Goal: Task Accomplishment & Management: Use online tool/utility

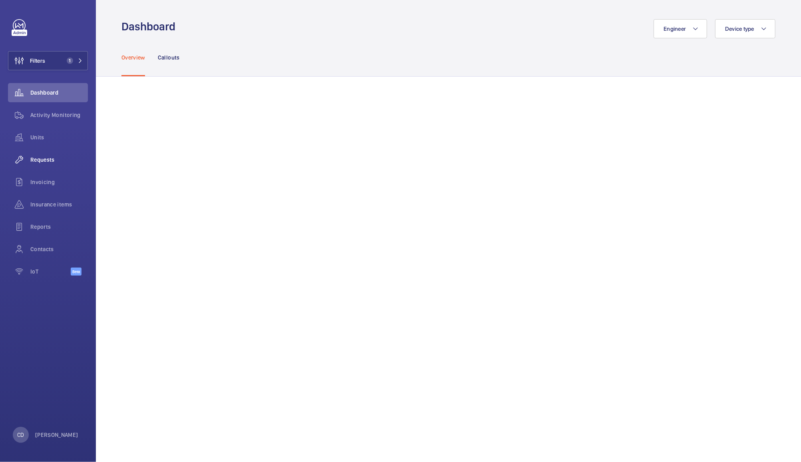
click at [42, 161] on span "Requests" at bounding box center [59, 160] width 58 height 8
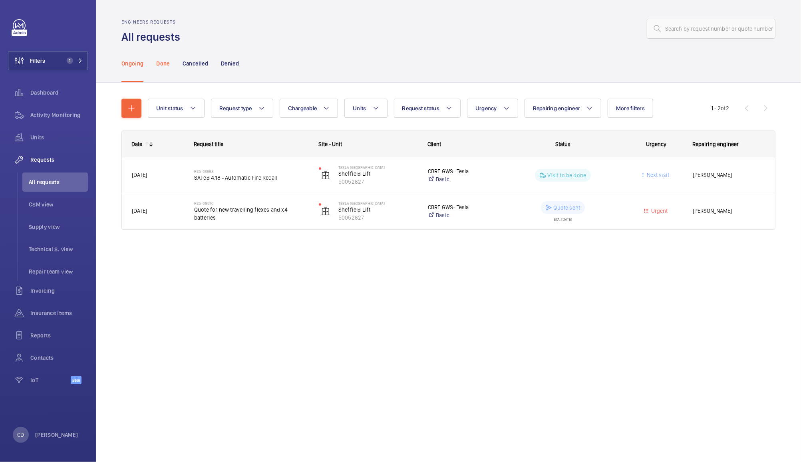
click at [160, 65] on p "Done" at bounding box center [162, 64] width 13 height 8
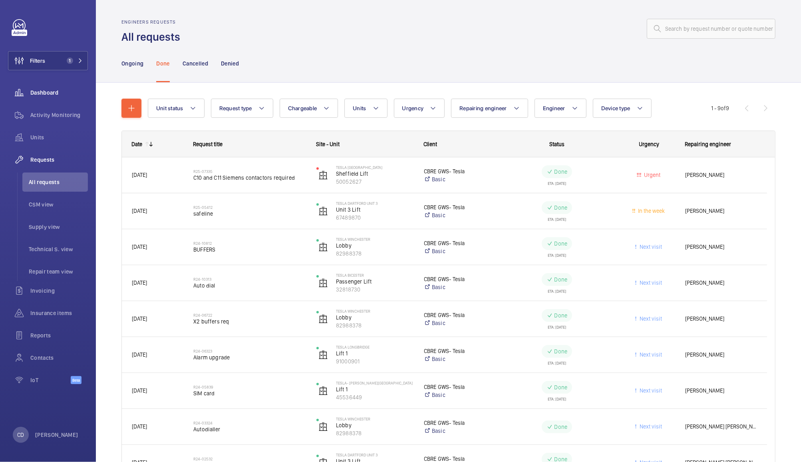
click at [47, 86] on div "Dashboard" at bounding box center [48, 92] width 80 height 19
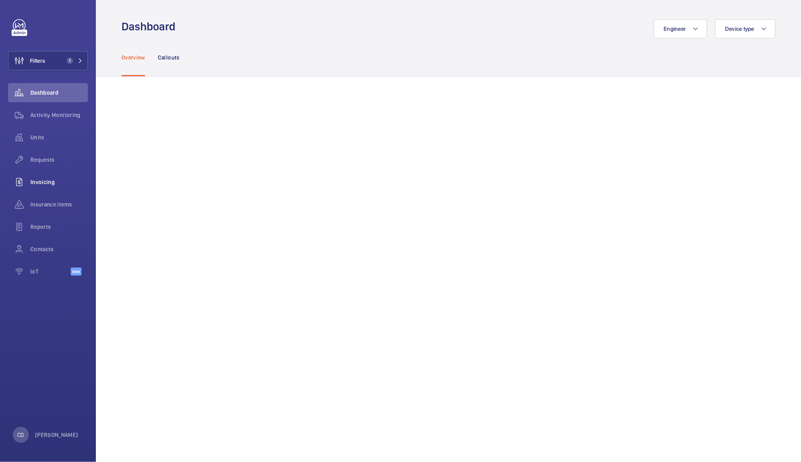
click at [46, 181] on span "Invoicing" at bounding box center [59, 182] width 58 height 8
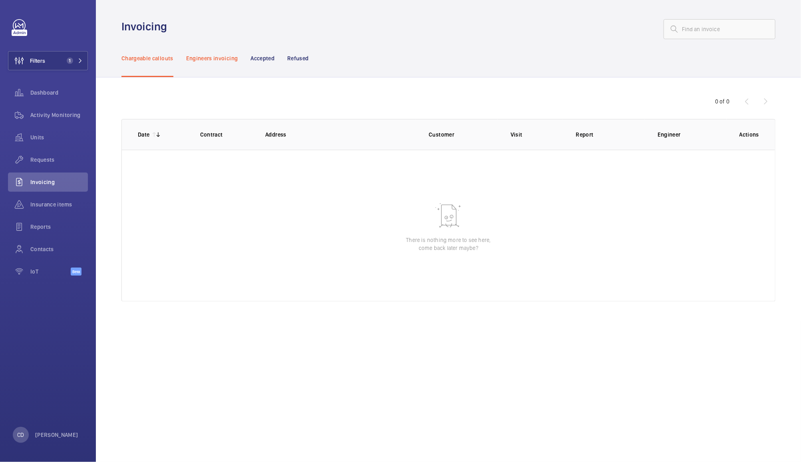
click at [214, 55] on p "Engineers invoicing" at bounding box center [212, 58] width 52 height 8
click at [258, 58] on p "Accepted" at bounding box center [263, 58] width 24 height 8
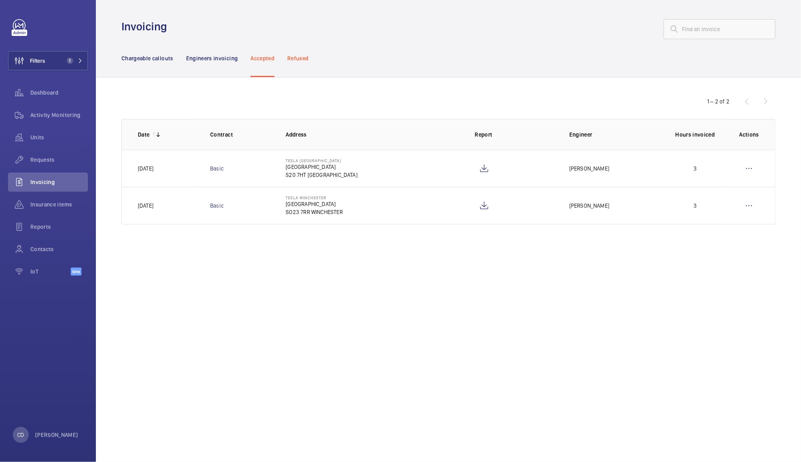
click at [292, 60] on p "Refused" at bounding box center [297, 58] width 21 height 8
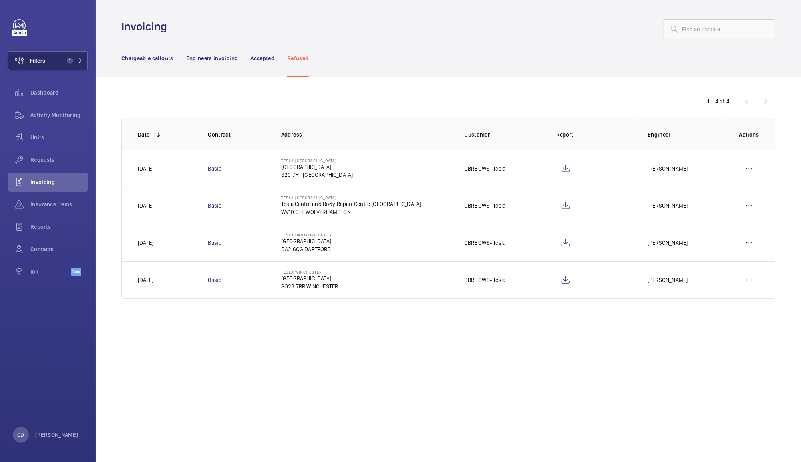
click at [63, 53] on button "Filters 1" at bounding box center [48, 60] width 80 height 19
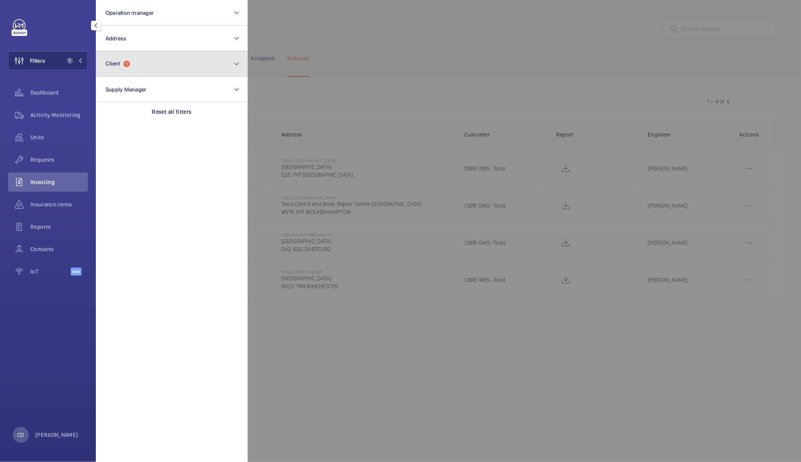
click at [139, 59] on button "Client 1" at bounding box center [172, 64] width 152 height 26
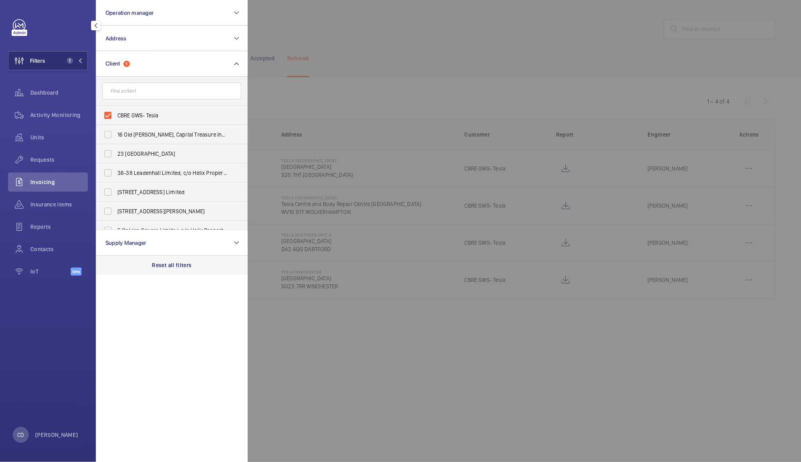
click at [176, 266] on p "Reset all filters" at bounding box center [172, 265] width 40 height 8
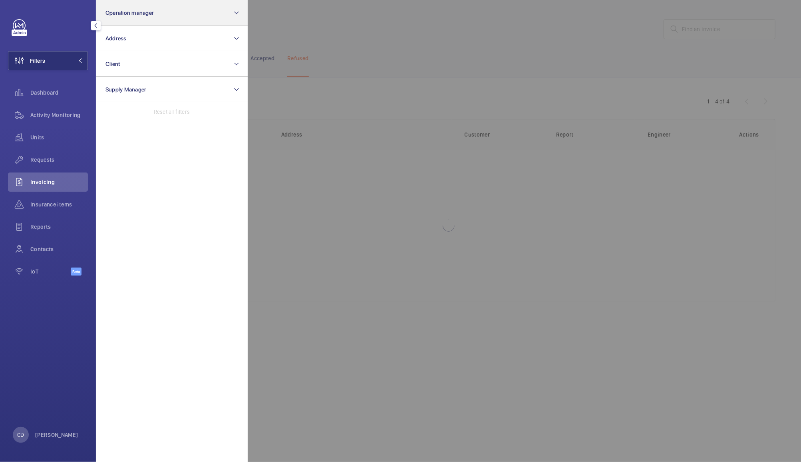
click at [169, 16] on button "Operation manager" at bounding box center [172, 13] width 152 height 26
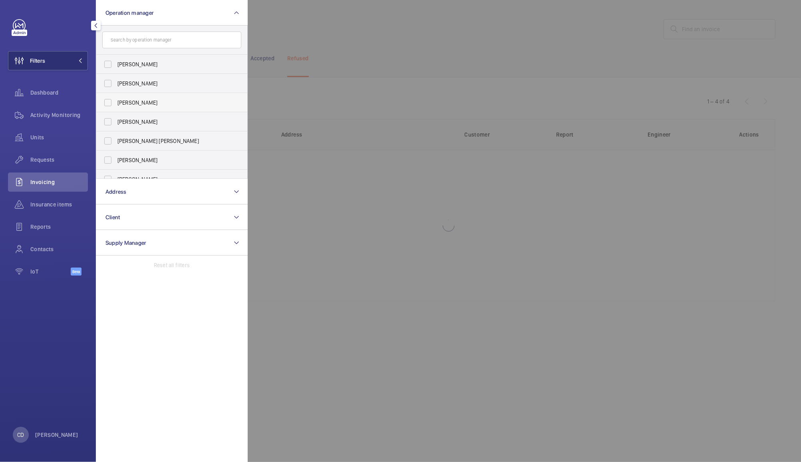
click at [155, 100] on span "[PERSON_NAME]" at bounding box center [172, 103] width 110 height 8
click at [116, 100] on input "[PERSON_NAME]" at bounding box center [108, 103] width 16 height 16
checkbox input "true"
click at [361, 18] on div at bounding box center [648, 231] width 801 height 462
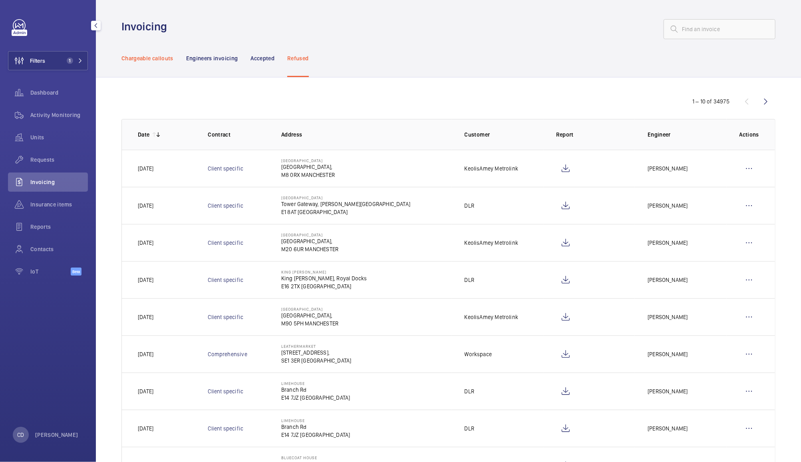
click at [149, 56] on p "Chargeable callouts" at bounding box center [147, 58] width 52 height 8
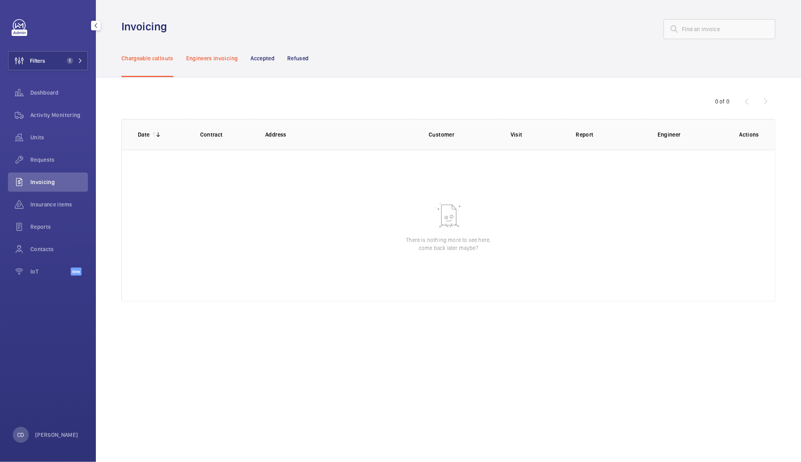
click at [198, 54] on p "Engineers invoicing" at bounding box center [212, 58] width 52 height 8
click at [255, 55] on p "Accepted" at bounding box center [263, 58] width 24 height 8
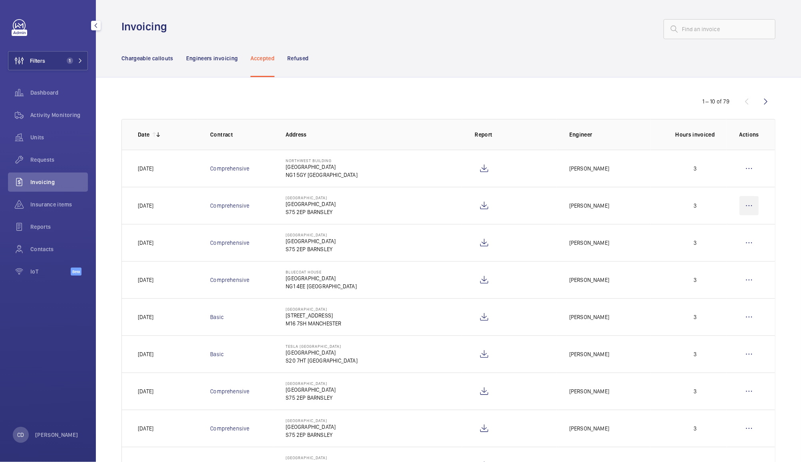
click at [740, 207] on wm-front-icon-button at bounding box center [749, 205] width 19 height 19
click at [383, 202] on td "Barnsley Hospital Barnsley Hospital S75 2EP BARNSLEY" at bounding box center [367, 205] width 189 height 37
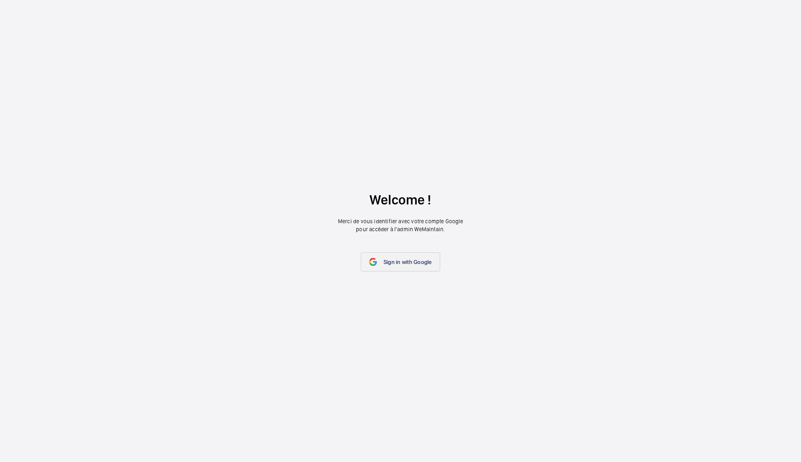
click at [406, 272] on link "Sign in with Google" at bounding box center [401, 262] width 80 height 19
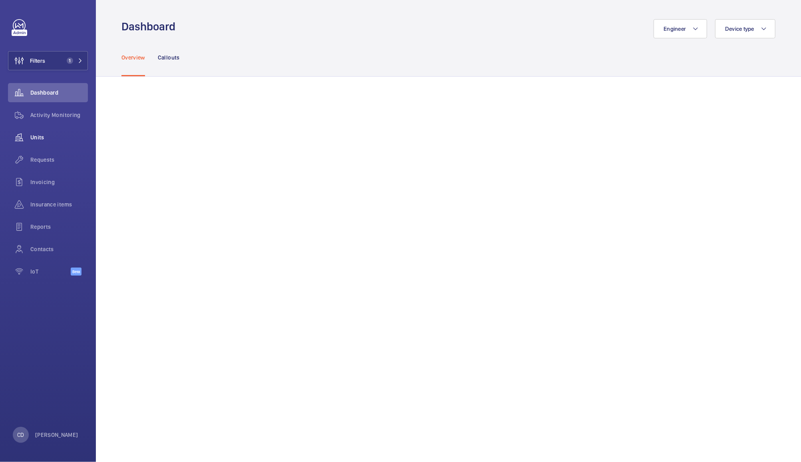
click at [30, 138] on wm-front-icon-button at bounding box center [19, 137] width 22 height 19
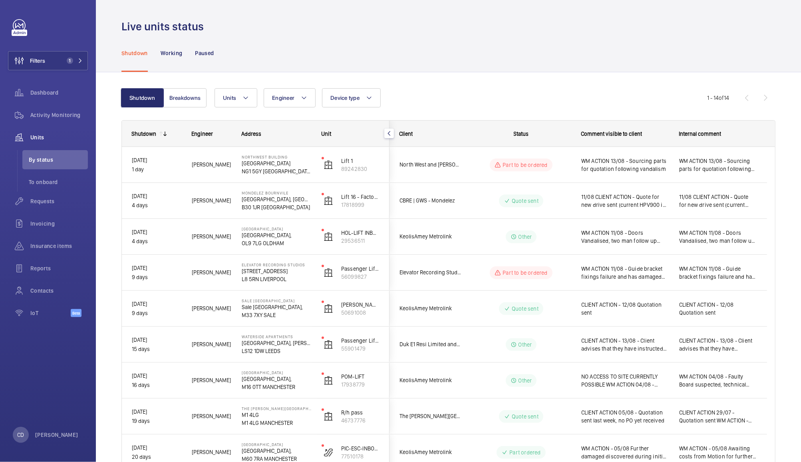
click at [525, 277] on div "Part to be ordered" at bounding box center [521, 273] width 62 height 13
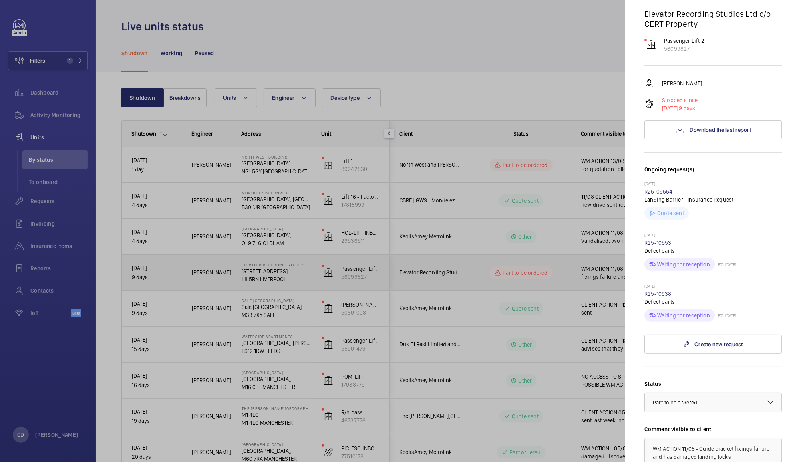
scroll to position [75, 0]
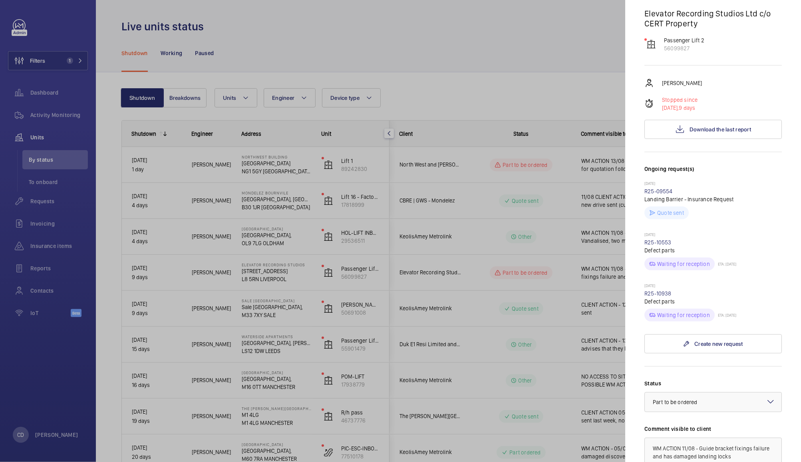
click at [494, 296] on div at bounding box center [400, 231] width 801 height 462
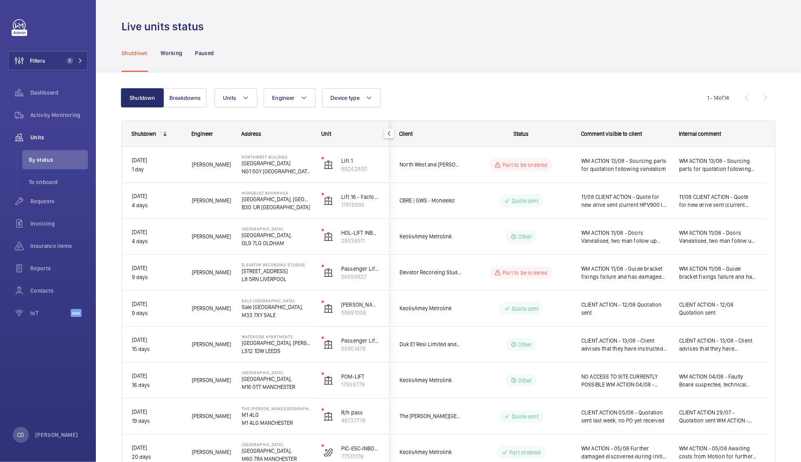
click at [549, 278] on div "Part to be ordered" at bounding box center [521, 273] width 62 height 13
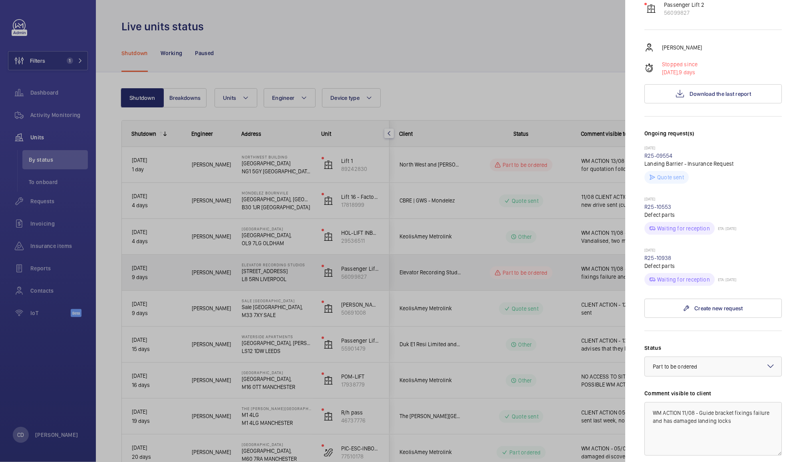
scroll to position [113, 0]
click at [719, 374] on div at bounding box center [713, 364] width 137 height 19
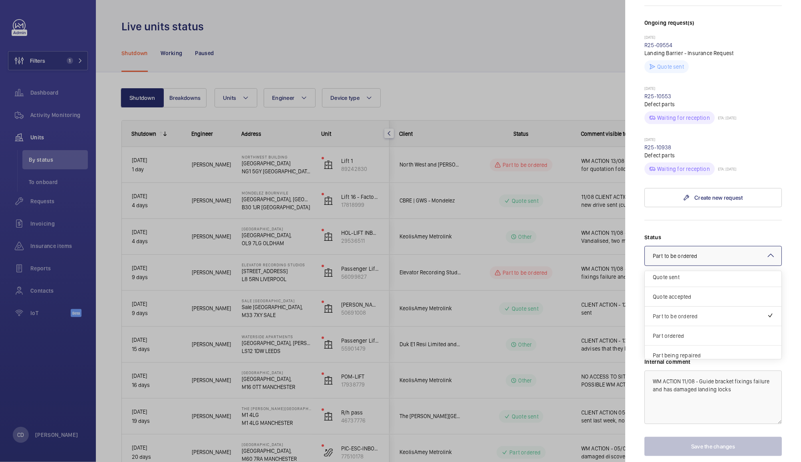
scroll to position [24, 0]
click at [679, 339] on span "Part ordered" at bounding box center [713, 335] width 121 height 8
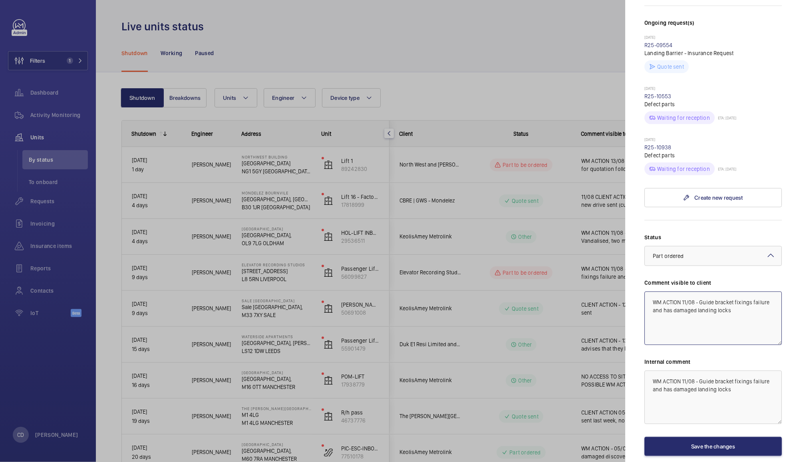
click at [687, 317] on textarea "WM ACTION 11/08 - Guide bracket fixings failure and has damaged landing locks" at bounding box center [713, 319] width 137 height 54
drag, startPoint x: 756, startPoint y: 324, endPoint x: 700, endPoint y: 313, distance: 56.6
click at [700, 313] on textarea "WM ACTION 15/08 - Guide bracket fixings failure and has damaged landing locks" at bounding box center [713, 319] width 137 height 54
type textarea "WM ACTION 15/08 - Parts due w/c [DATE]"
paste textarea "5/08 - Parts due w/c [DATE]"
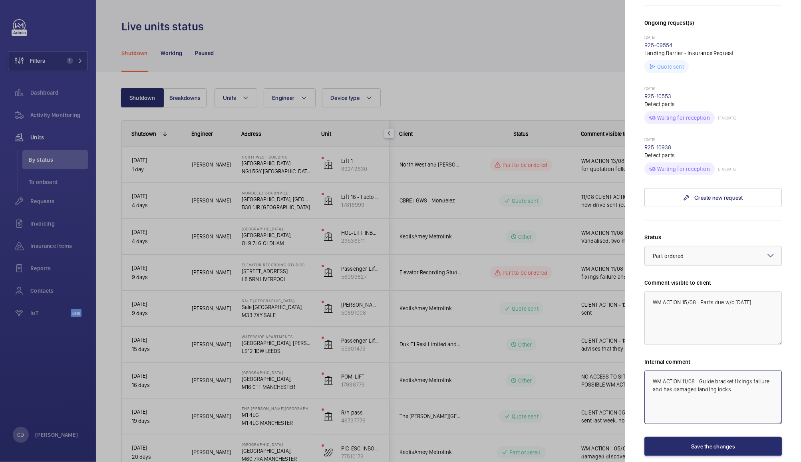
type textarea "WM ACTION 15/08 - Parts due w/c [DATE]"
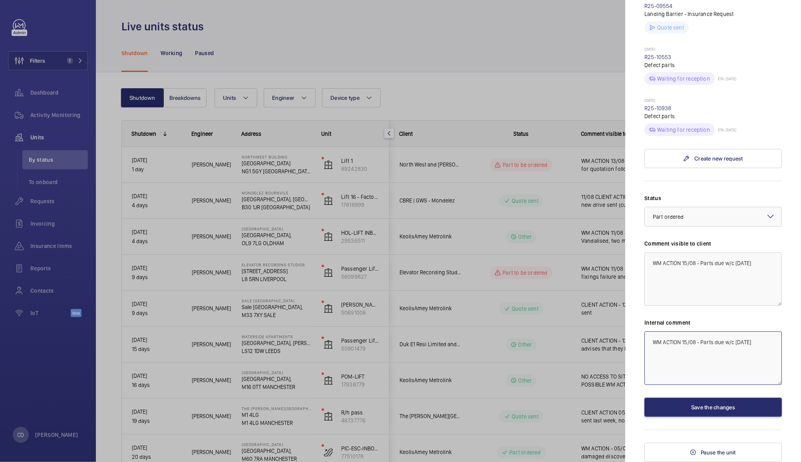
scroll to position [275, 0]
click at [716, 407] on button "Save the changes" at bounding box center [713, 407] width 137 height 19
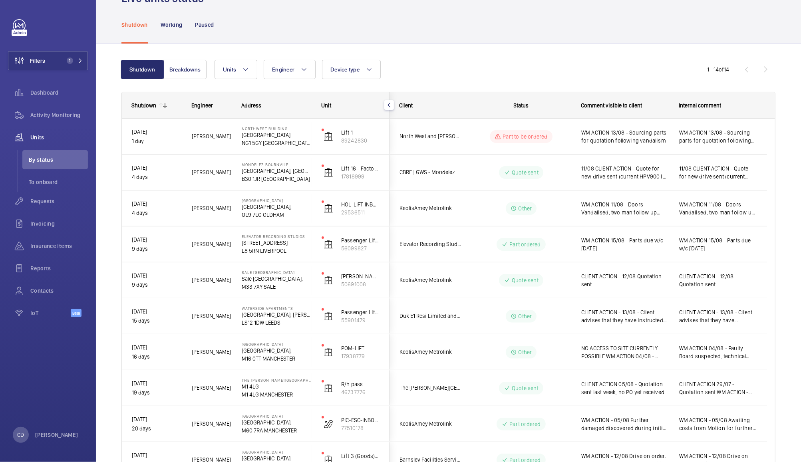
scroll to position [28, 0]
click at [469, 211] on div "Other" at bounding box center [516, 209] width 109 height 29
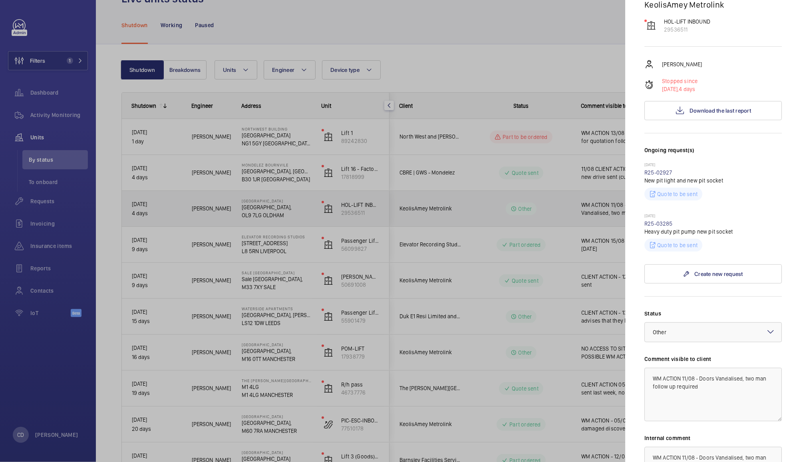
scroll to position [0, 0]
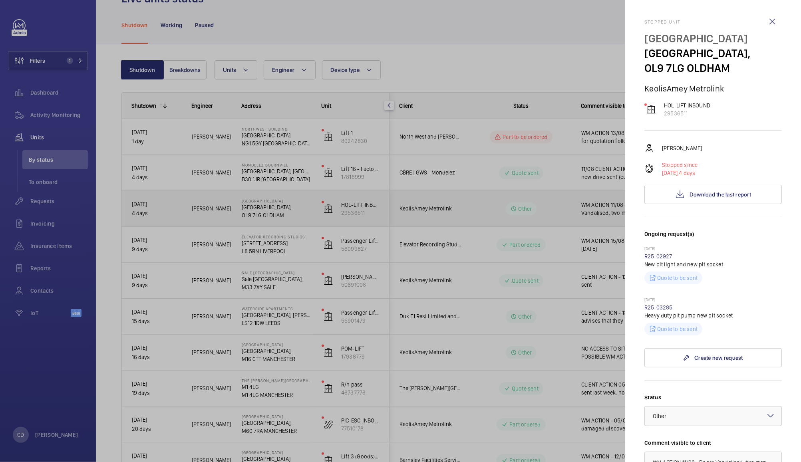
click at [486, 209] on div at bounding box center [400, 231] width 801 height 462
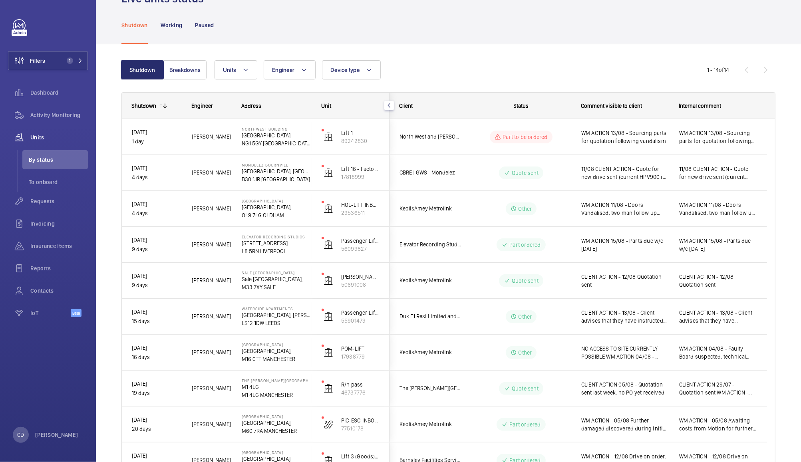
click at [454, 141] on div "North West and [PERSON_NAME] RTM Company Ltd" at bounding box center [425, 136] width 71 height 25
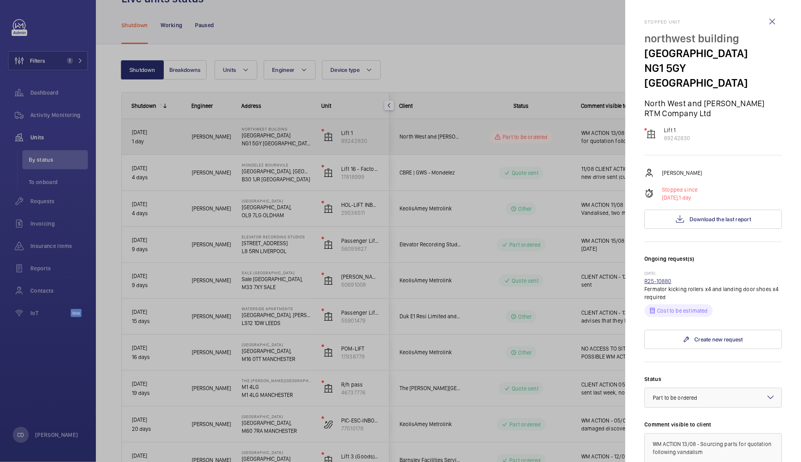
click at [662, 278] on link "R25-10880" at bounding box center [658, 281] width 27 height 6
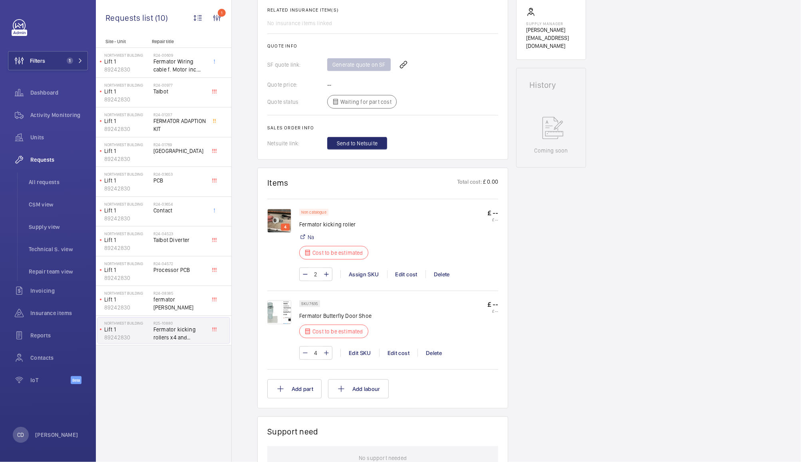
scroll to position [323, 0]
click at [277, 321] on img at bounding box center [279, 312] width 24 height 24
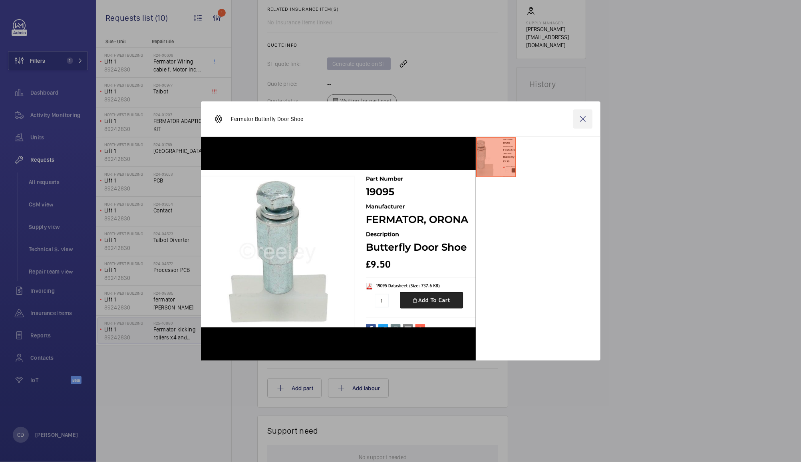
click at [575, 119] on wm-front-icon-button at bounding box center [582, 118] width 19 height 19
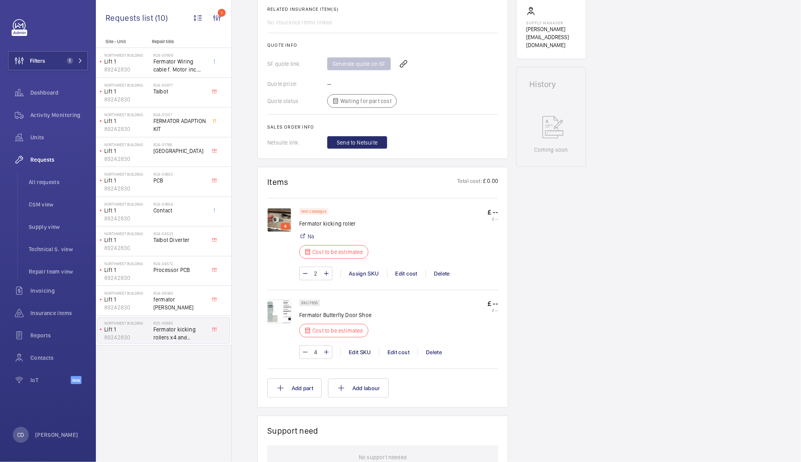
click at [285, 319] on img at bounding box center [279, 312] width 24 height 24
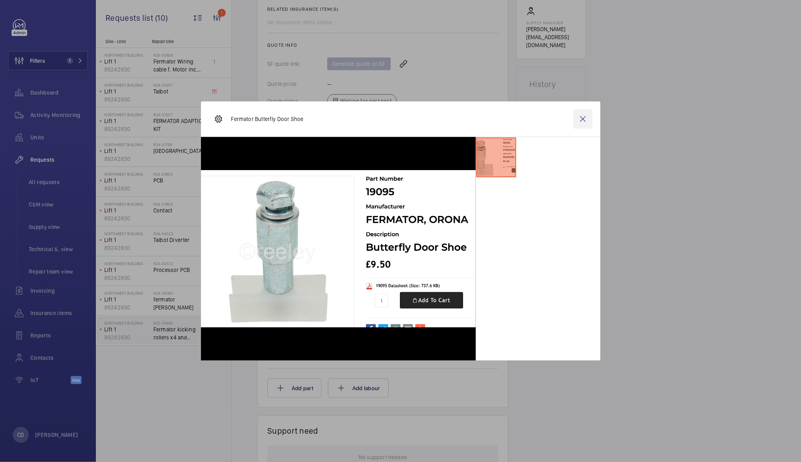
click at [583, 119] on wm-front-icon-button at bounding box center [582, 118] width 19 height 19
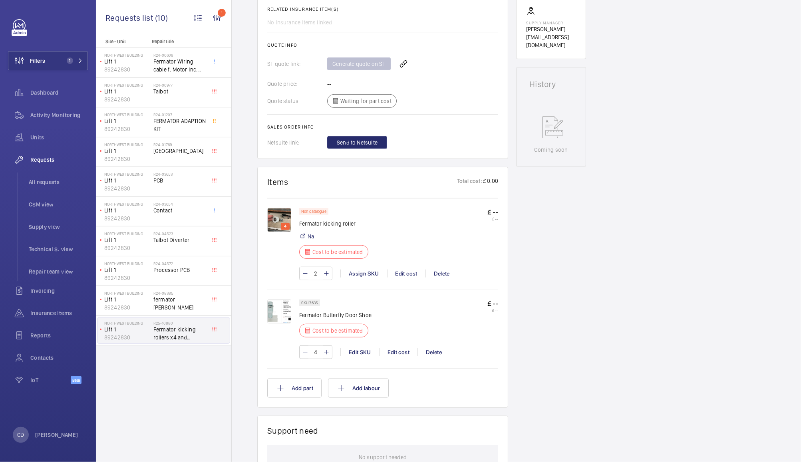
click at [271, 317] on img at bounding box center [279, 312] width 24 height 24
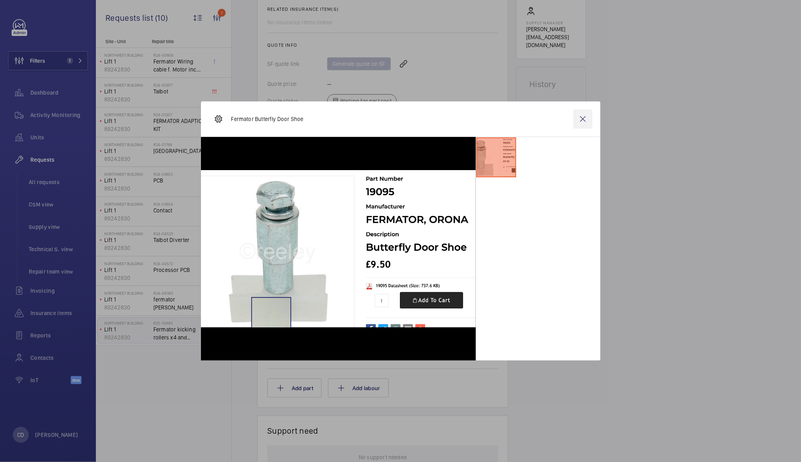
click at [577, 128] on wm-front-icon-button at bounding box center [582, 118] width 19 height 19
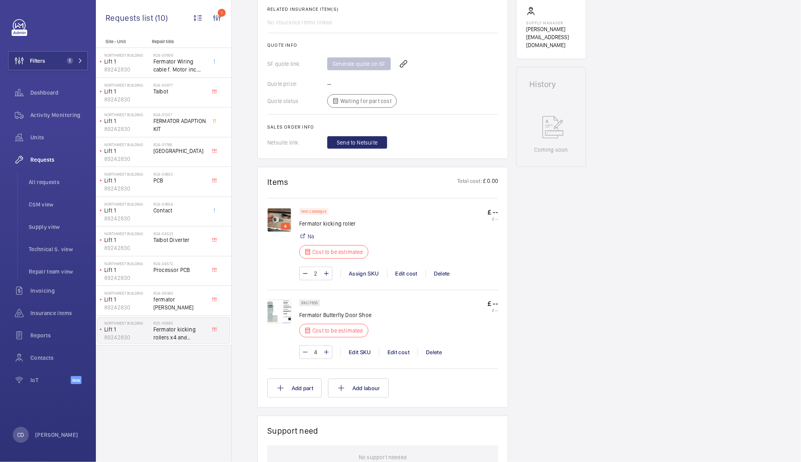
click at [275, 221] on img at bounding box center [279, 220] width 24 height 24
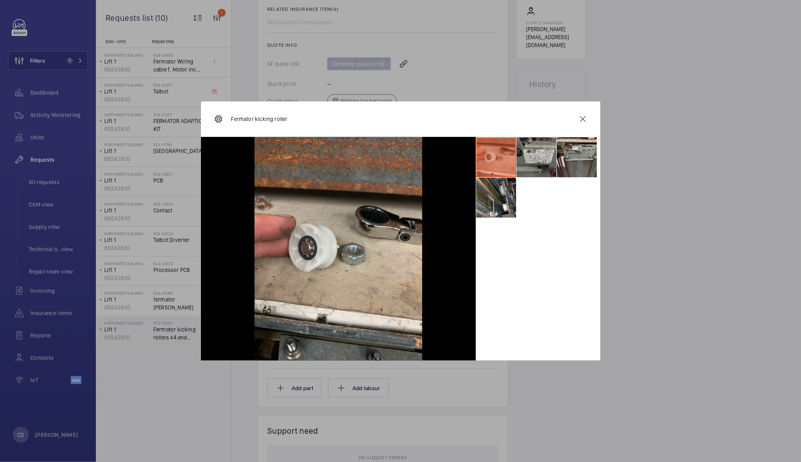
click at [543, 158] on li at bounding box center [537, 157] width 40 height 40
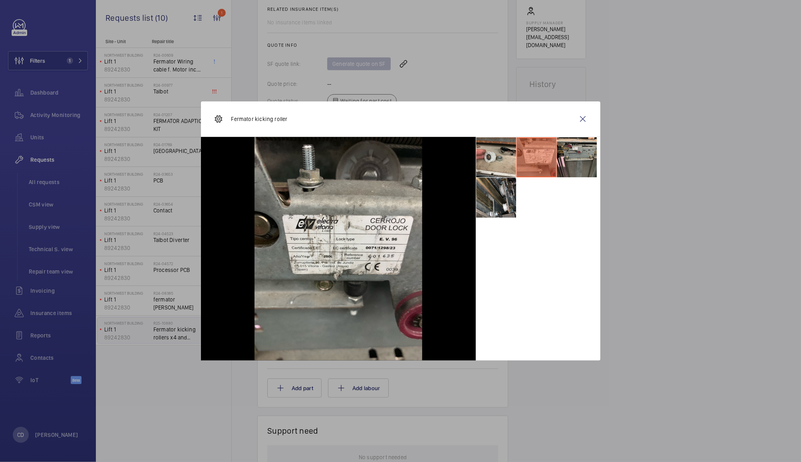
click at [495, 211] on li at bounding box center [496, 198] width 40 height 40
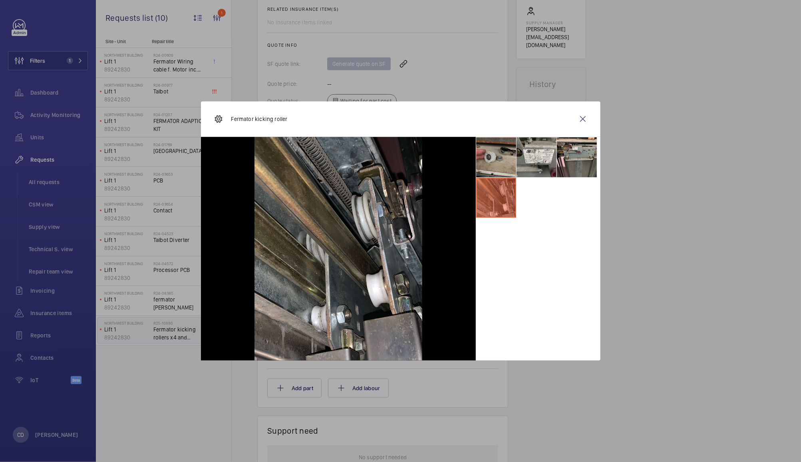
click at [496, 160] on li at bounding box center [496, 157] width 40 height 40
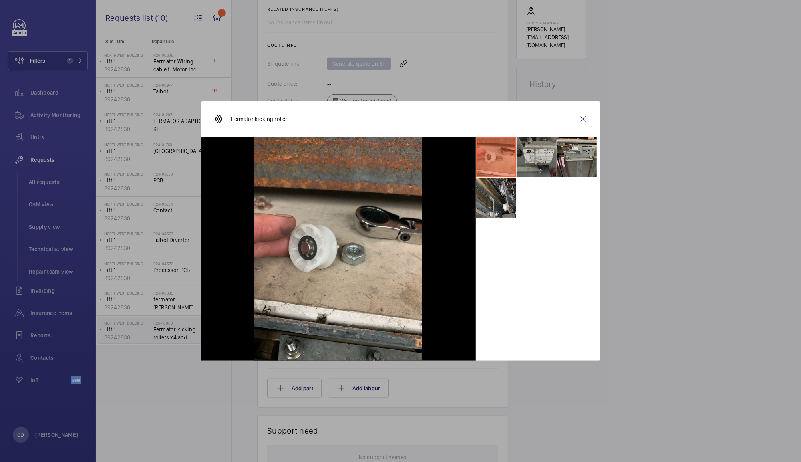
click at [535, 159] on li at bounding box center [537, 157] width 40 height 40
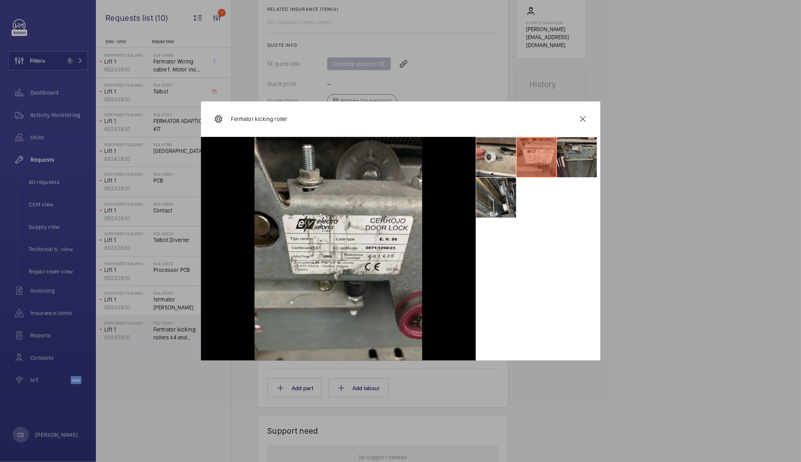
click at [568, 156] on li at bounding box center [577, 157] width 40 height 40
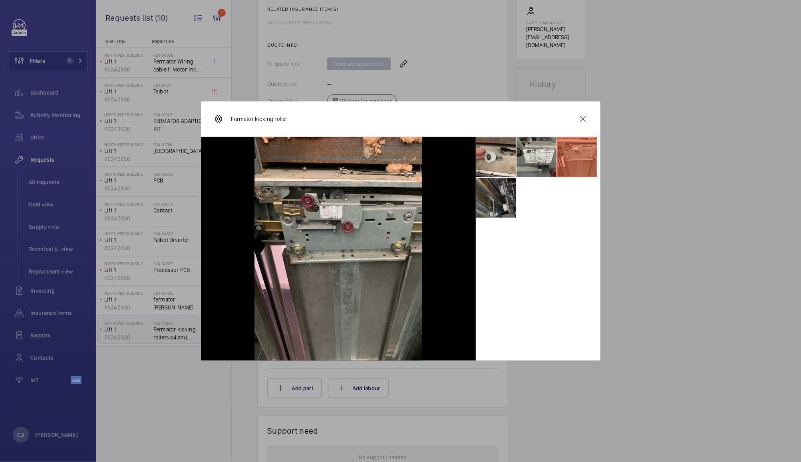
click at [491, 208] on li at bounding box center [496, 198] width 40 height 40
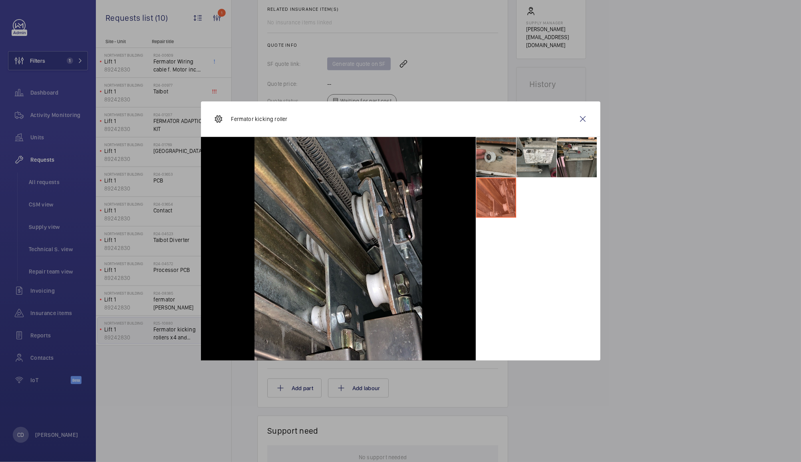
click at [488, 160] on li at bounding box center [496, 157] width 40 height 40
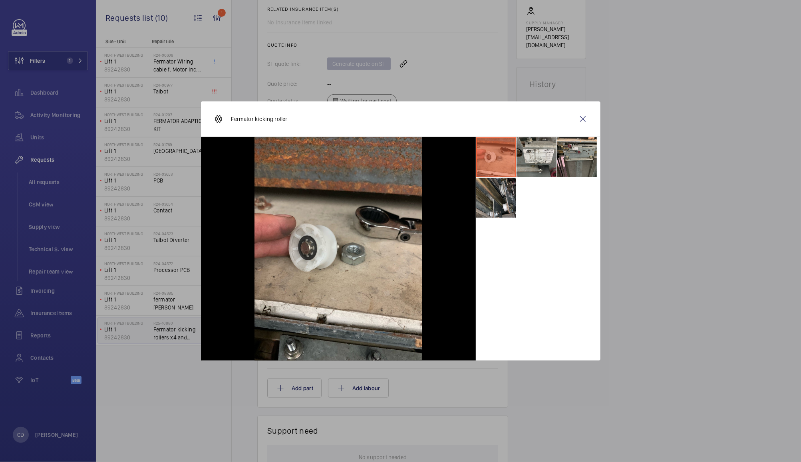
click at [536, 157] on li at bounding box center [537, 157] width 40 height 40
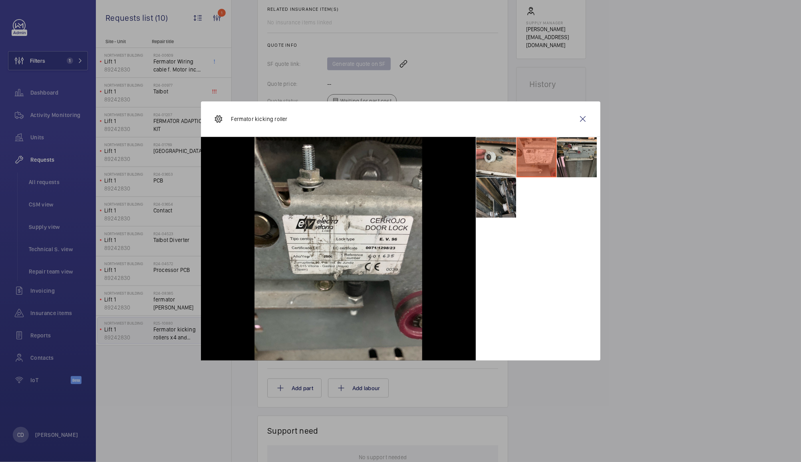
click at [495, 192] on li at bounding box center [496, 198] width 40 height 40
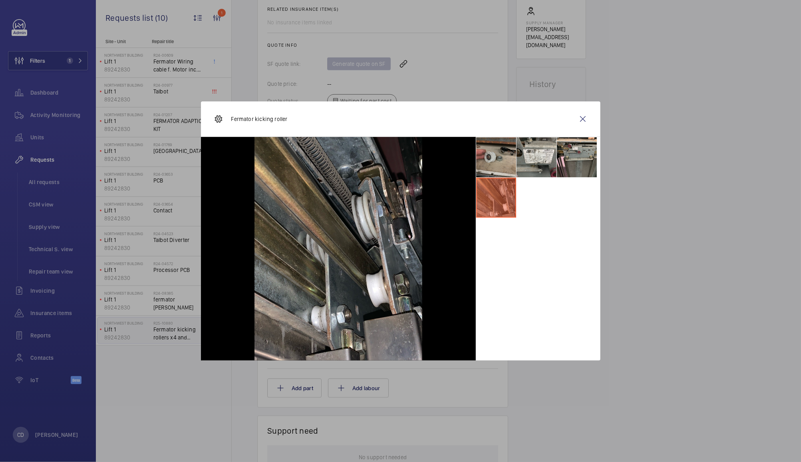
click at [486, 160] on li at bounding box center [496, 157] width 40 height 40
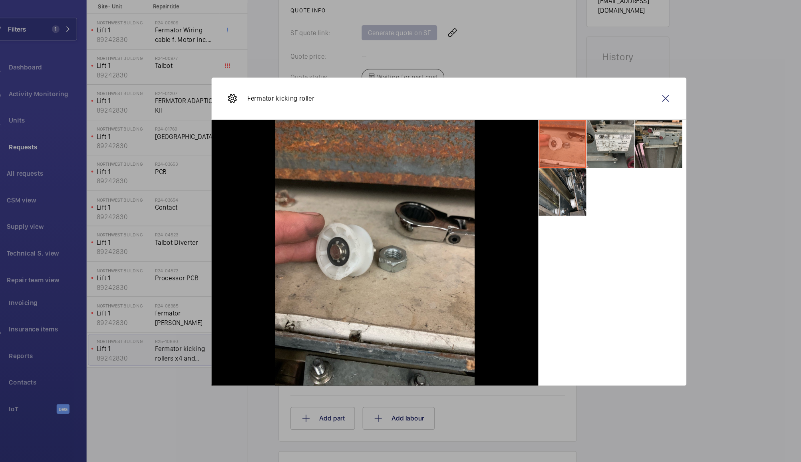
click at [539, 154] on li at bounding box center [537, 157] width 40 height 40
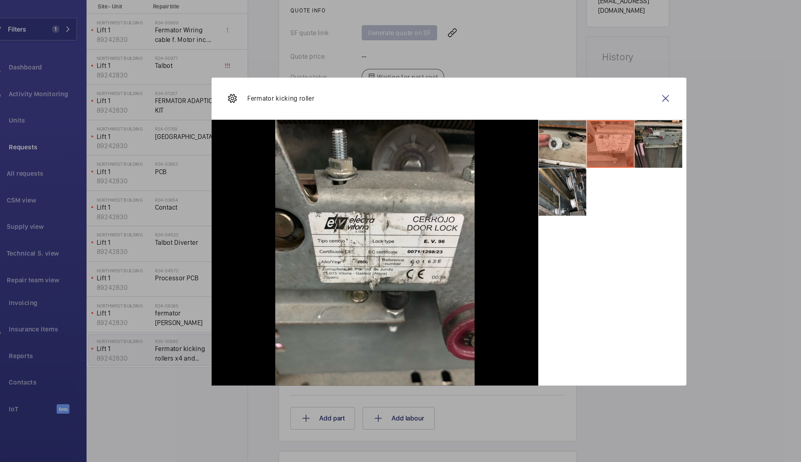
click at [573, 166] on li at bounding box center [577, 157] width 40 height 40
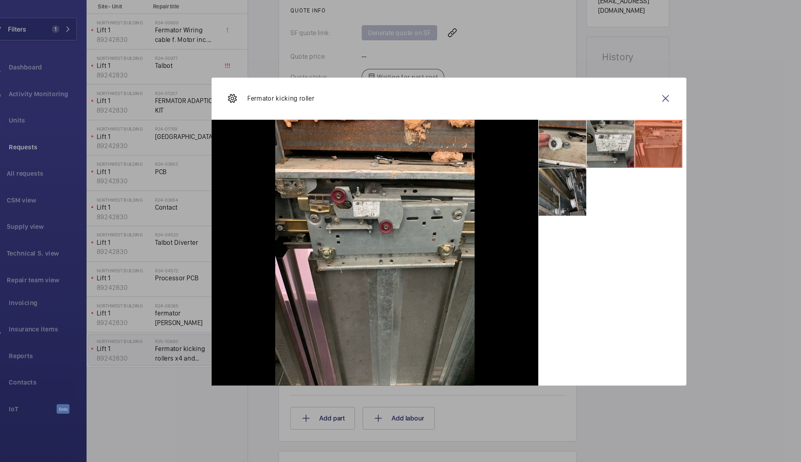
click at [490, 209] on li at bounding box center [496, 198] width 40 height 40
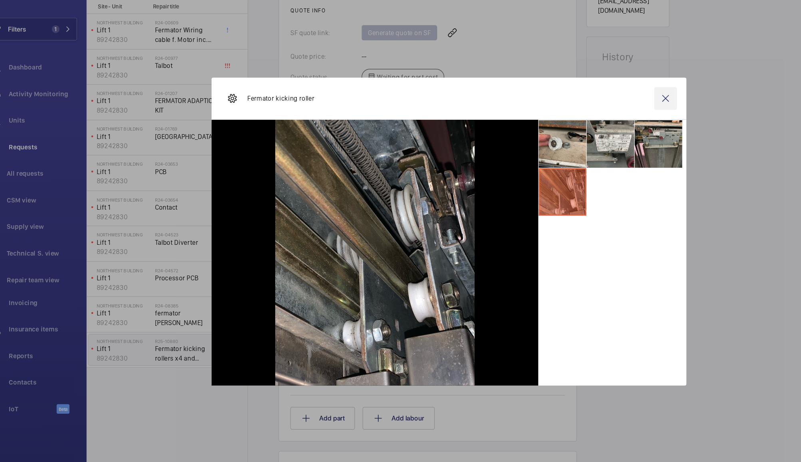
click at [587, 122] on wm-front-icon-button at bounding box center [582, 118] width 19 height 19
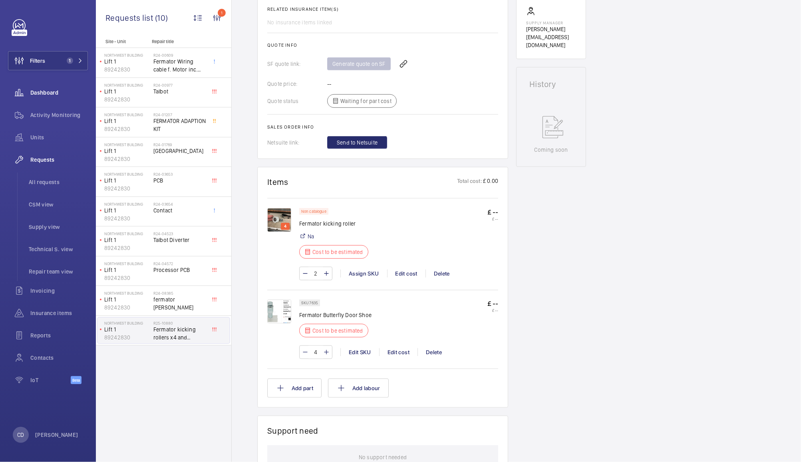
click at [42, 90] on span "Dashboard" at bounding box center [59, 93] width 58 height 8
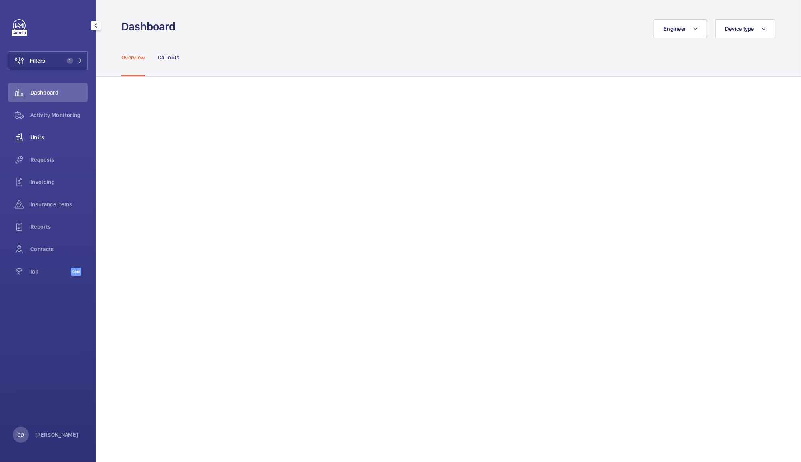
click at [40, 140] on span "Units" at bounding box center [59, 137] width 58 height 8
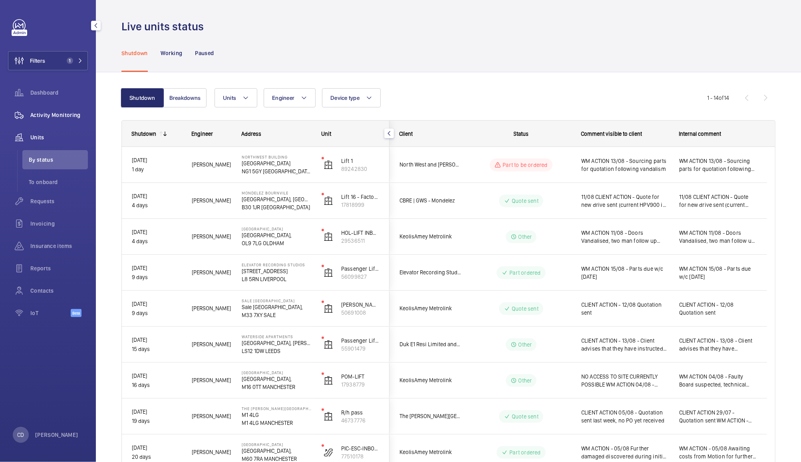
click at [57, 114] on span "Activity Monitoring" at bounding box center [59, 115] width 58 height 8
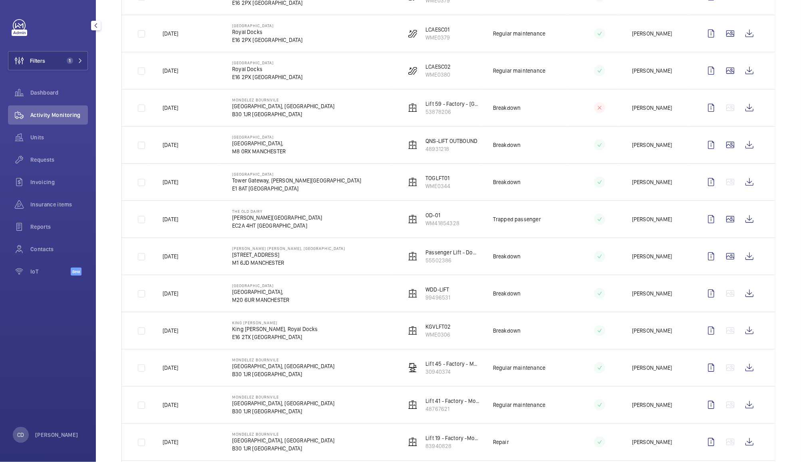
scroll to position [179, 0]
click at [745, 221] on wm-front-icon-button at bounding box center [749, 217] width 19 height 19
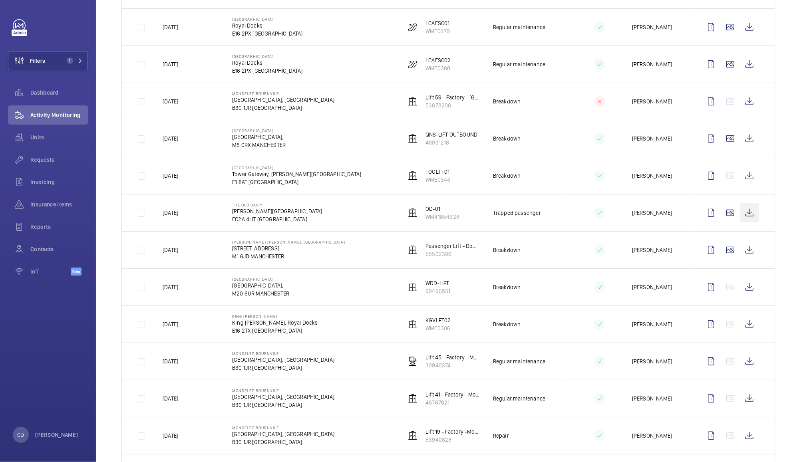
scroll to position [0, 0]
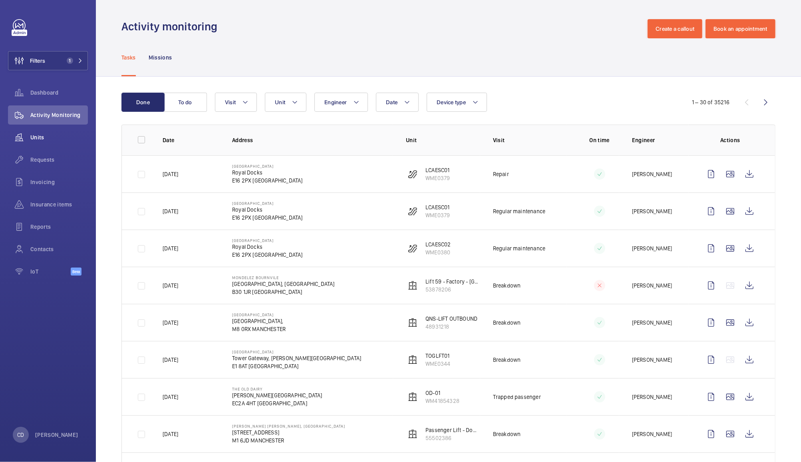
click at [29, 141] on wm-front-icon-button at bounding box center [19, 137] width 22 height 19
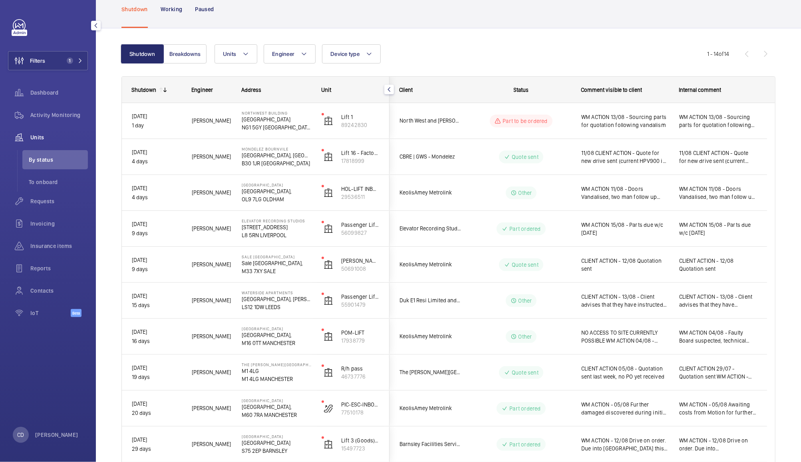
scroll to position [48, 0]
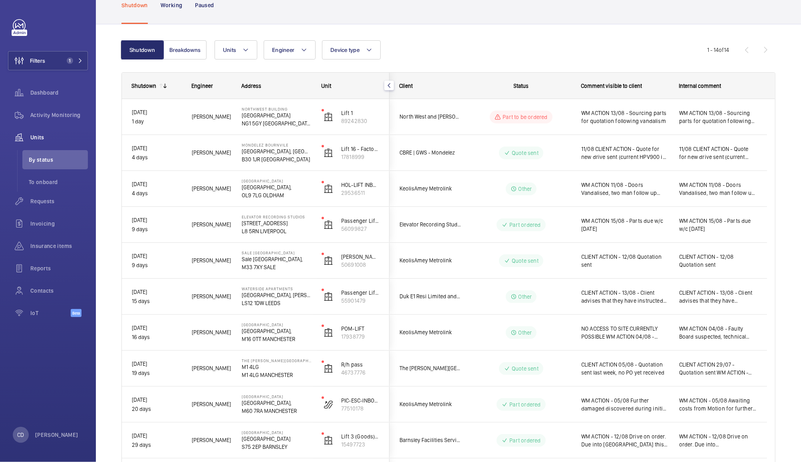
click at [627, 365] on span "CLIENT ACTION 05/08 - Quotation sent last week, no PO yet received" at bounding box center [625, 369] width 88 height 16
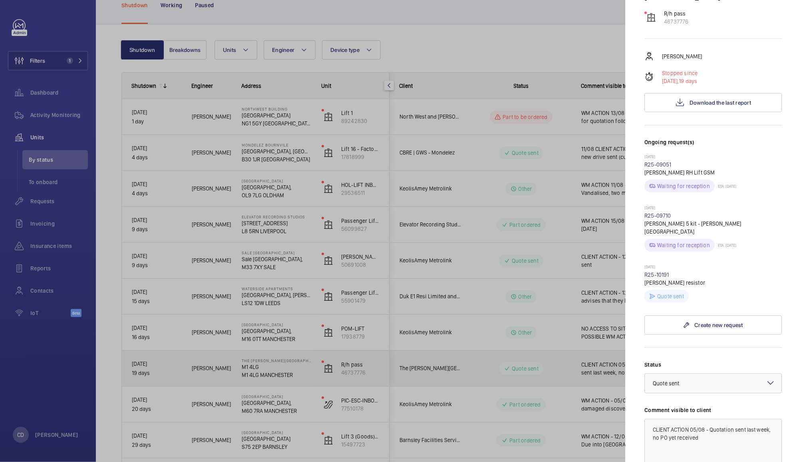
scroll to position [123, 0]
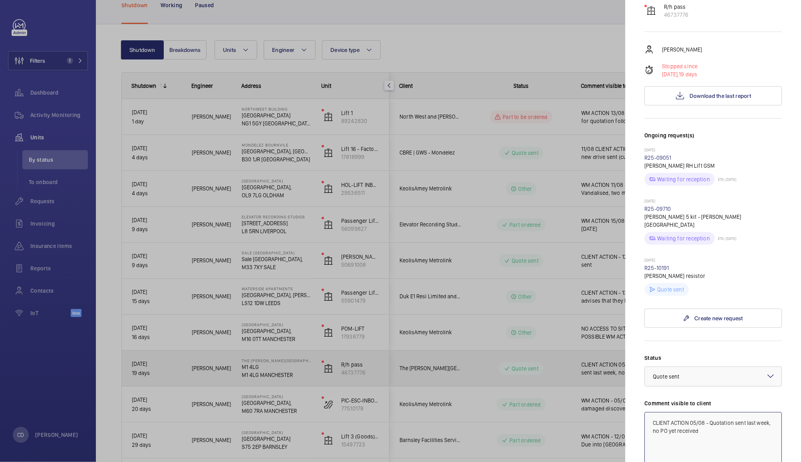
click at [694, 412] on textarea "CLIENT ACTION 05/08 - Quotation sent last week, no PO yet received" at bounding box center [713, 439] width 137 height 54
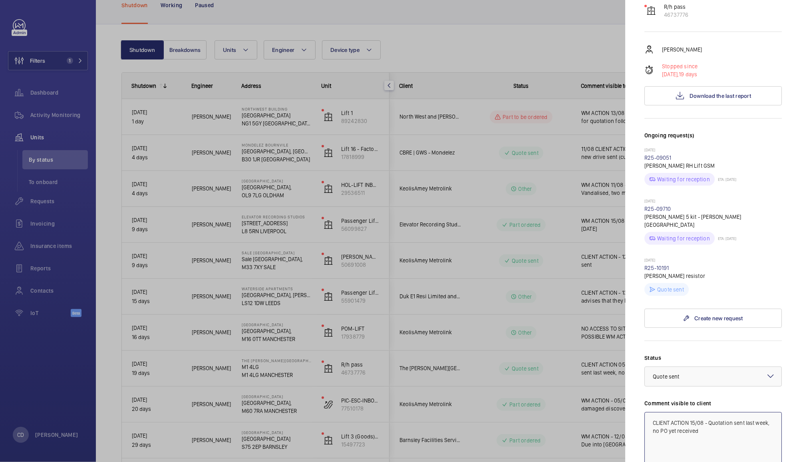
click at [751, 412] on textarea "CLIENT ACTION 15/08 - Quotation sent last week, no PO yet received" at bounding box center [713, 439] width 137 height 54
click at [705, 412] on textarea "CLIENT ACTION 15/08 - Quotation sent, no PO yet received" at bounding box center [713, 439] width 137 height 54
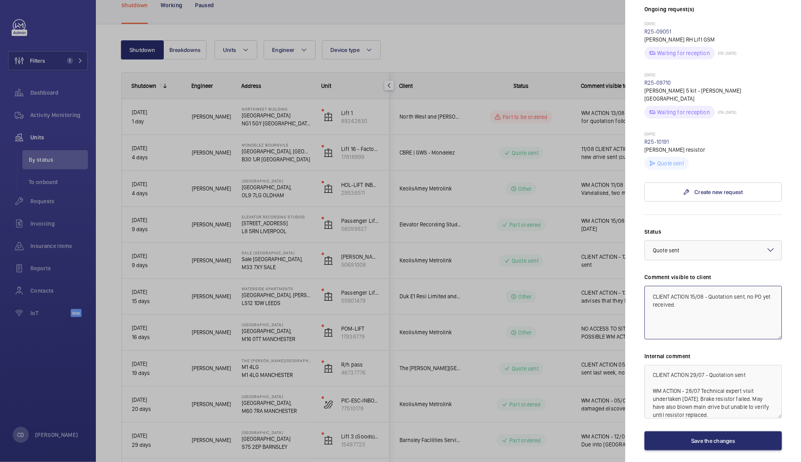
click at [741, 286] on textarea "CLIENT ACTION 15/08 - Quotation sent, no PO yet received." at bounding box center [713, 313] width 137 height 54
click at [748, 286] on textarea "CLIENT ACTION 15/08 - Quotation sent, no PO yet received." at bounding box center [713, 313] width 137 height 54
type textarea "CLIENT ACTION 15/08 - Quotation sent late July. No PO yet received."
click at [657, 365] on textarea "CLIENT ACTION 29/07 - Quotation sent WM ACTION - 28/07 Technical expert visit u…" at bounding box center [713, 392] width 137 height 54
paste textarea "CLIENT ACTION 15/08 - Quotation sent late July. No PO yet received."
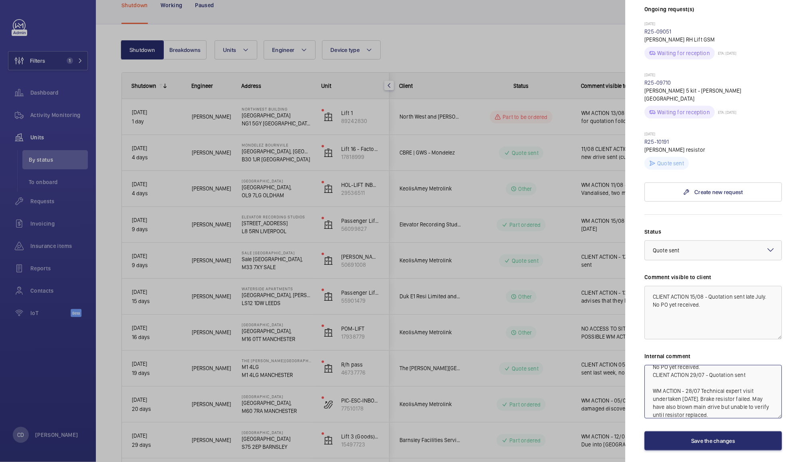
type textarea "CLIENT ACTION 15/08 - Quotation sent late July. No PO yet received. CLIENT ACTI…"
click at [725, 432] on button "Save the changes" at bounding box center [713, 441] width 137 height 19
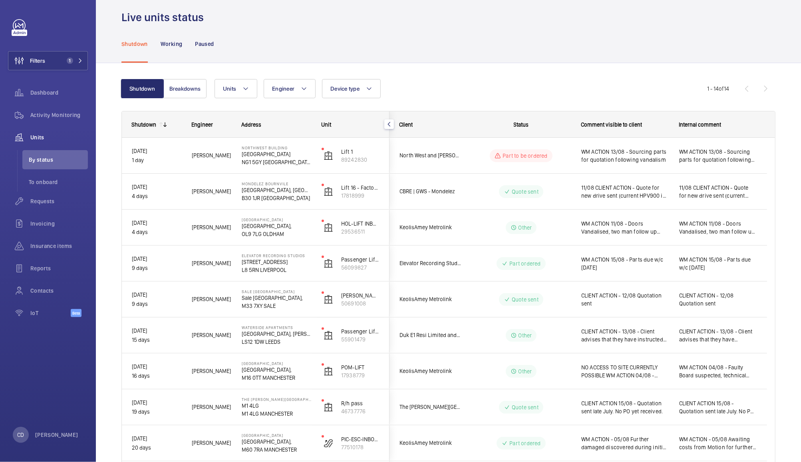
scroll to position [8, 0]
click at [623, 199] on span "11/08 CLIENT ACTION - Quote for new drive sent (current HPV900 is obsolete)" at bounding box center [625, 193] width 88 height 16
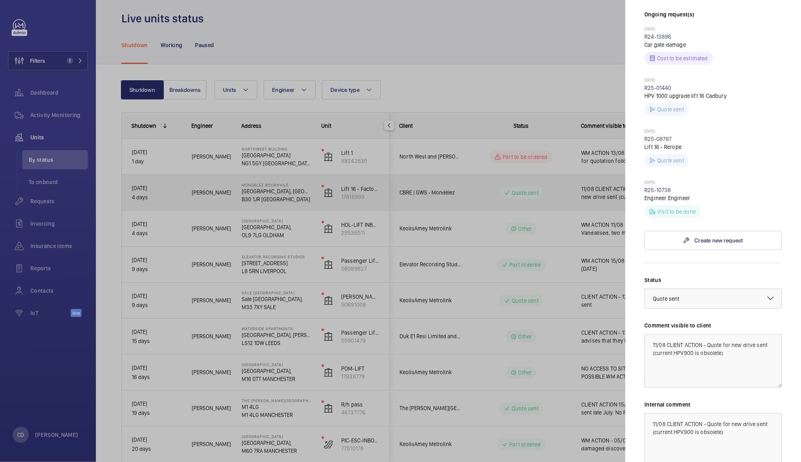
scroll to position [249, 0]
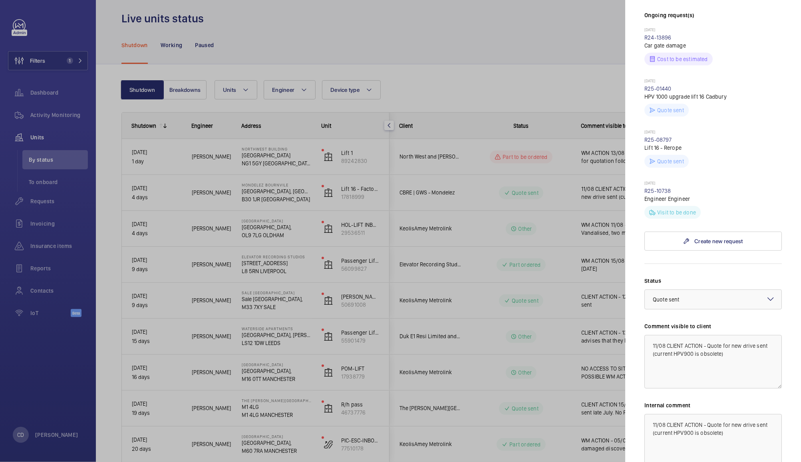
click at [424, 44] on div at bounding box center [400, 231] width 801 height 462
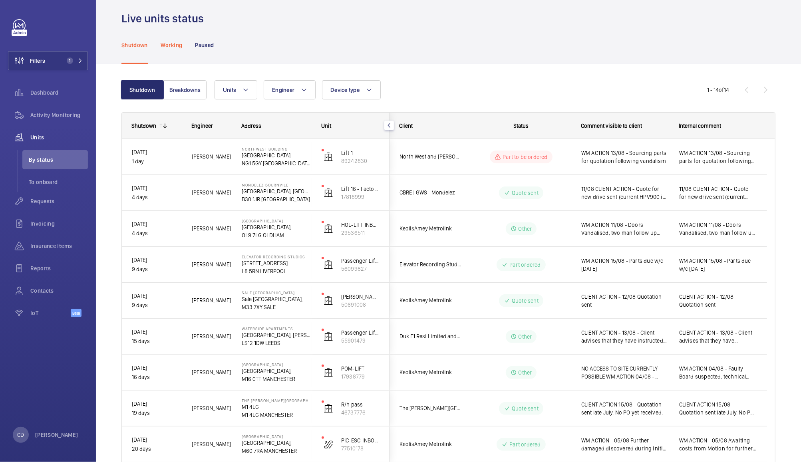
click at [171, 42] on p "Working" at bounding box center [172, 45] width 22 height 8
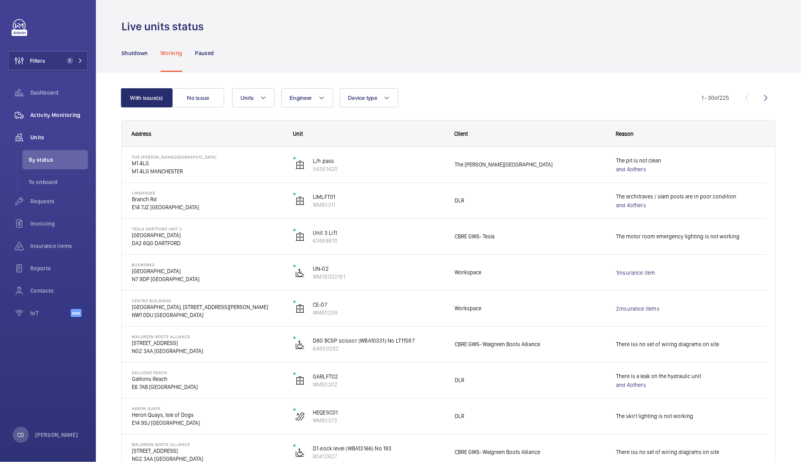
click at [52, 109] on div "Activity Monitoring" at bounding box center [48, 114] width 80 height 19
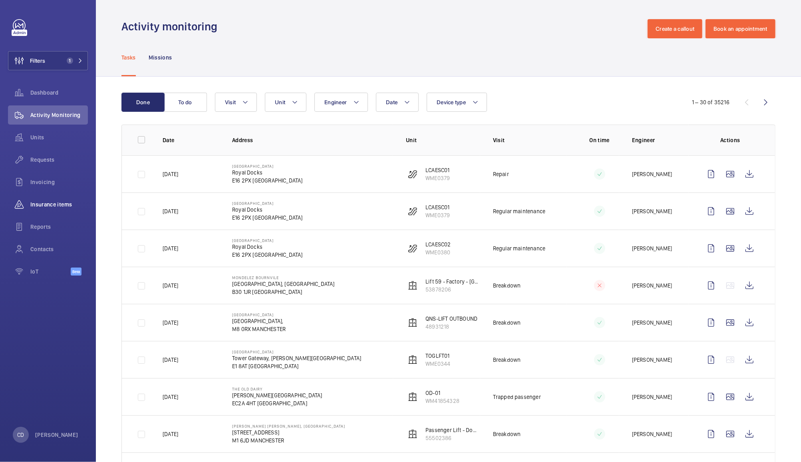
click at [52, 203] on span "Insurance items" at bounding box center [59, 205] width 58 height 8
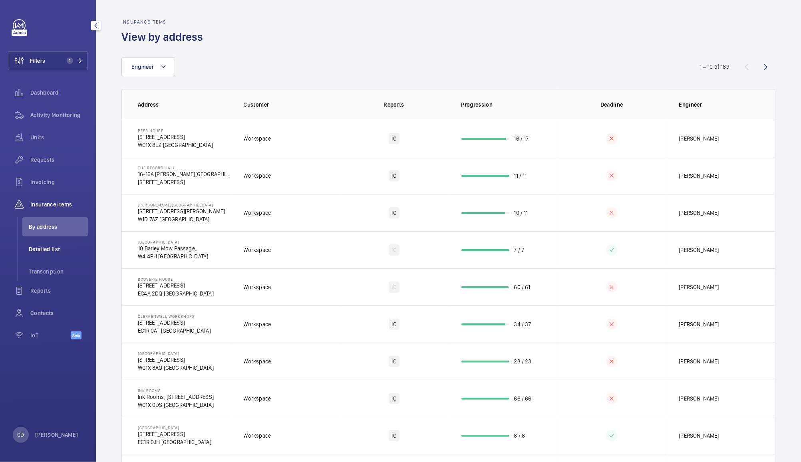
click at [38, 249] on span "Detailed list" at bounding box center [58, 249] width 59 height 8
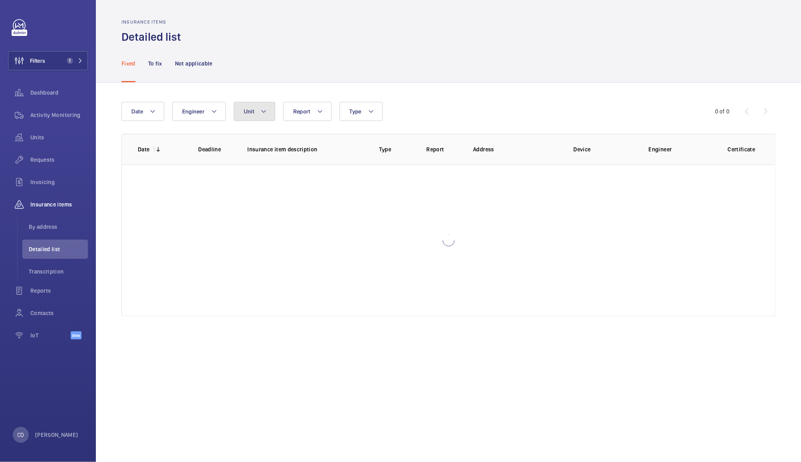
click at [253, 108] on span "Unit" at bounding box center [249, 111] width 10 height 6
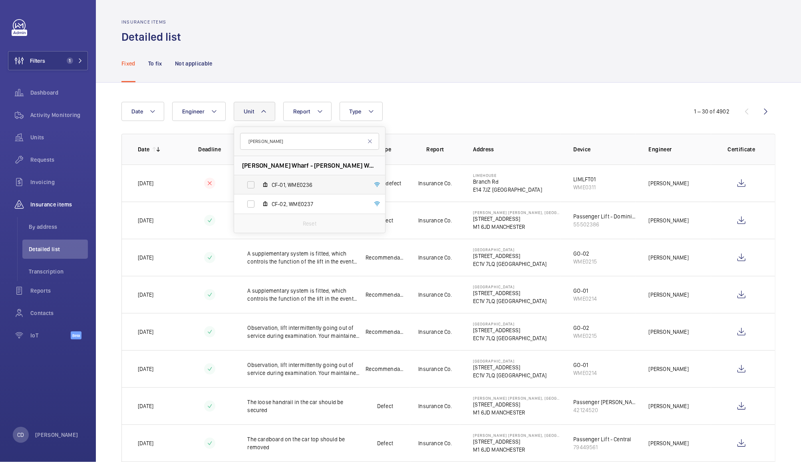
type input "[PERSON_NAME]"
click at [252, 182] on label "CF-01, WME0236" at bounding box center [303, 184] width 138 height 19
click at [252, 182] on input "CF-01, WME0236" at bounding box center [251, 185] width 16 height 16
checkbox input "true"
click at [252, 208] on label "CF-02, WME0237" at bounding box center [303, 204] width 138 height 19
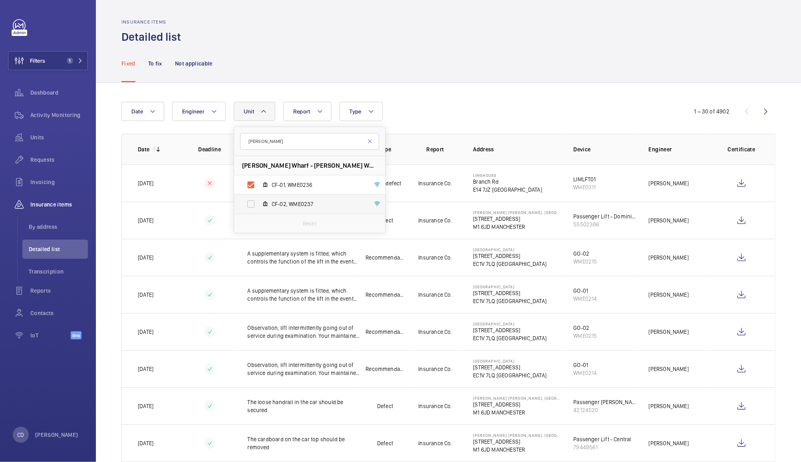
click at [252, 208] on input "CF-02, WME0237" at bounding box center [251, 204] width 16 height 16
checkbox input "true"
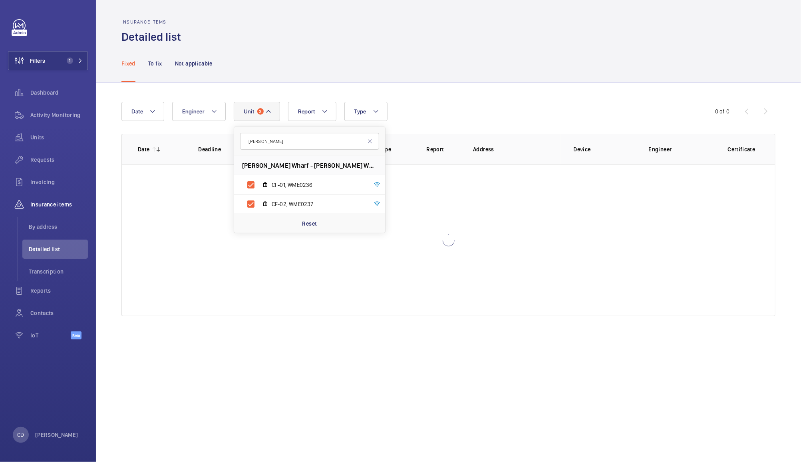
click at [518, 77] on div "Fixed To fix Not applicable" at bounding box center [448, 63] width 654 height 38
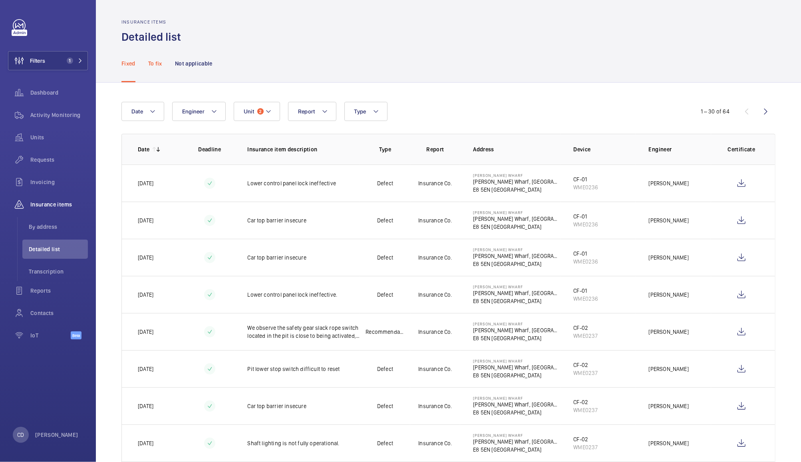
click at [152, 69] on div "To fix" at bounding box center [155, 63] width 14 height 38
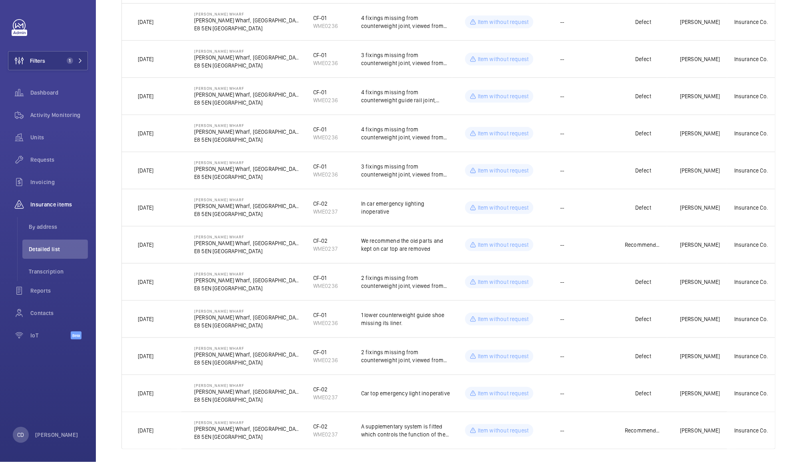
scroll to position [356, 0]
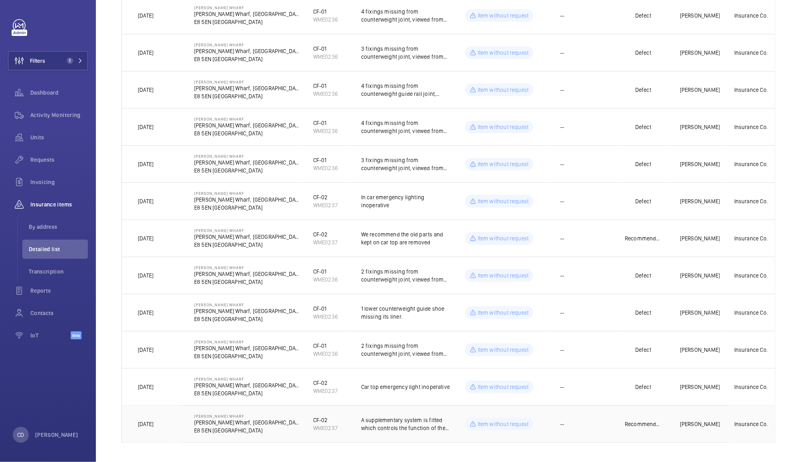
click at [581, 432] on td "--" at bounding box center [583, 425] width 72 height 38
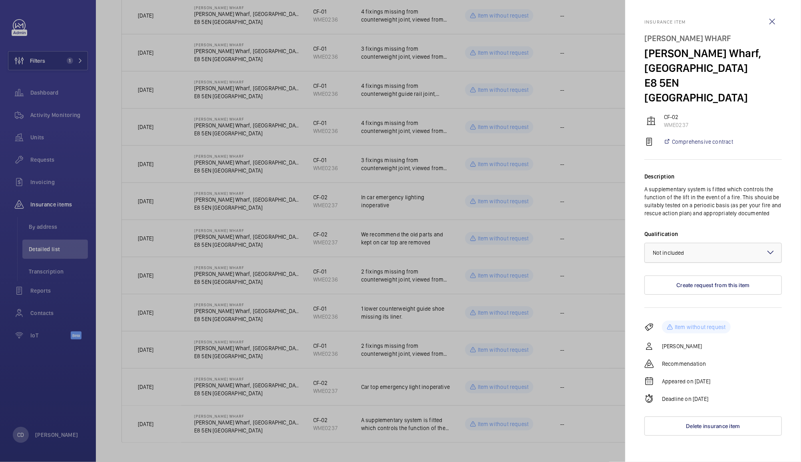
click at [728, 243] on div at bounding box center [713, 252] width 137 height 19
click at [683, 312] on span "Not applicable" at bounding box center [713, 316] width 121 height 8
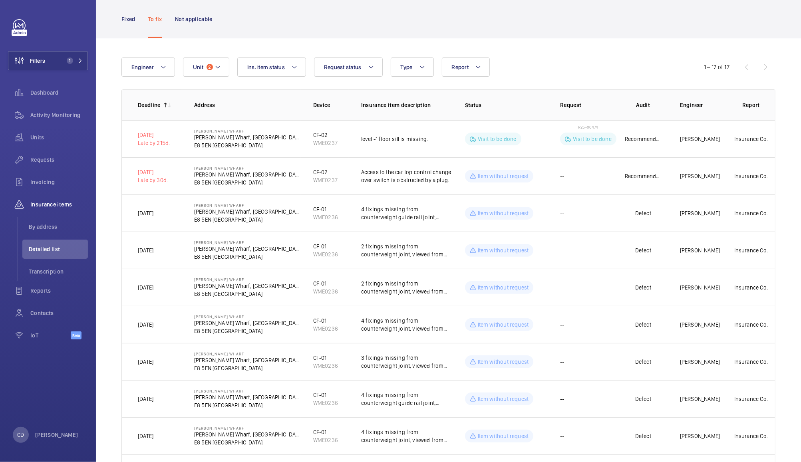
scroll to position [43, 0]
click at [601, 173] on td "--" at bounding box center [583, 177] width 72 height 37
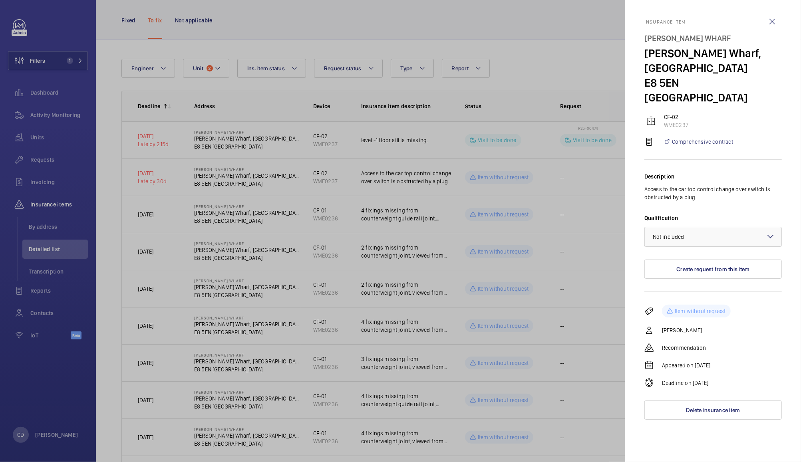
click at [717, 227] on div at bounding box center [713, 236] width 137 height 19
click at [690, 297] on span "Not applicable" at bounding box center [713, 301] width 121 height 8
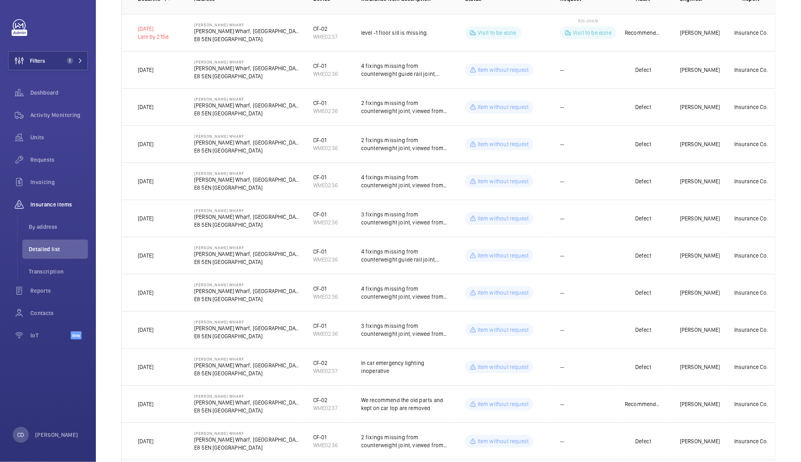
scroll to position [0, 0]
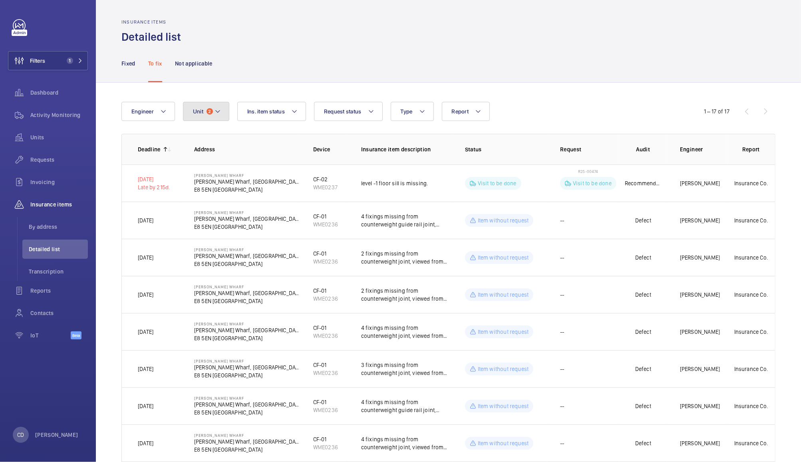
click at [215, 115] on mat-icon at bounding box center [218, 112] width 6 height 10
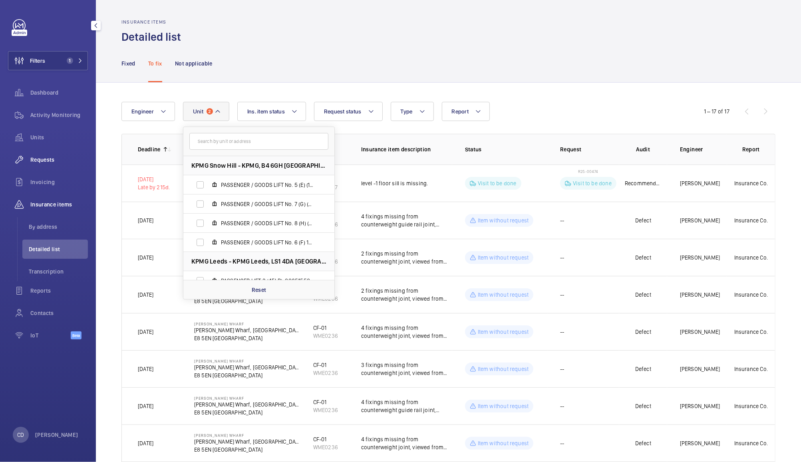
click at [38, 159] on span "Requests" at bounding box center [59, 160] width 58 height 8
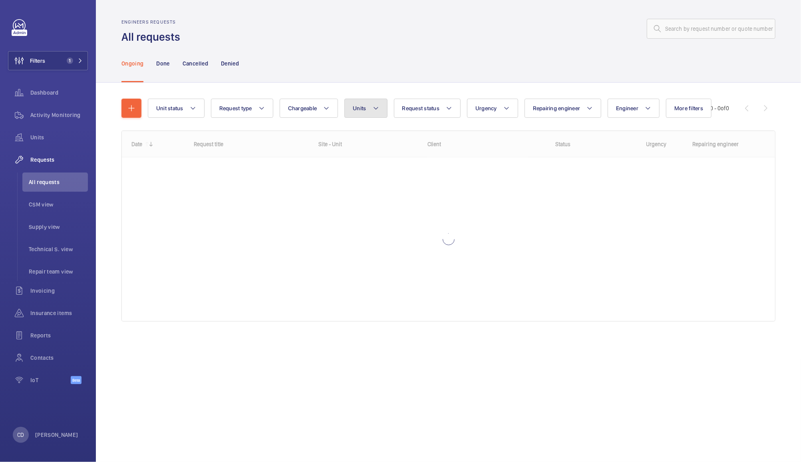
click at [360, 113] on button "Units" at bounding box center [365, 108] width 43 height 19
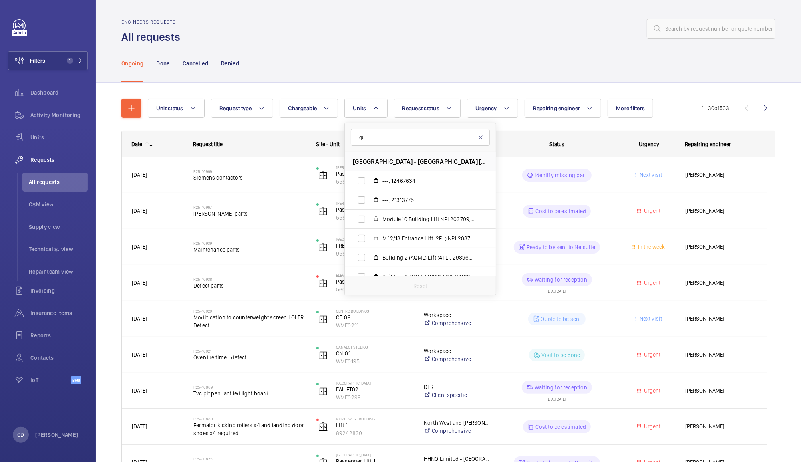
type input "q"
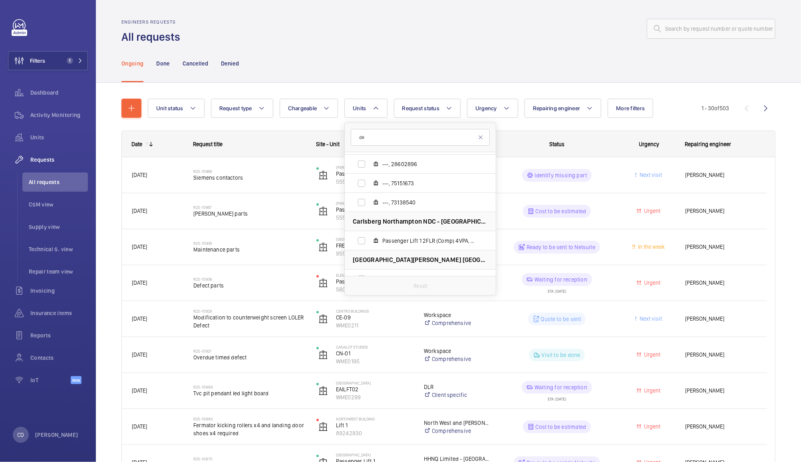
type input "d"
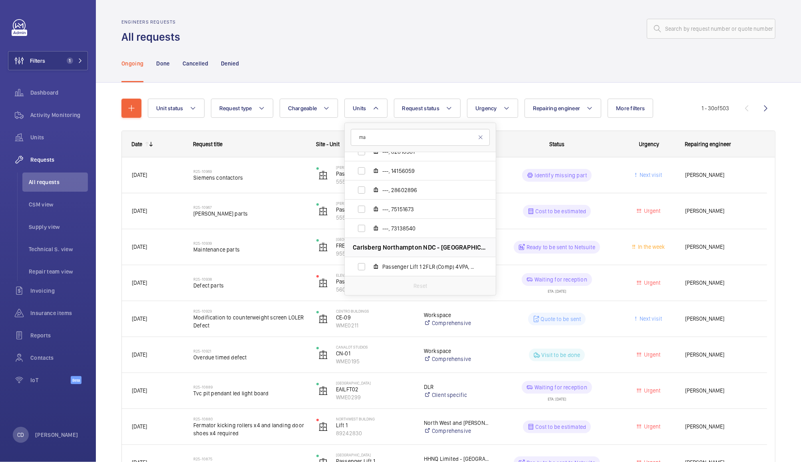
scroll to position [477, 0]
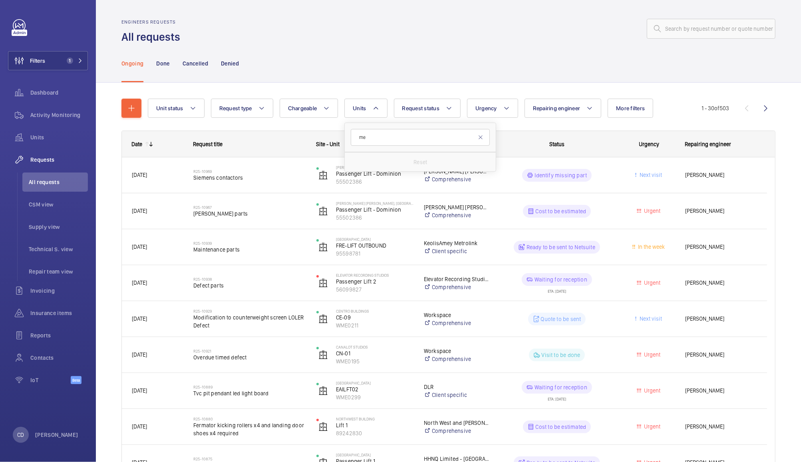
type input "m"
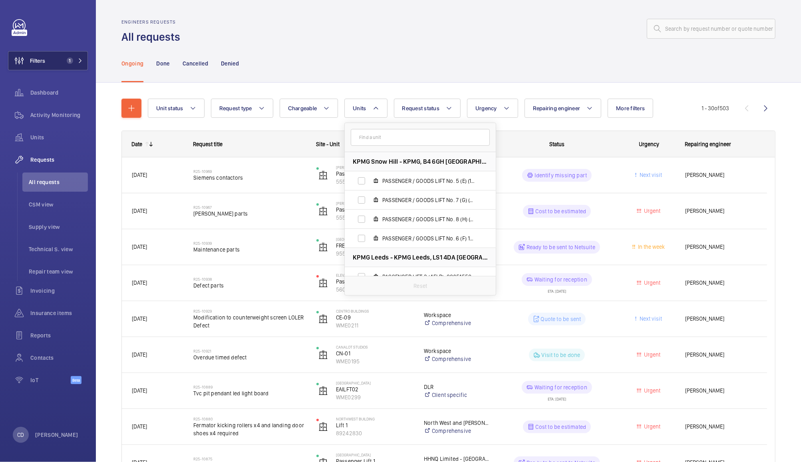
click at [51, 51] on button "Filters 1" at bounding box center [48, 60] width 80 height 19
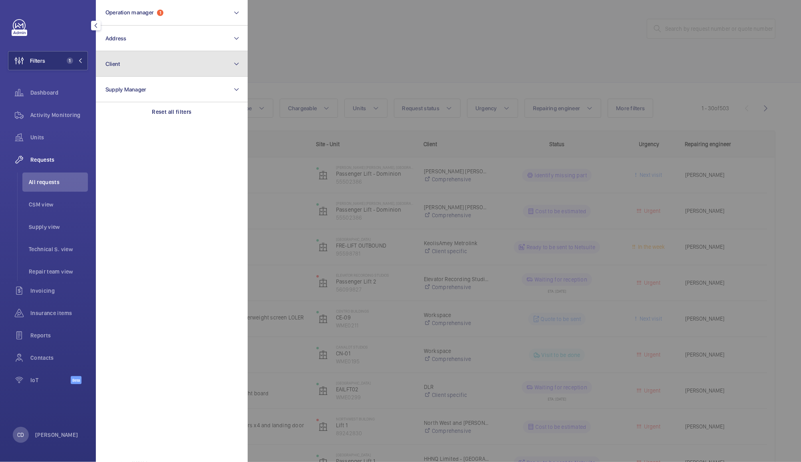
click at [154, 66] on button "Client" at bounding box center [172, 64] width 152 height 26
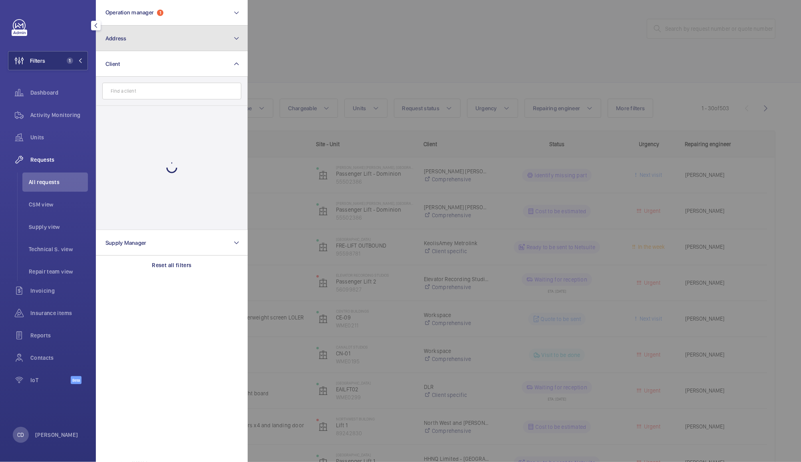
click at [199, 32] on button "Address" at bounding box center [172, 39] width 152 height 26
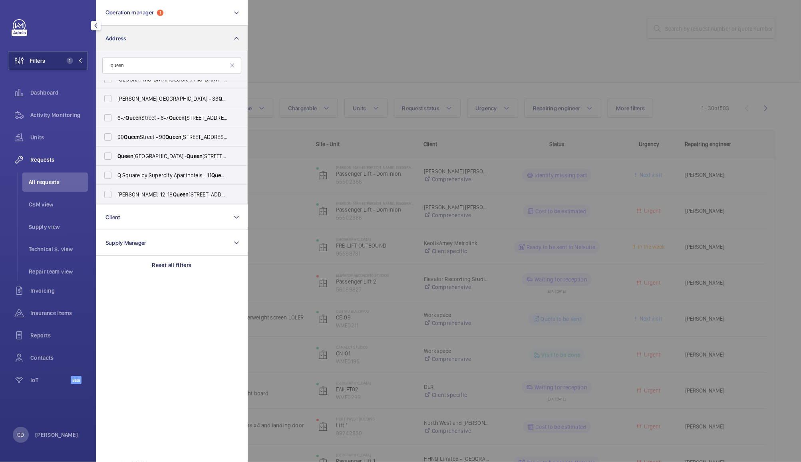
scroll to position [261, 0]
type input "queen"
click at [175, 155] on span "[GEOGRAPHIC_DATA] - [GEOGRAPHIC_DATA]" at bounding box center [172, 155] width 110 height 8
click at [116, 155] on input "[GEOGRAPHIC_DATA] - [GEOGRAPHIC_DATA]" at bounding box center [108, 155] width 16 height 16
checkbox input "true"
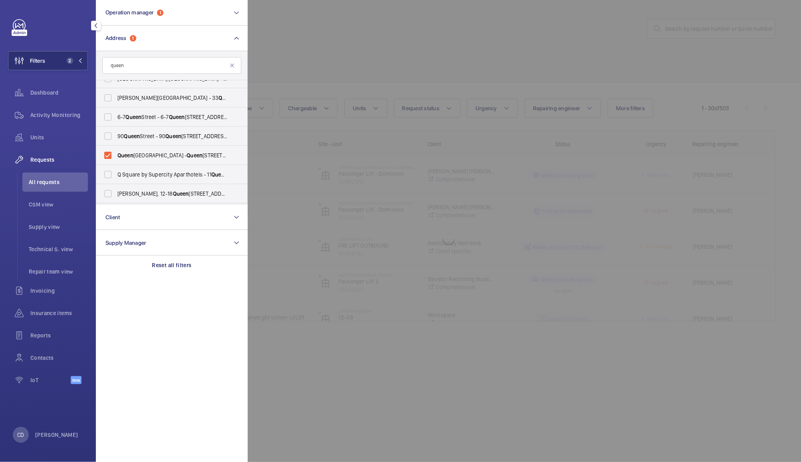
click at [443, 54] on div at bounding box center [648, 231] width 801 height 462
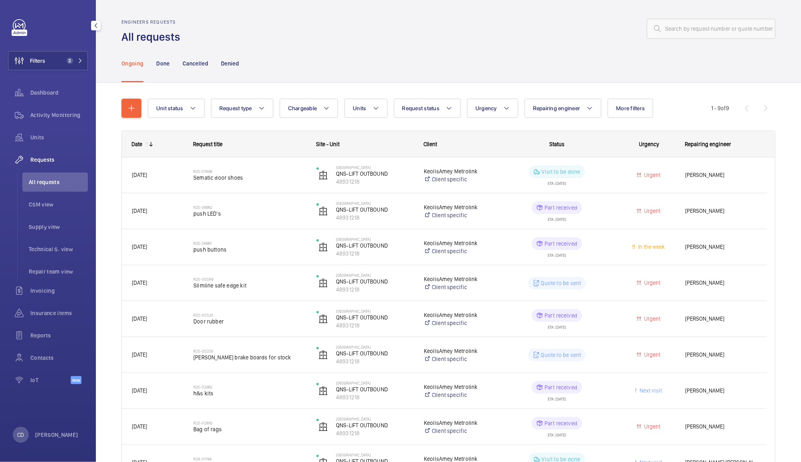
click at [563, 245] on p "Part received" at bounding box center [561, 244] width 33 height 8
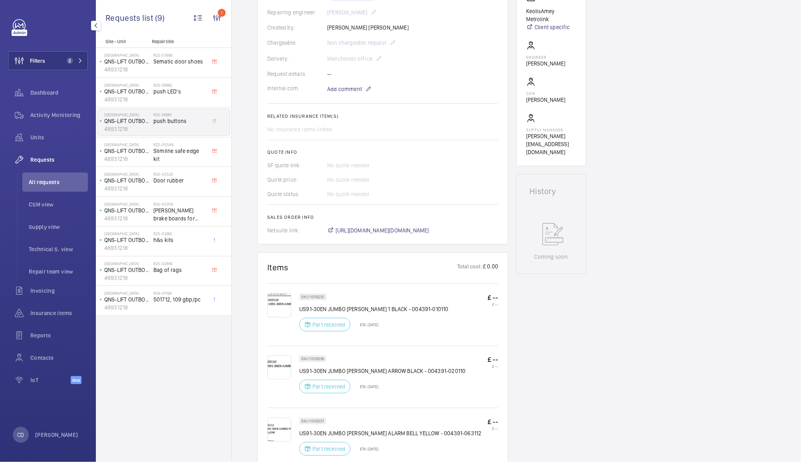
scroll to position [203, 0]
click at [287, 296] on img at bounding box center [279, 305] width 24 height 24
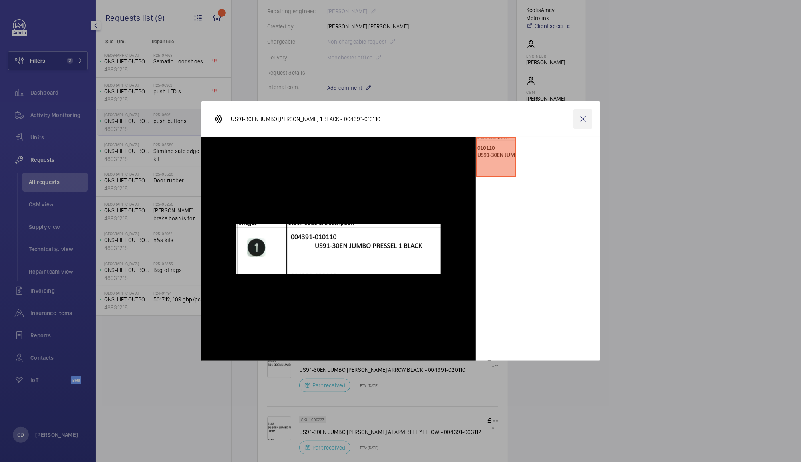
click at [589, 115] on wm-front-icon-button at bounding box center [582, 118] width 19 height 19
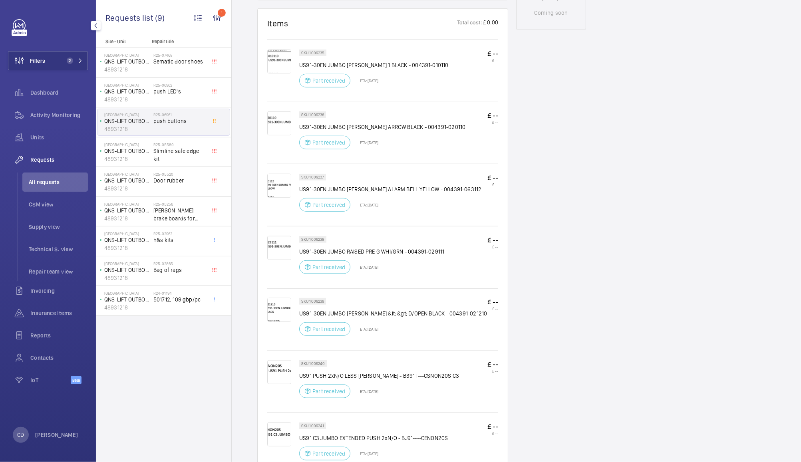
scroll to position [0, 0]
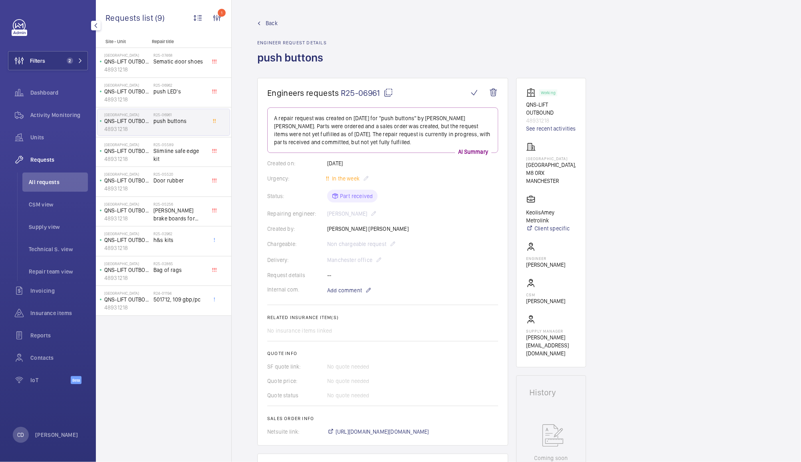
click at [388, 91] on mat-icon at bounding box center [389, 93] width 10 height 10
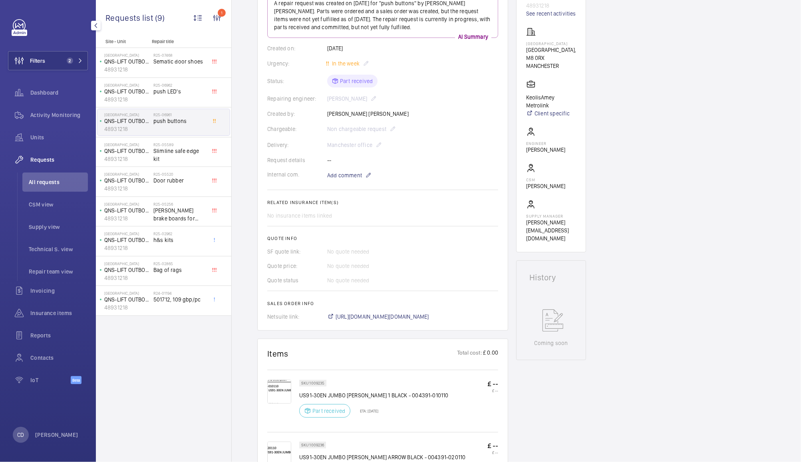
scroll to position [115, 0]
click at [175, 274] on div "R25-02865 Bag of rags" at bounding box center [179, 272] width 53 height 23
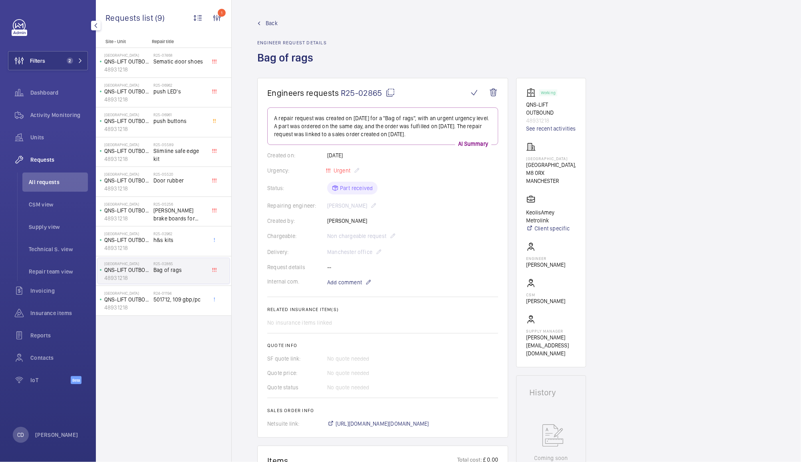
click at [19, 28] on link at bounding box center [19, 25] width 13 height 13
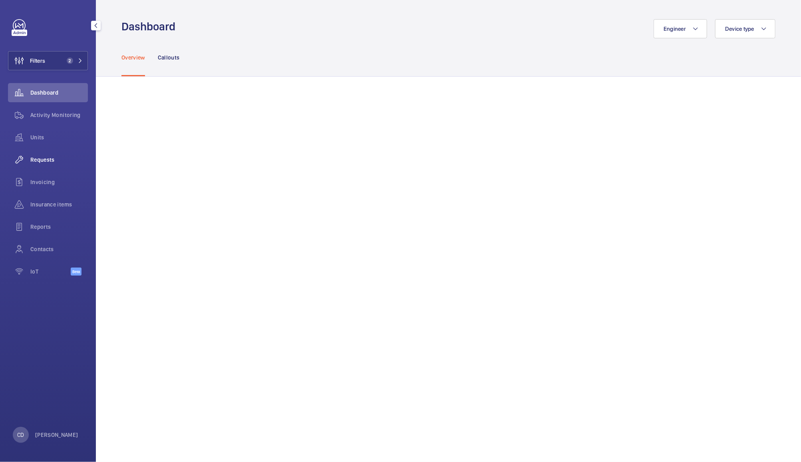
click at [48, 156] on span "Requests" at bounding box center [59, 160] width 58 height 8
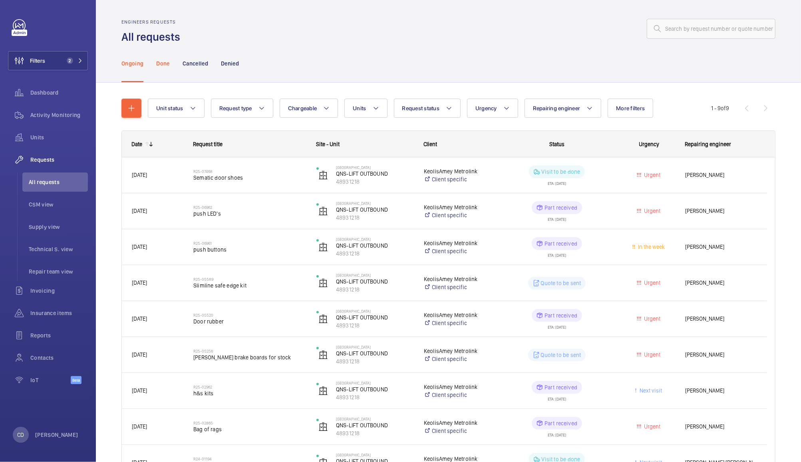
click at [166, 69] on div "Done" at bounding box center [162, 63] width 13 height 38
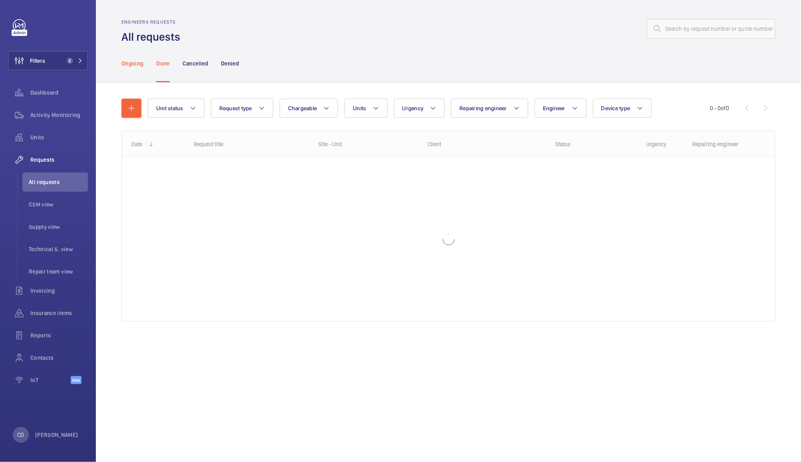
click at [133, 63] on p "Ongoing" at bounding box center [132, 64] width 22 height 8
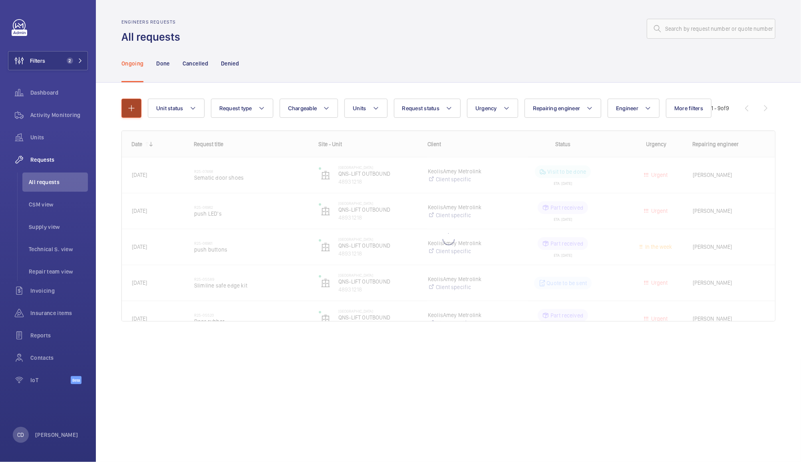
click at [129, 110] on mat-icon "button" at bounding box center [132, 108] width 10 height 10
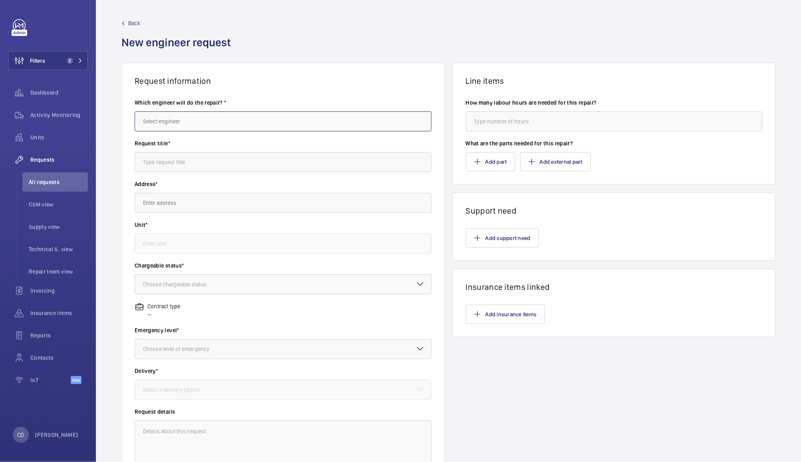
click at [320, 121] on input "text" at bounding box center [283, 121] width 297 height 20
click at [338, 143] on mat-option "[PERSON_NAME]" at bounding box center [281, 145] width 292 height 19
type input "[PERSON_NAME]"
click at [356, 165] on input "text" at bounding box center [283, 162] width 297 height 20
type input "Rags for maintenance"
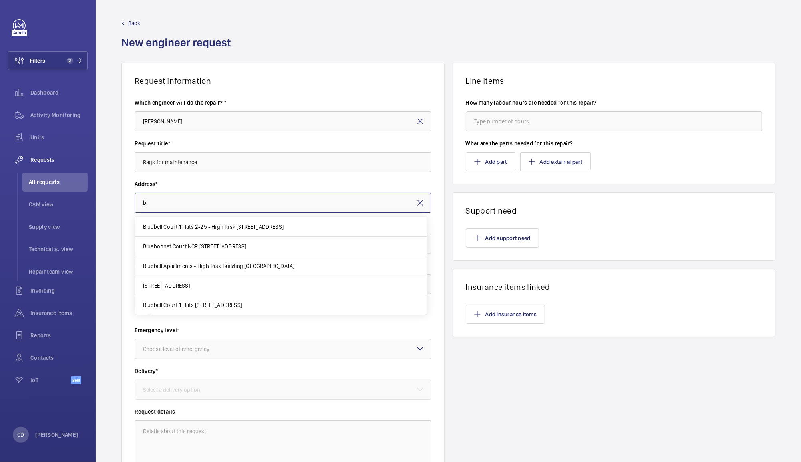
type input "b"
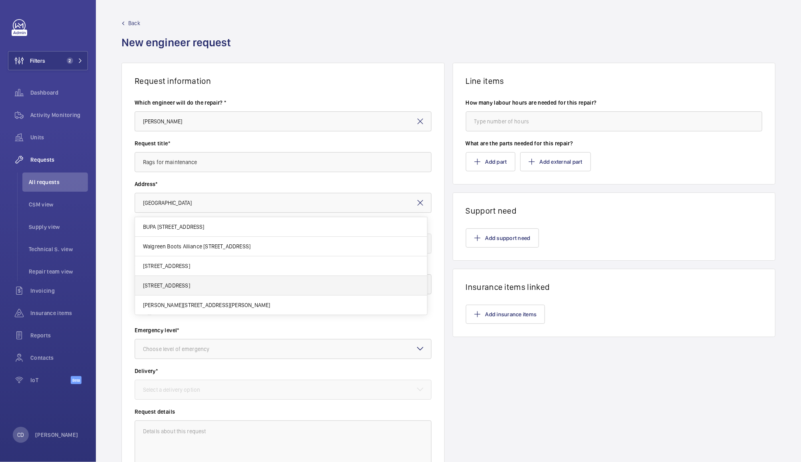
click at [190, 286] on span "[STREET_ADDRESS]" at bounding box center [166, 286] width 47 height 8
type input "[STREET_ADDRESS]"
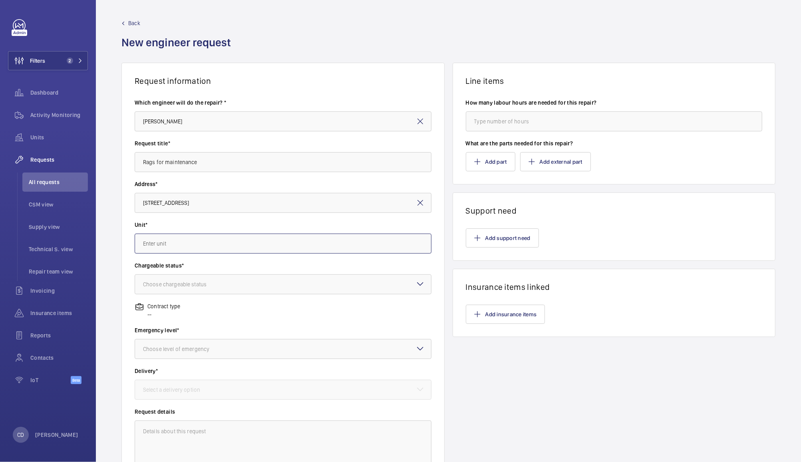
click at [302, 243] on input "text" at bounding box center [283, 244] width 297 height 20
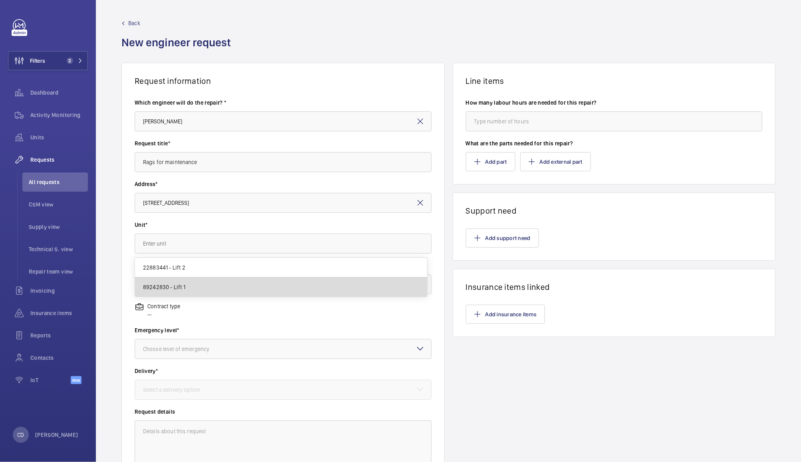
click at [283, 284] on mat-option "89242830 - Lift 1" at bounding box center [281, 287] width 292 height 19
type input "89242830 - Lift 1"
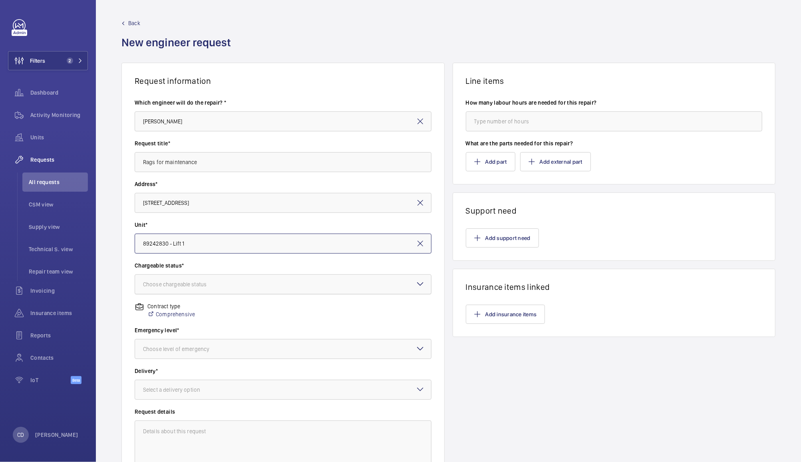
click at [300, 284] on div at bounding box center [283, 284] width 296 height 19
click at [275, 331] on span "Non chargeable" at bounding box center [283, 328] width 280 height 8
click at [276, 350] on div at bounding box center [283, 349] width 296 height 19
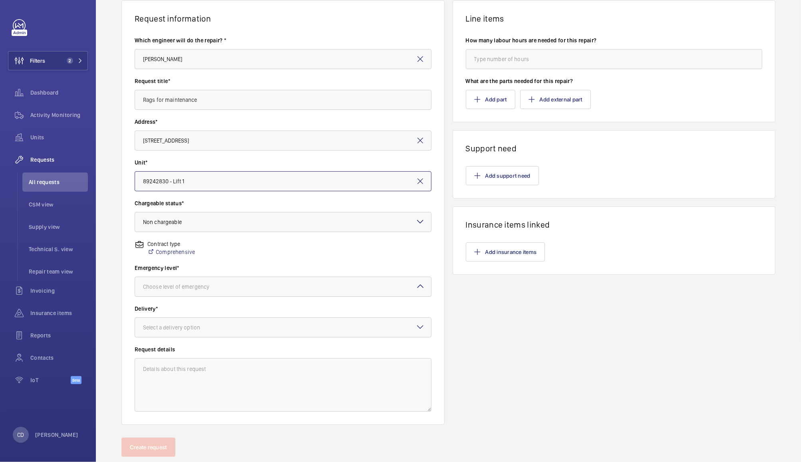
scroll to position [71, 0]
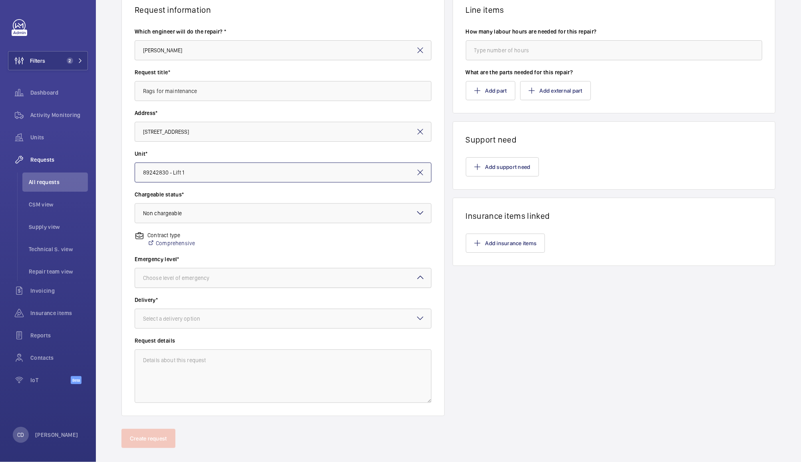
click at [323, 284] on div at bounding box center [283, 278] width 296 height 19
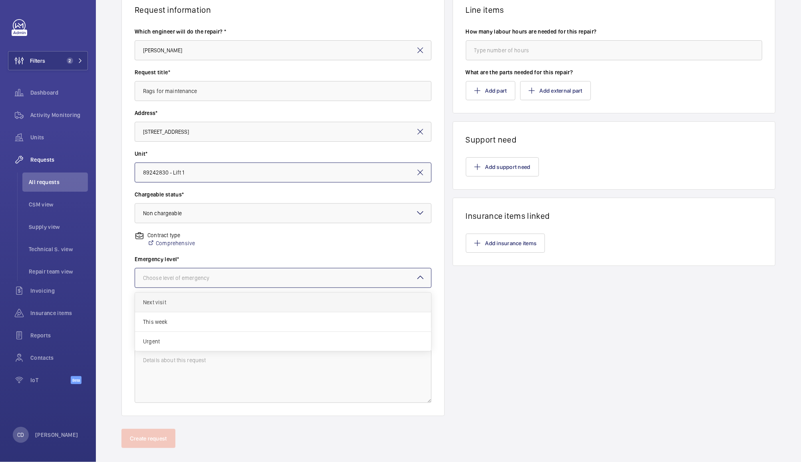
click at [298, 304] on span "Next visit" at bounding box center [283, 302] width 280 height 8
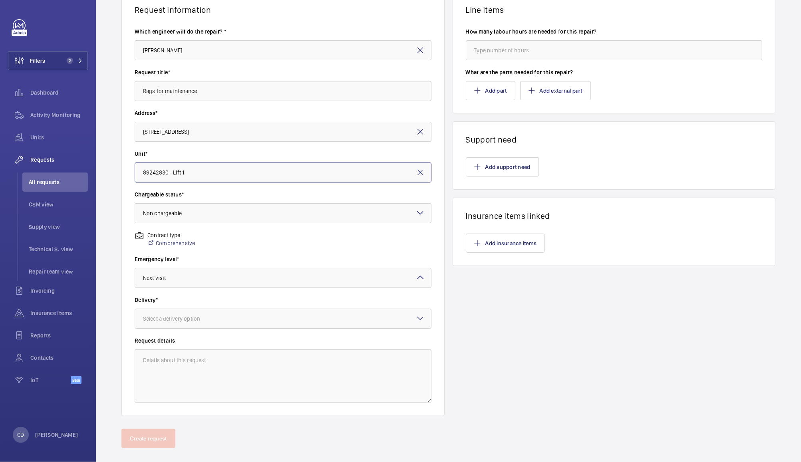
click at [302, 322] on div at bounding box center [283, 318] width 296 height 19
click at [267, 412] on span "Specified in comment" at bounding box center [283, 412] width 280 height 8
click at [288, 377] on textarea at bounding box center [283, 377] width 297 height 54
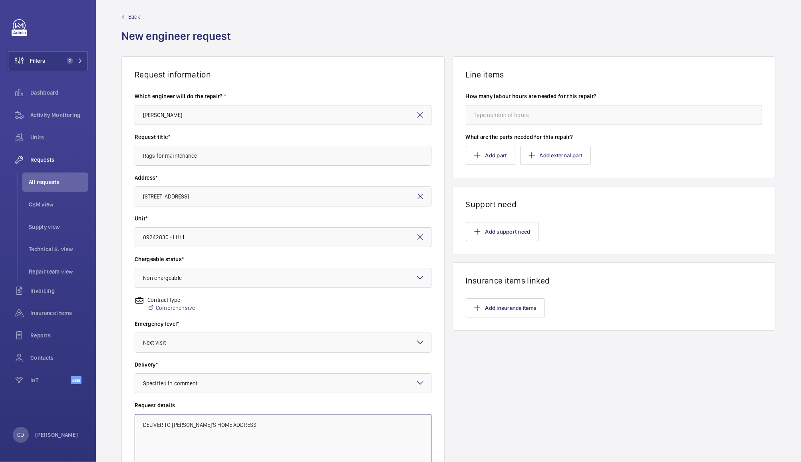
scroll to position [0, 0]
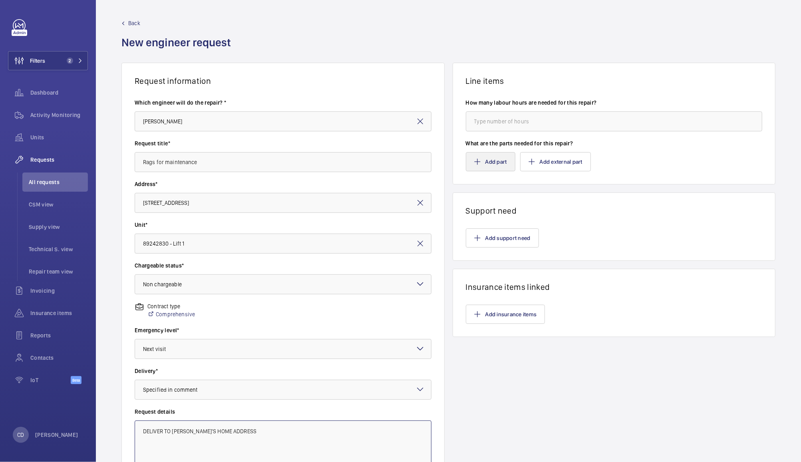
type textarea "DELIVER TO [PERSON_NAME]'S HOME ADDRESS"
click at [489, 160] on button "Add part" at bounding box center [491, 161] width 50 height 19
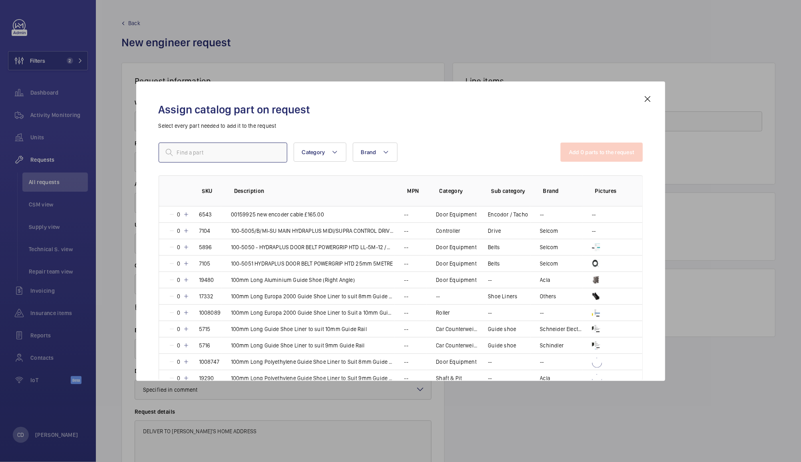
click at [244, 149] on input "text" at bounding box center [223, 153] width 129 height 20
type input "a"
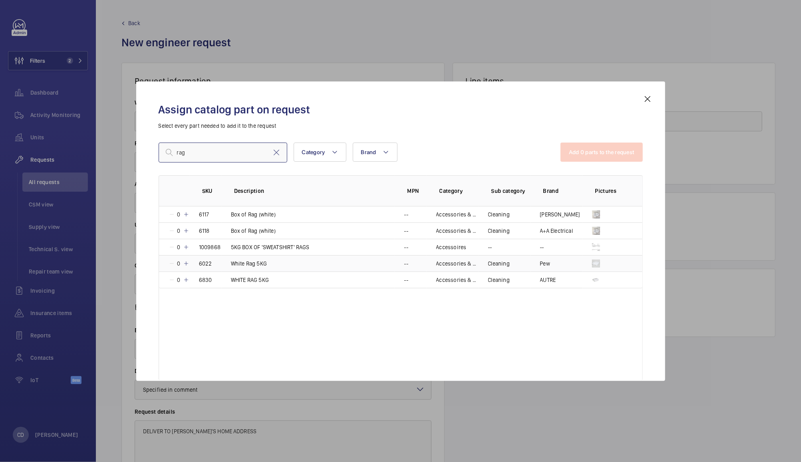
type input "rag"
click at [186, 264] on mat-icon at bounding box center [186, 264] width 6 height 6
click at [607, 152] on button "Add 1 parts to the request" at bounding box center [602, 152] width 81 height 19
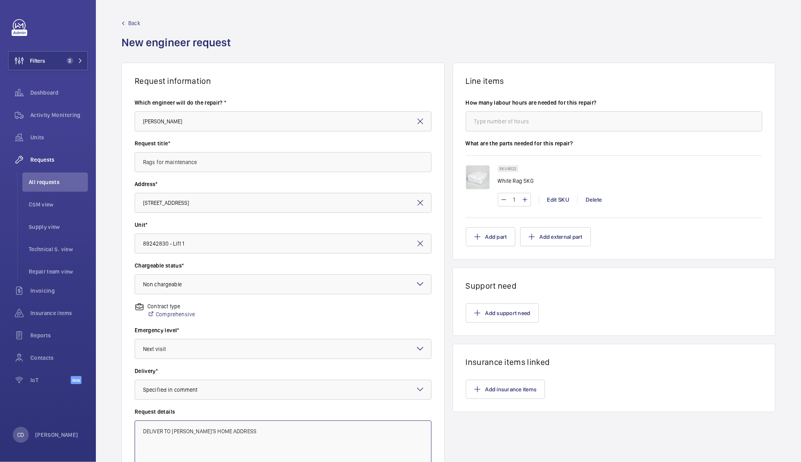
click at [297, 436] on textarea "DELIVER TO [PERSON_NAME]'S HOME ADDRESS" at bounding box center [283, 448] width 297 height 54
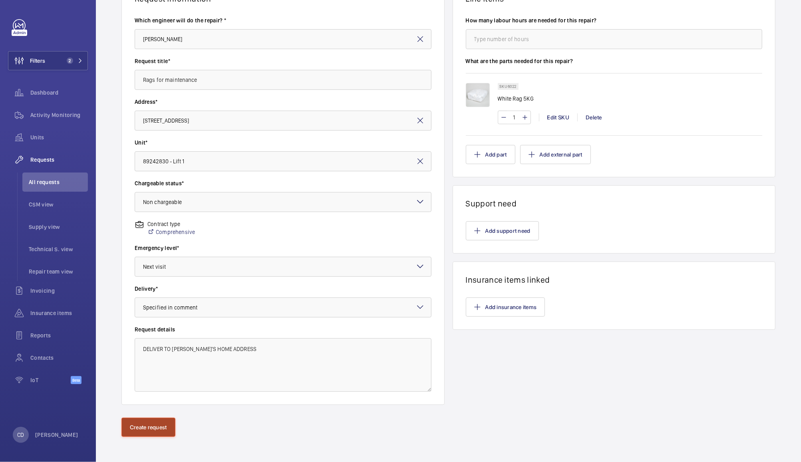
click at [141, 426] on button "Create request" at bounding box center [148, 427] width 54 height 19
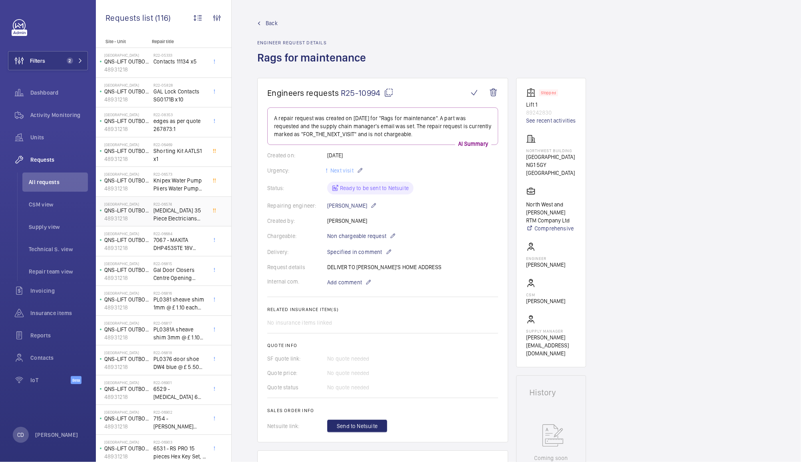
click at [184, 210] on span "[MEDICAL_DATA] 35 Piece Electricians Tool Kit with Pouch - RS Stock No.: [PHONE…" at bounding box center [179, 215] width 53 height 16
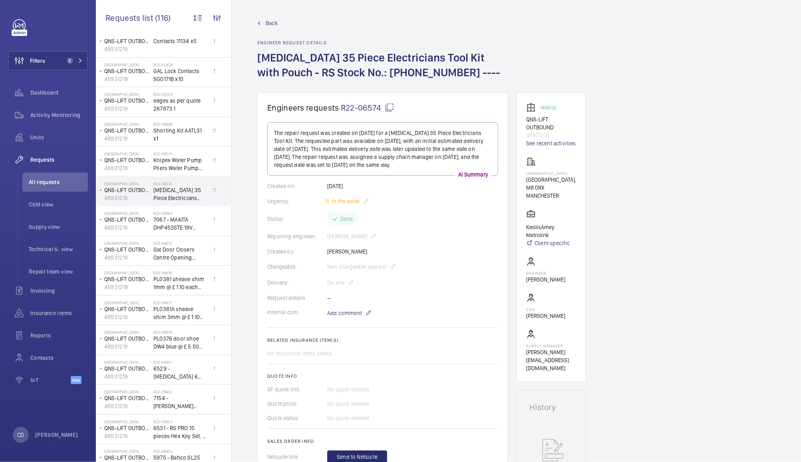
scroll to position [22, 0]
click at [42, 60] on span "Filters" at bounding box center [37, 61] width 15 height 8
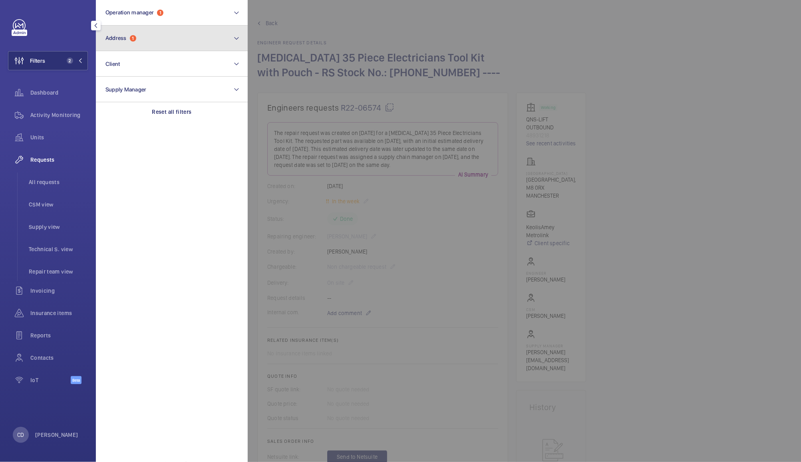
click at [129, 44] on button "Address 1" at bounding box center [172, 39] width 152 height 26
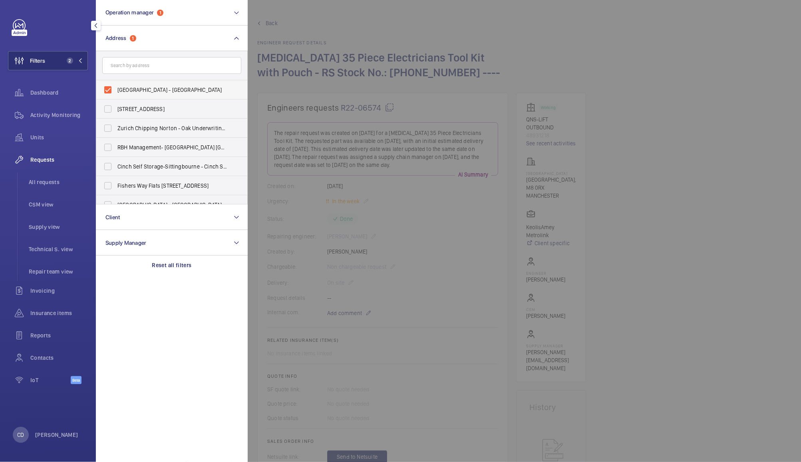
click at [143, 90] on span "[GEOGRAPHIC_DATA] - [GEOGRAPHIC_DATA]" at bounding box center [172, 90] width 110 height 8
click at [116, 90] on input "[GEOGRAPHIC_DATA] - [GEOGRAPHIC_DATA]" at bounding box center [108, 90] width 16 height 16
checkbox input "false"
click at [318, 26] on div at bounding box center [648, 231] width 801 height 462
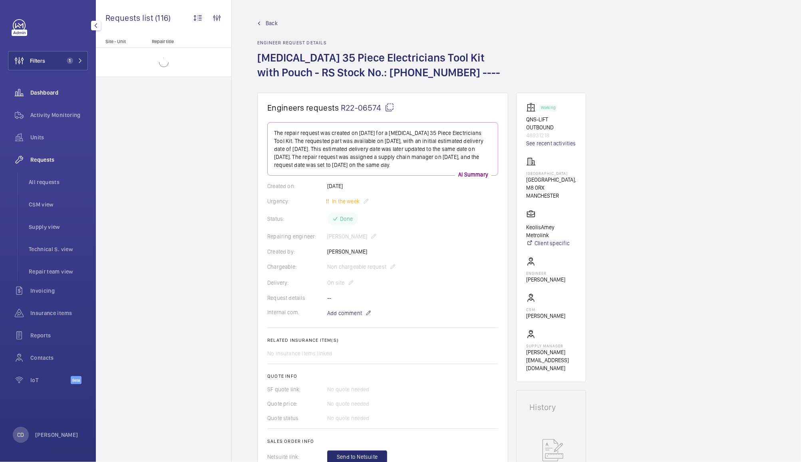
click at [47, 102] on div "Dashboard" at bounding box center [48, 92] width 80 height 19
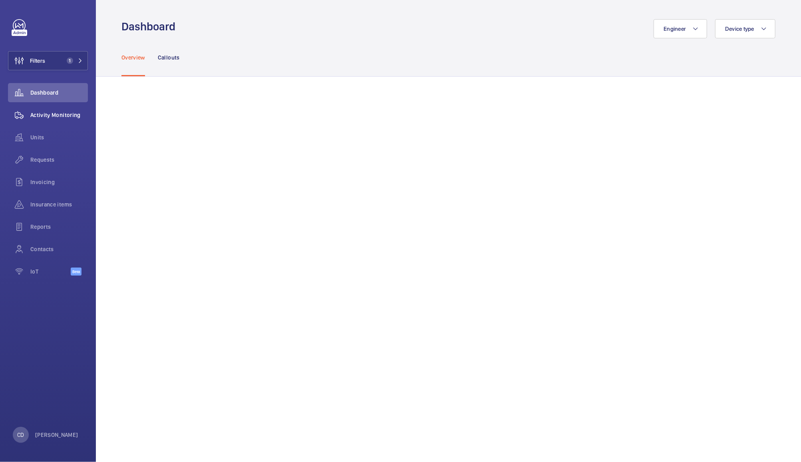
click at [52, 115] on span "Activity Monitoring" at bounding box center [59, 115] width 58 height 8
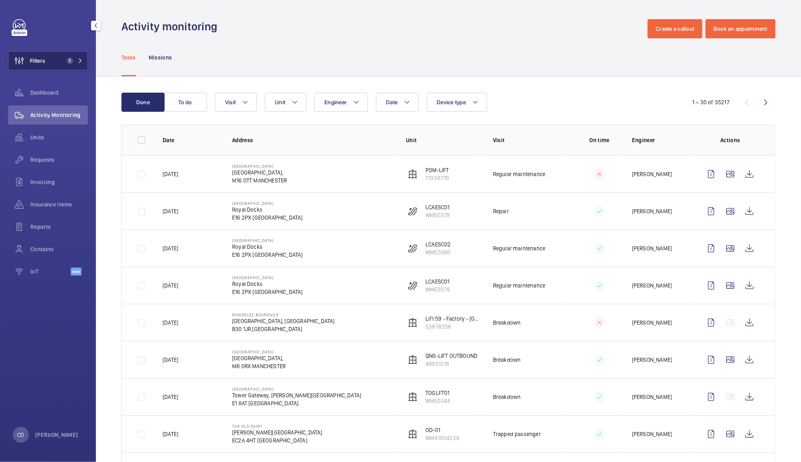
click at [66, 61] on span "1" at bounding box center [69, 61] width 10 height 6
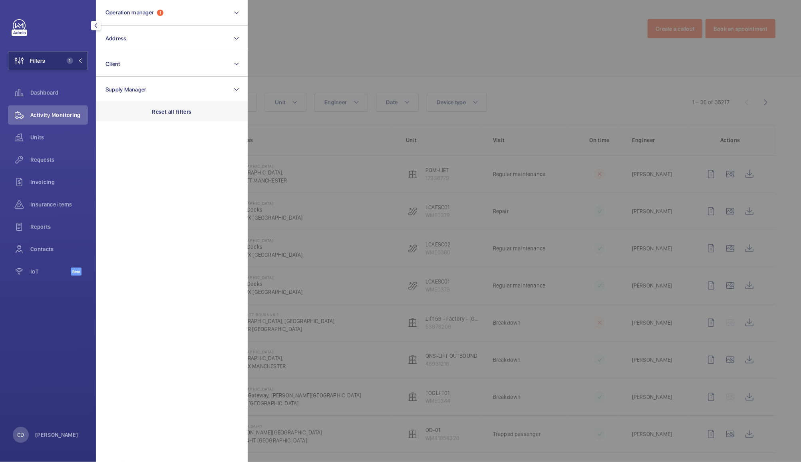
click at [169, 115] on p "Reset all filters" at bounding box center [172, 112] width 40 height 8
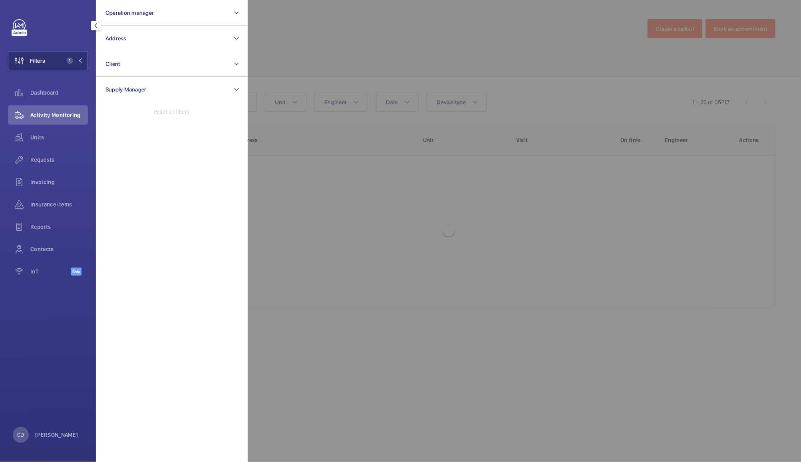
click at [354, 42] on div at bounding box center [648, 231] width 801 height 462
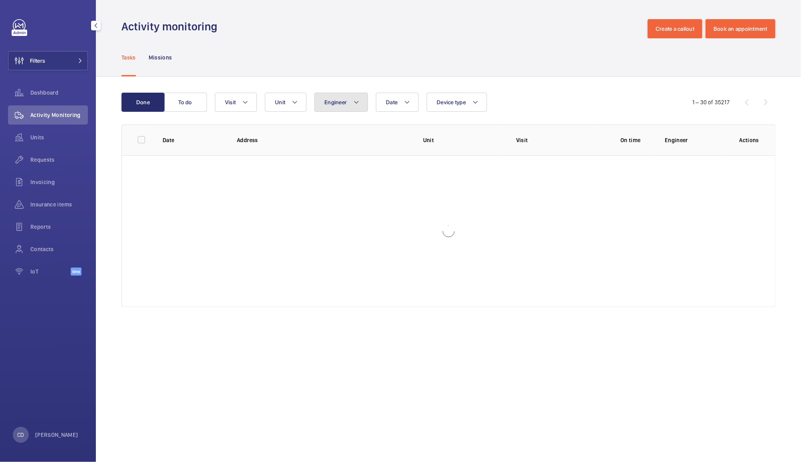
click at [344, 105] on button "Engineer" at bounding box center [341, 102] width 54 height 19
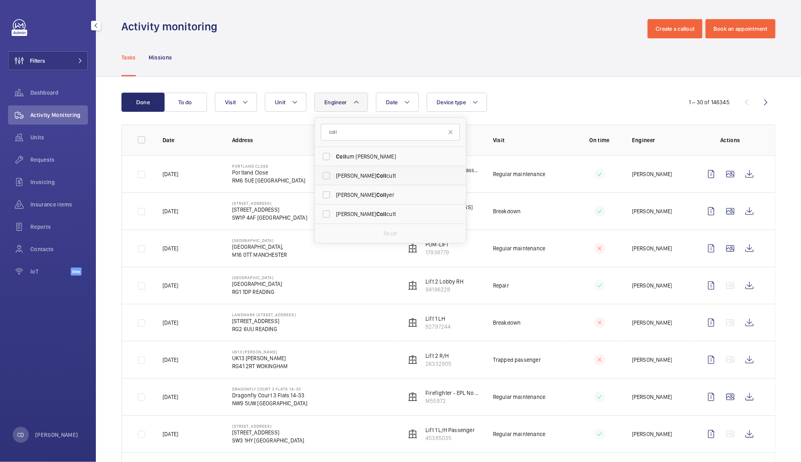
type input "coll"
click at [376, 175] on span "Coll" at bounding box center [381, 176] width 10 height 6
click at [334, 175] on input "[PERSON_NAME] cutt" at bounding box center [326, 176] width 16 height 16
checkbox input "true"
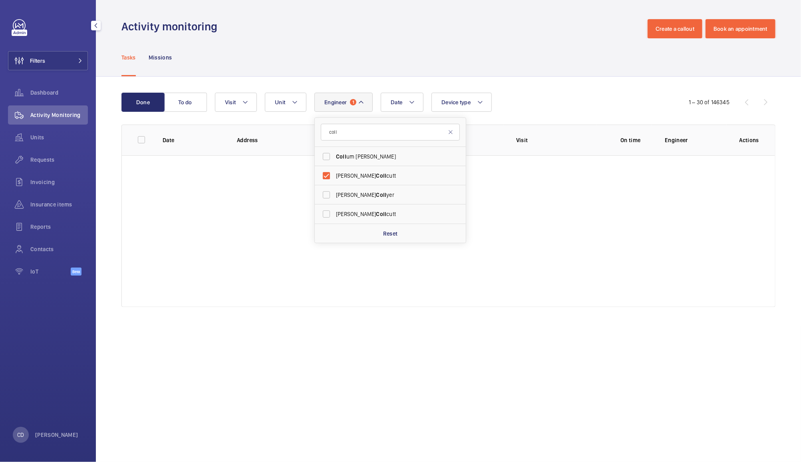
click at [561, 56] on div "Tasks Missions" at bounding box center [448, 57] width 654 height 38
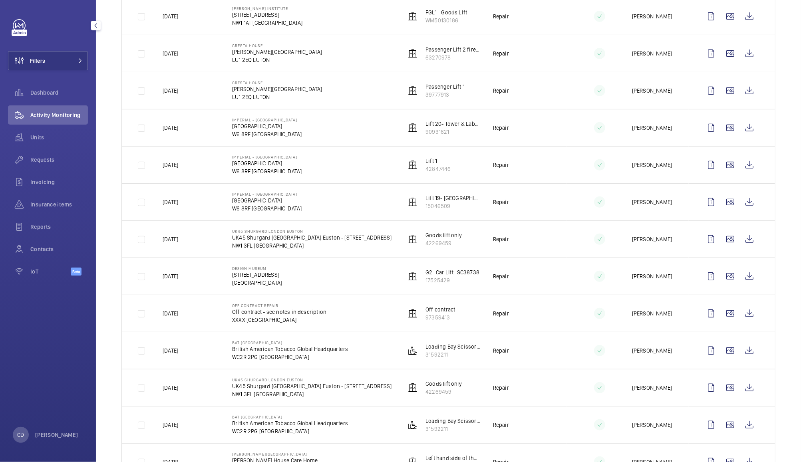
scroll to position [243, 0]
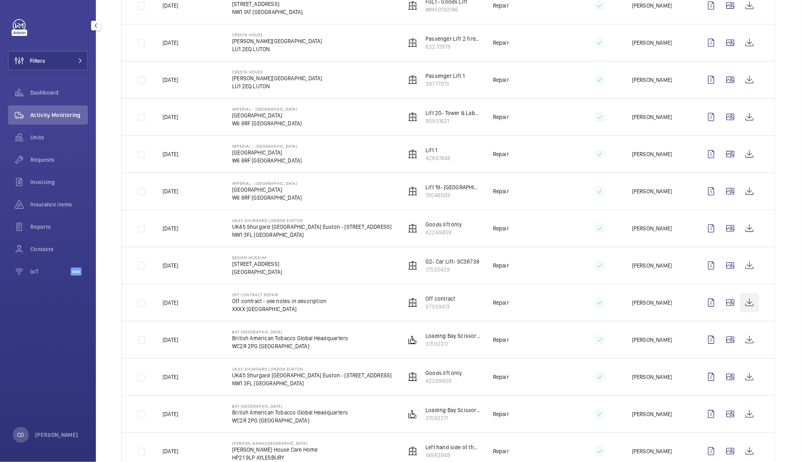
click at [741, 312] on wm-front-icon-button at bounding box center [749, 302] width 19 height 19
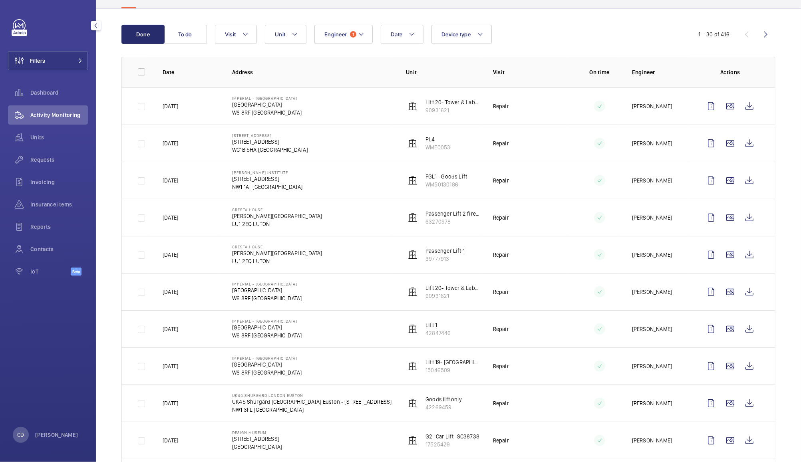
scroll to position [0, 0]
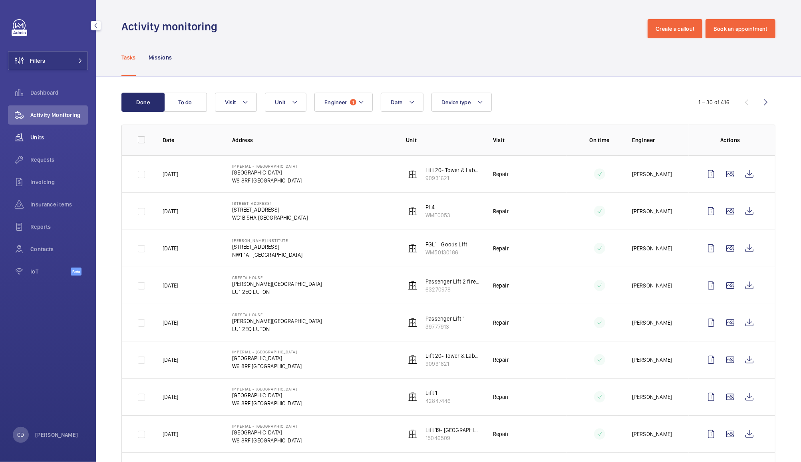
click at [36, 144] on div "Units" at bounding box center [48, 137] width 80 height 19
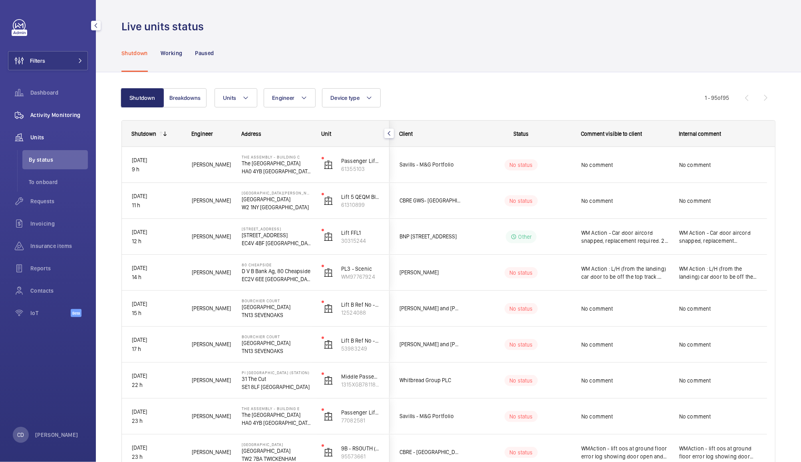
click at [64, 116] on span "Activity Monitoring" at bounding box center [59, 115] width 58 height 8
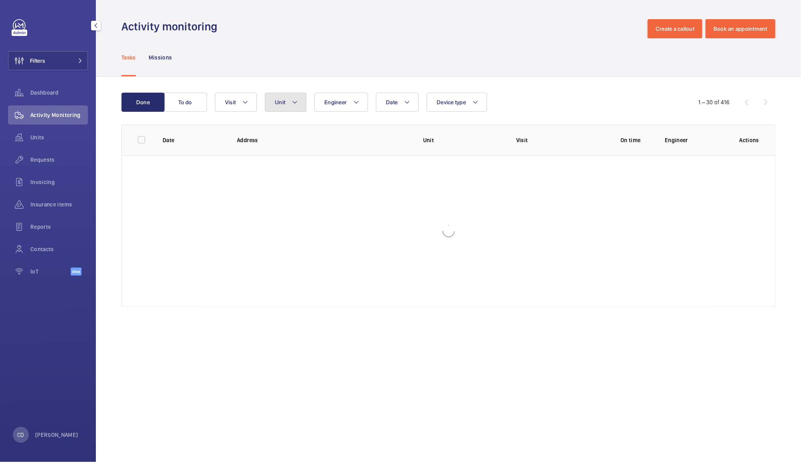
click at [295, 102] on mat-icon at bounding box center [295, 103] width 6 height 10
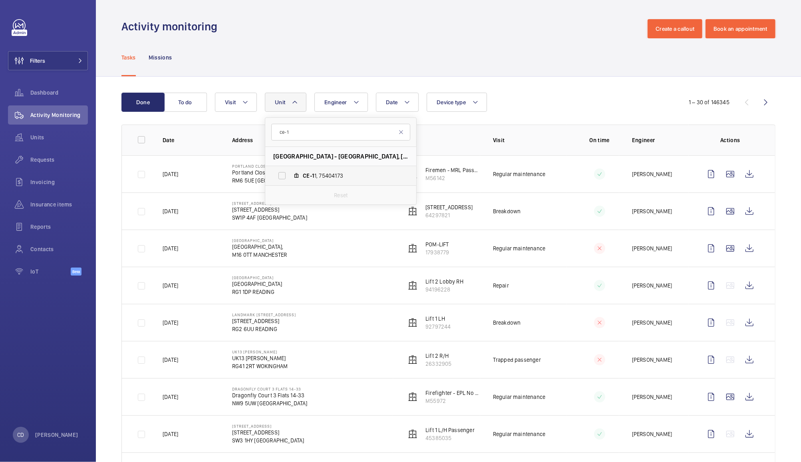
type input "ce-1"
click at [331, 177] on span "CE-1 1, 75404173" at bounding box center [349, 176] width 93 height 8
click at [290, 177] on input "CE-1 1, 75404173" at bounding box center [282, 176] width 16 height 16
checkbox input "true"
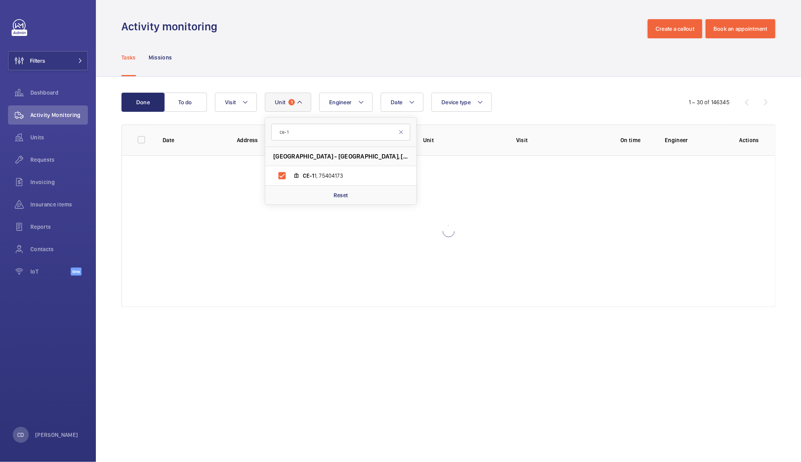
click at [555, 44] on div "Tasks Missions" at bounding box center [448, 57] width 654 height 38
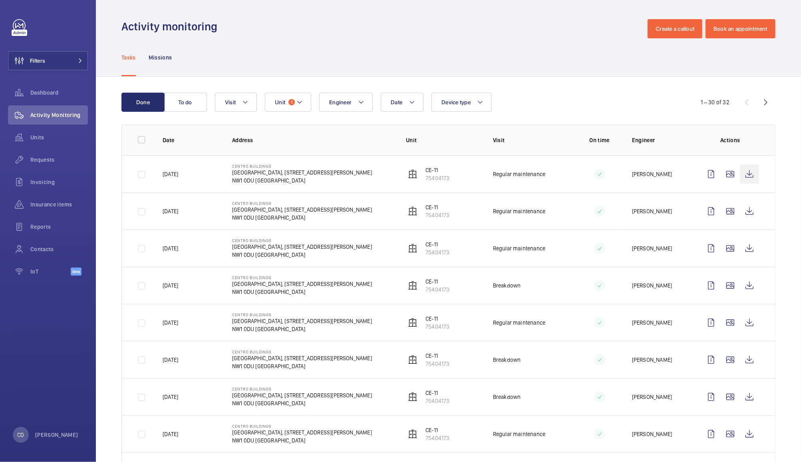
click at [744, 176] on wm-front-icon-button at bounding box center [749, 174] width 19 height 19
click at [721, 210] on wm-front-icon-button at bounding box center [730, 211] width 19 height 19
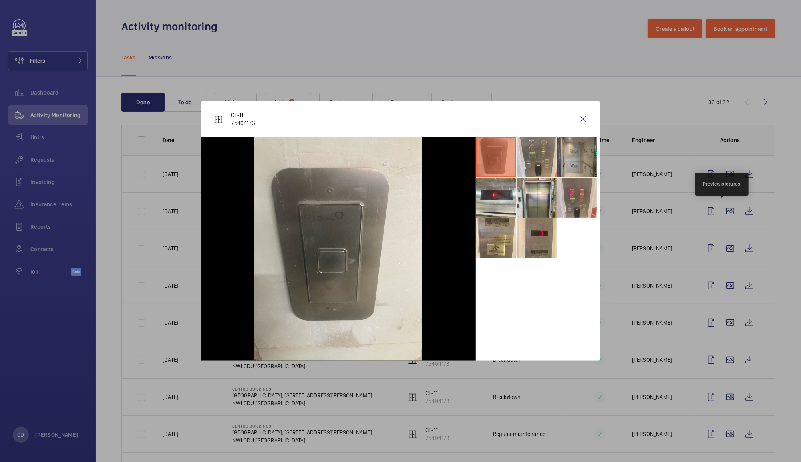
click at [577, 148] on li at bounding box center [577, 157] width 40 height 40
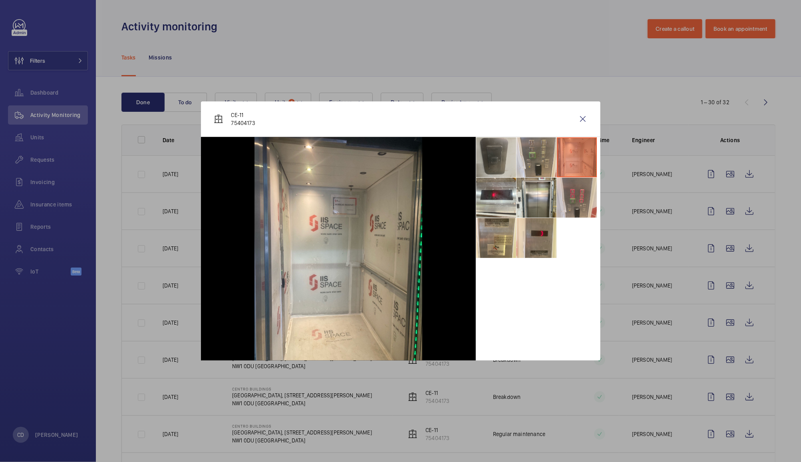
click at [499, 163] on li at bounding box center [496, 157] width 40 height 40
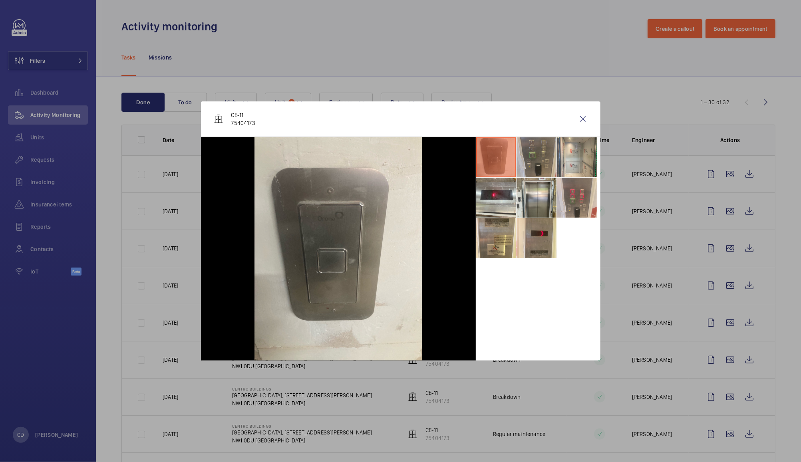
click at [534, 157] on li at bounding box center [537, 157] width 40 height 40
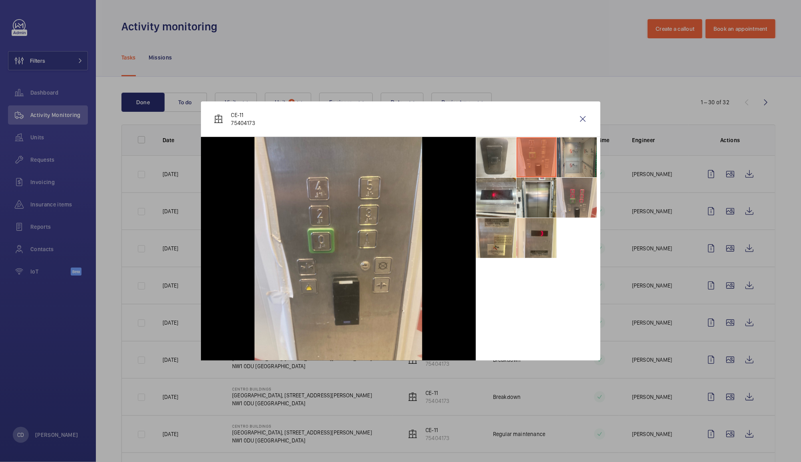
click at [577, 154] on li at bounding box center [577, 157] width 40 height 40
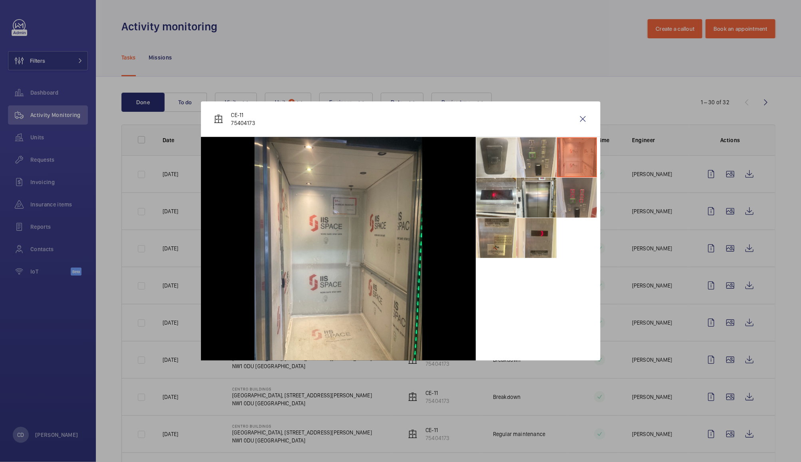
click at [570, 198] on li at bounding box center [577, 198] width 40 height 40
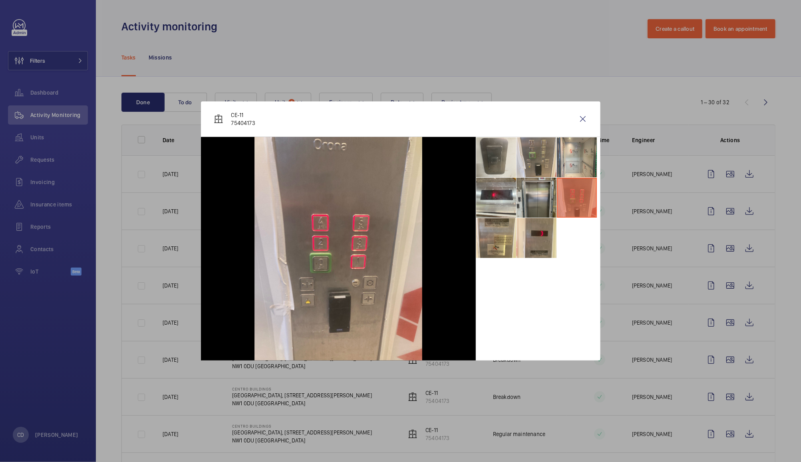
click at [537, 205] on li at bounding box center [537, 198] width 40 height 40
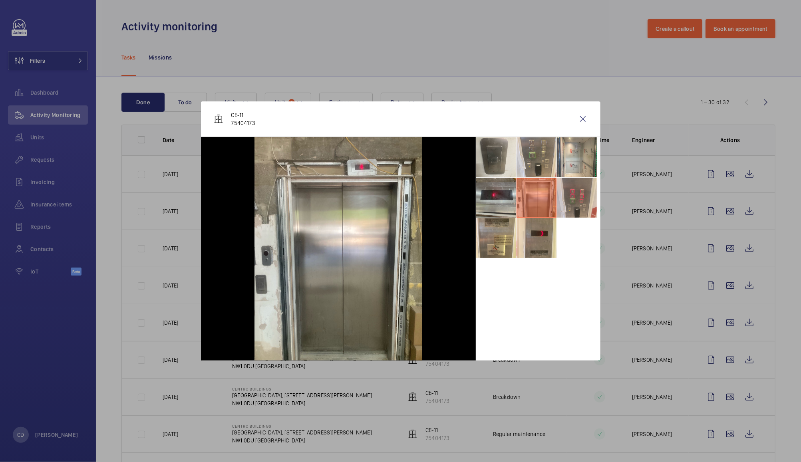
click at [502, 199] on li at bounding box center [496, 198] width 40 height 40
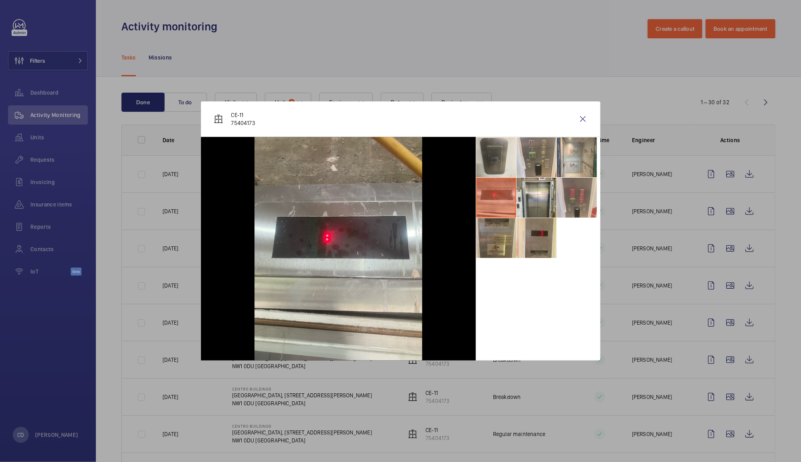
click at [503, 245] on li at bounding box center [496, 238] width 40 height 40
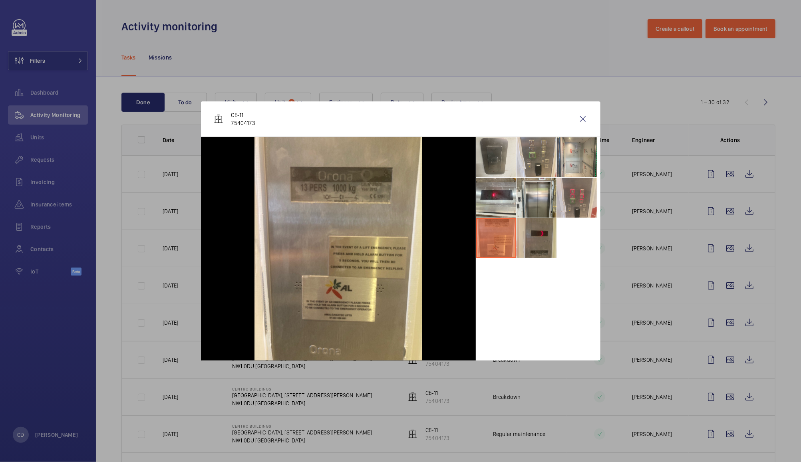
click at [548, 245] on li at bounding box center [537, 238] width 40 height 40
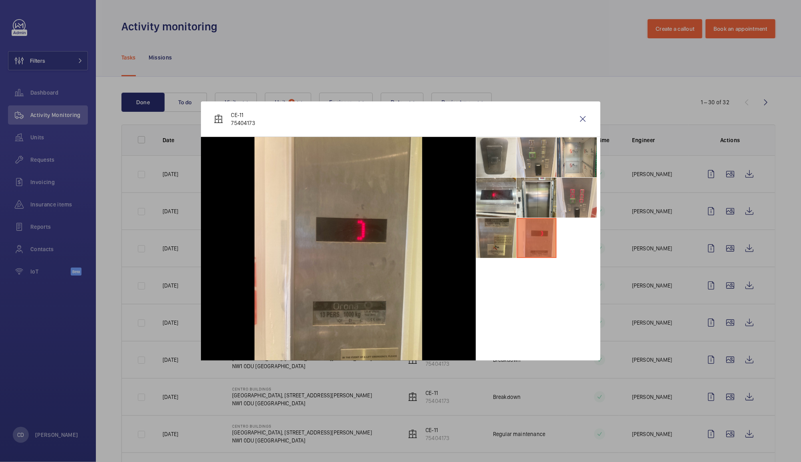
click at [498, 242] on li at bounding box center [496, 238] width 40 height 40
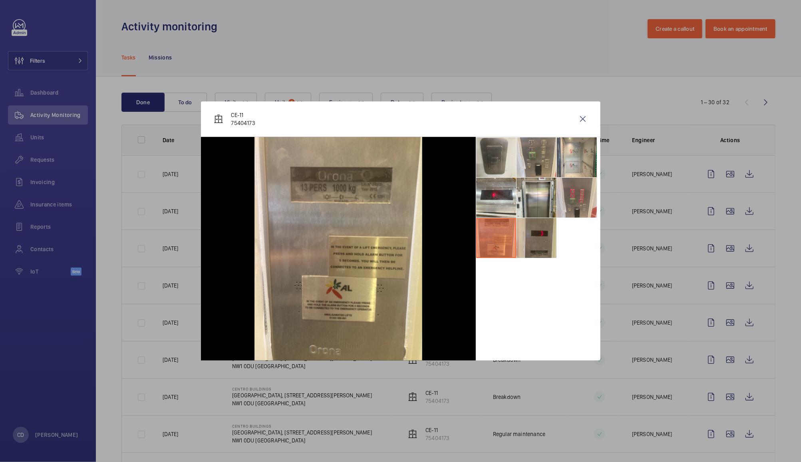
click at [537, 237] on li at bounding box center [537, 238] width 40 height 40
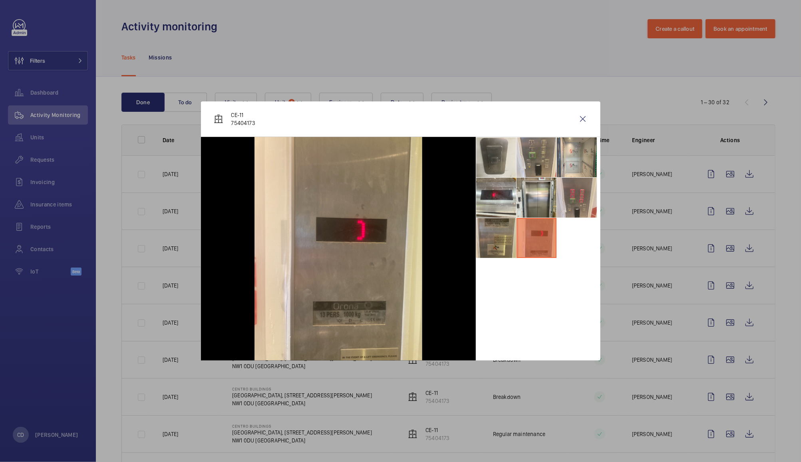
click at [502, 233] on li at bounding box center [496, 238] width 40 height 40
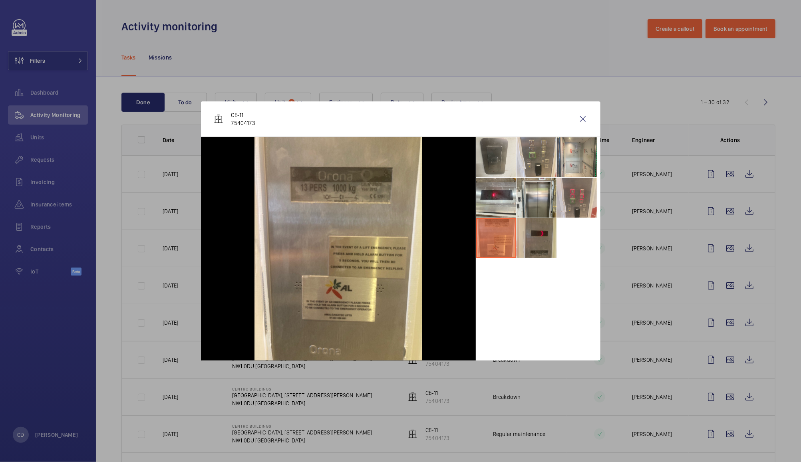
click at [531, 248] on li at bounding box center [537, 238] width 40 height 40
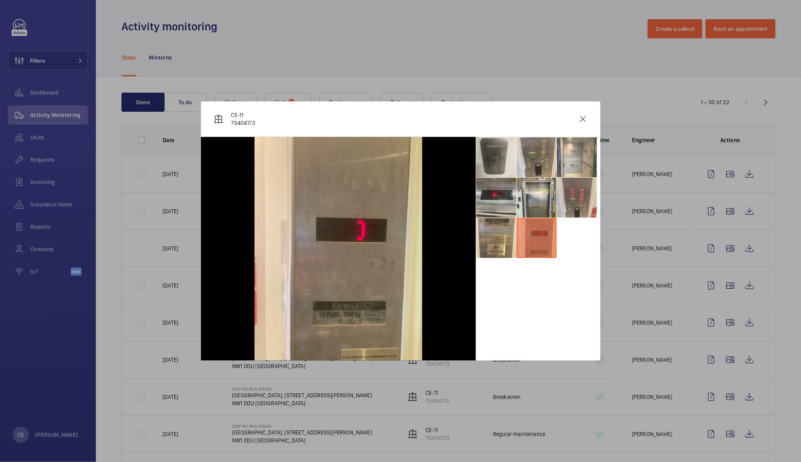
click at [492, 190] on li at bounding box center [496, 198] width 40 height 40
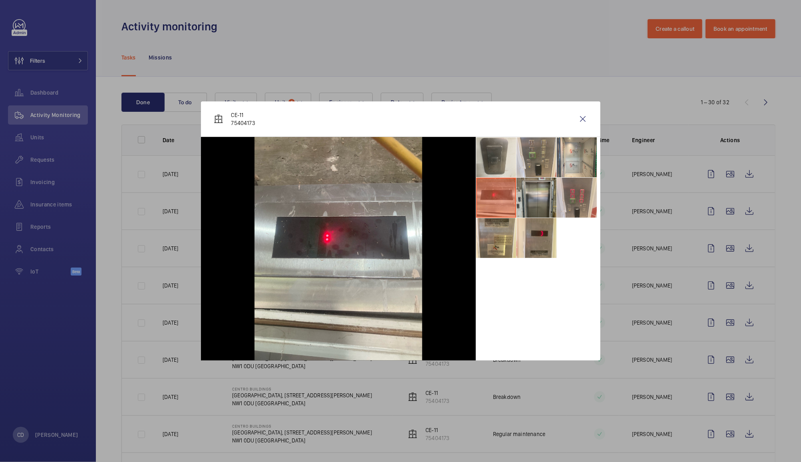
click at [536, 206] on li at bounding box center [537, 198] width 40 height 40
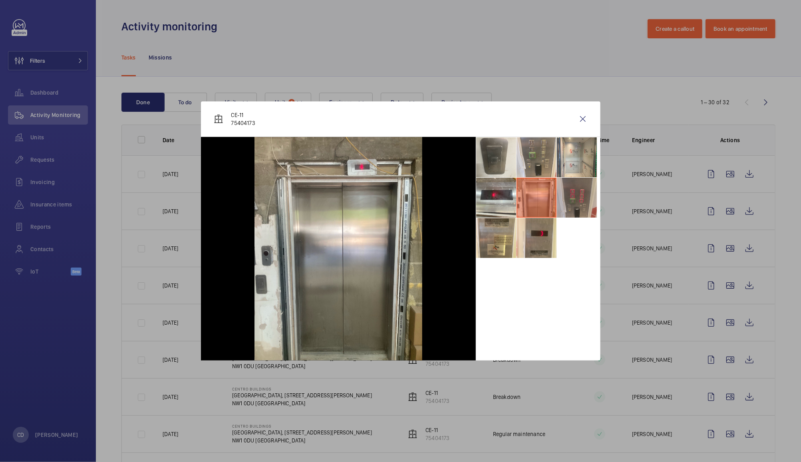
click at [577, 199] on li at bounding box center [577, 198] width 40 height 40
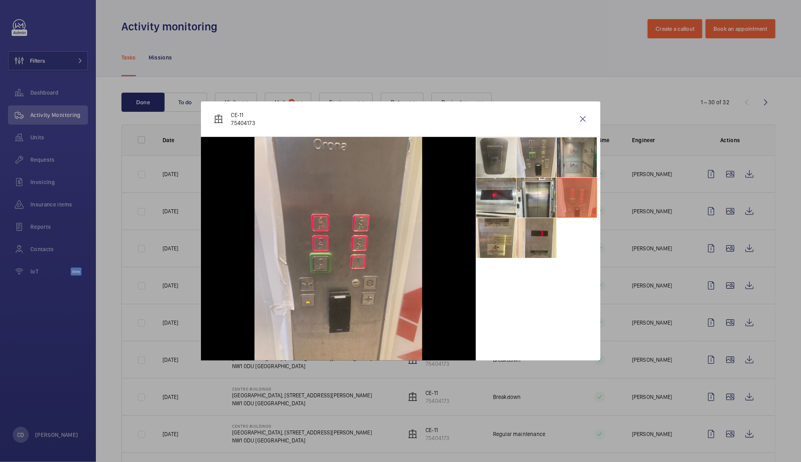
click at [575, 155] on li at bounding box center [577, 157] width 40 height 40
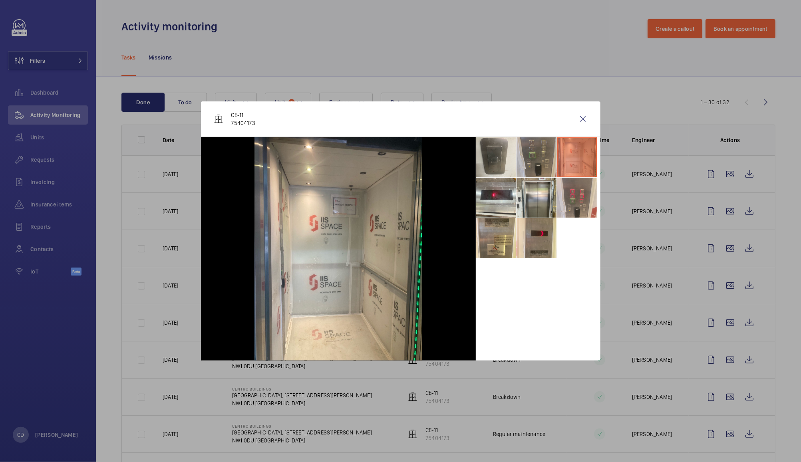
click at [527, 157] on li at bounding box center [537, 157] width 40 height 40
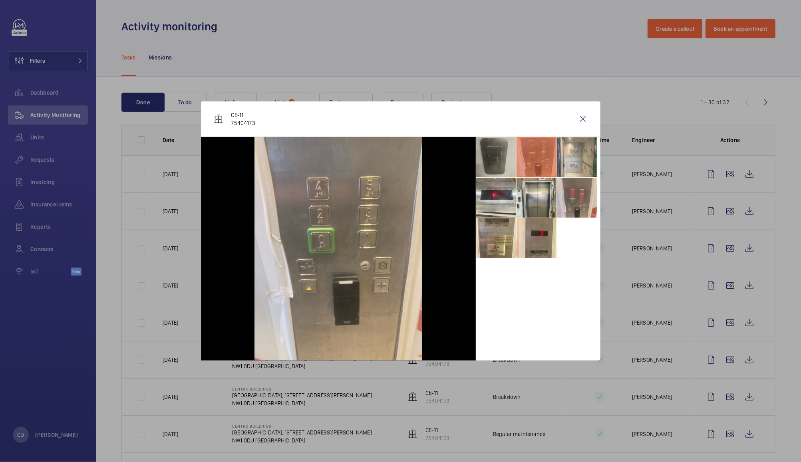
click at [495, 160] on li at bounding box center [496, 157] width 40 height 40
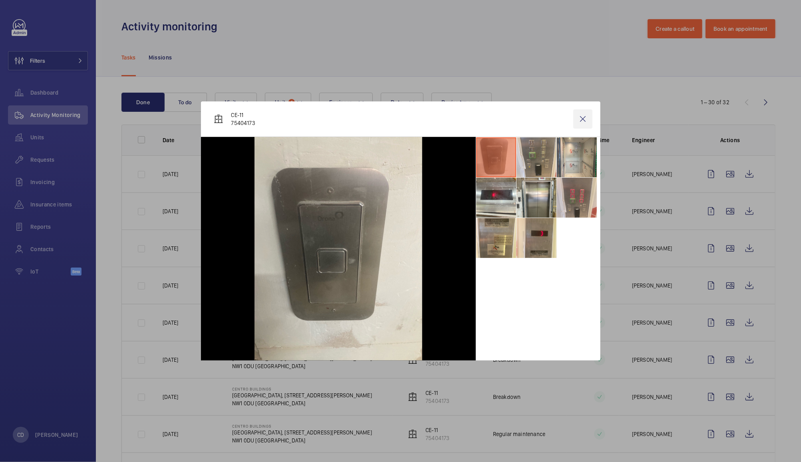
click at [580, 125] on wm-front-icon-button at bounding box center [582, 118] width 19 height 19
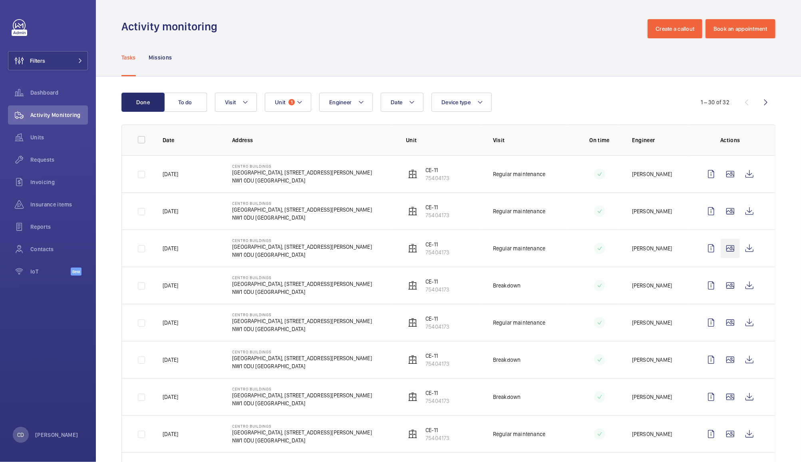
click at [726, 247] on wm-front-icon-button at bounding box center [730, 248] width 19 height 19
click at [721, 249] on wm-front-icon-button at bounding box center [730, 248] width 19 height 19
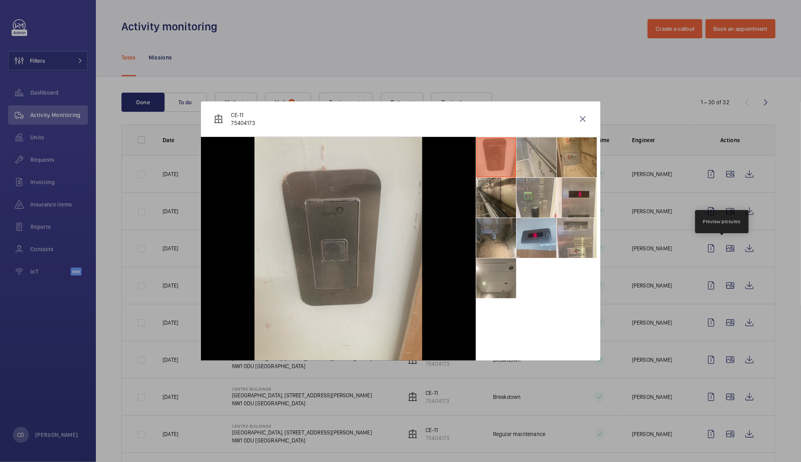
click at [573, 145] on li at bounding box center [577, 157] width 40 height 40
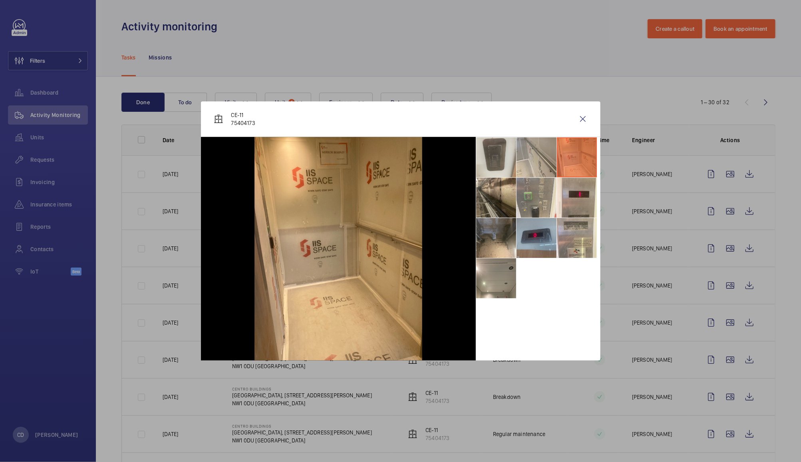
click at [537, 245] on li at bounding box center [537, 238] width 40 height 40
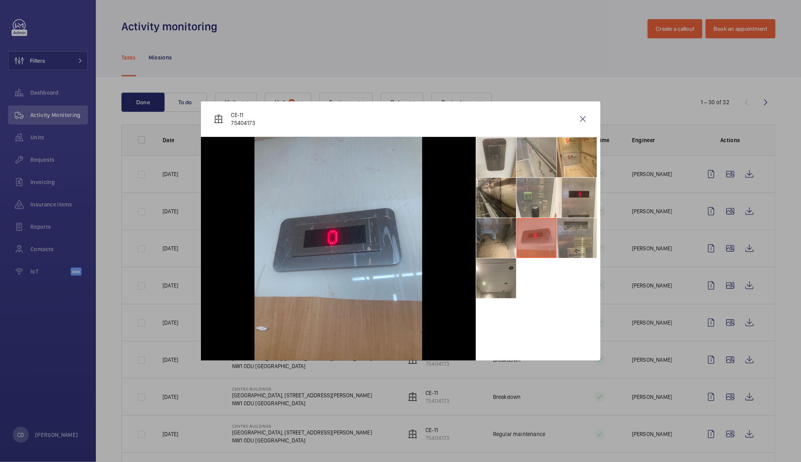
click at [577, 235] on li at bounding box center [577, 238] width 40 height 40
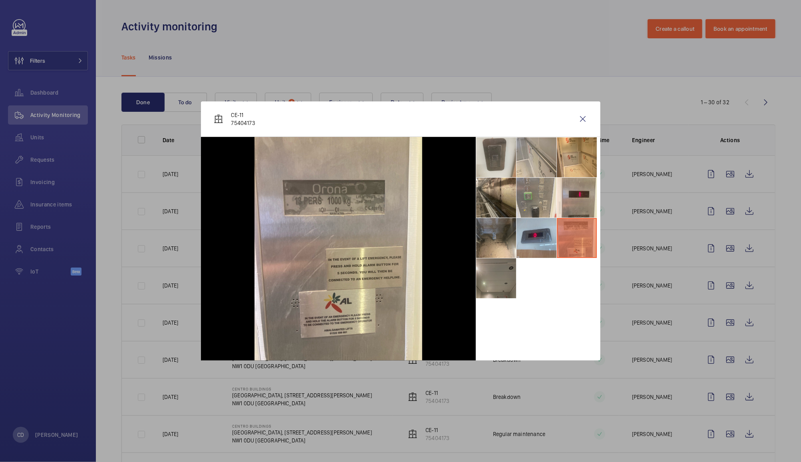
click at [503, 283] on li at bounding box center [496, 279] width 40 height 40
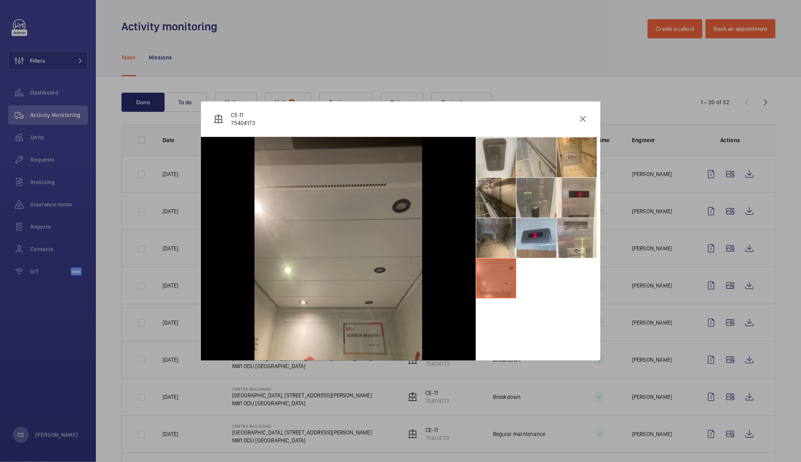
click at [537, 196] on li at bounding box center [537, 198] width 40 height 40
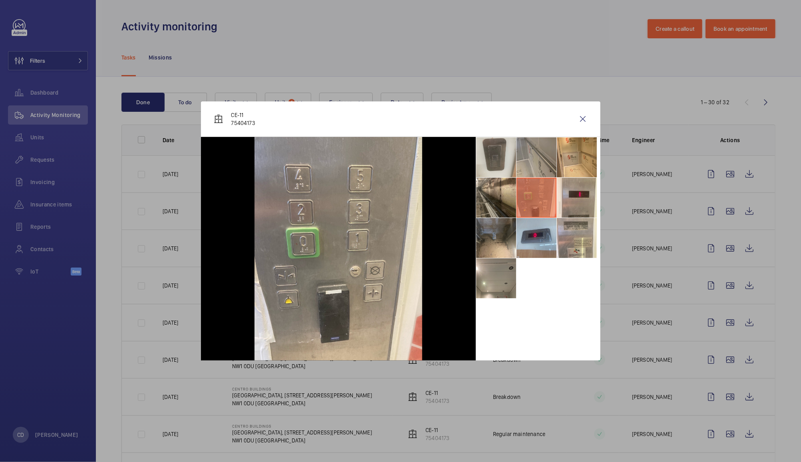
click at [541, 153] on li at bounding box center [537, 157] width 40 height 40
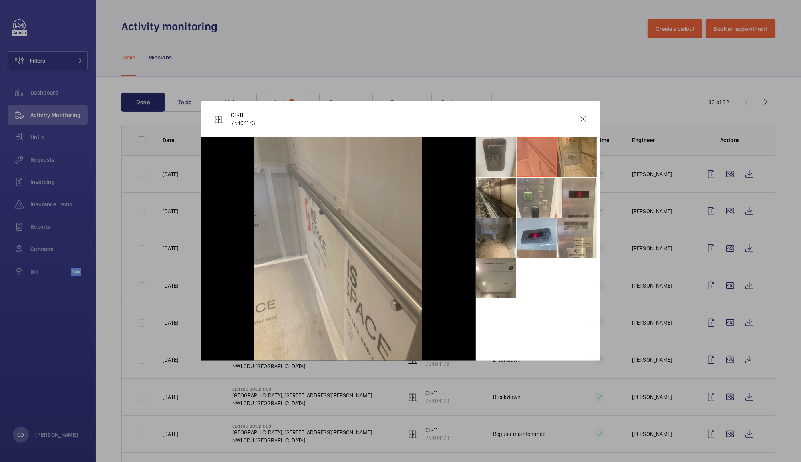
click at [582, 153] on li at bounding box center [577, 157] width 40 height 40
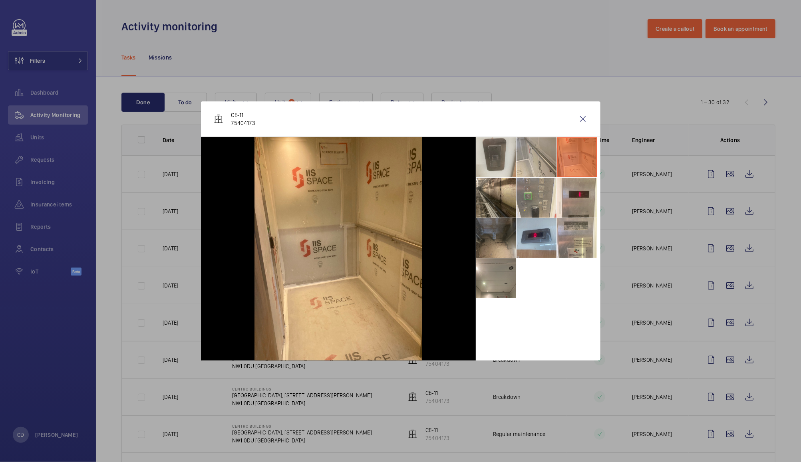
click at [496, 231] on li at bounding box center [496, 238] width 40 height 40
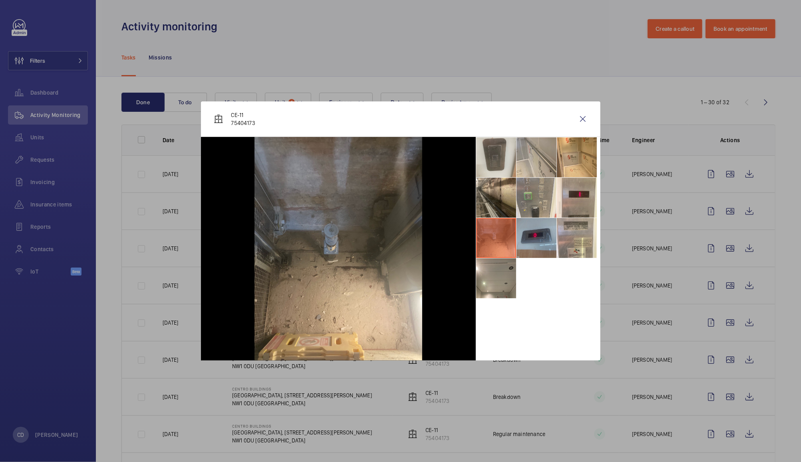
click at [540, 239] on li at bounding box center [537, 238] width 40 height 40
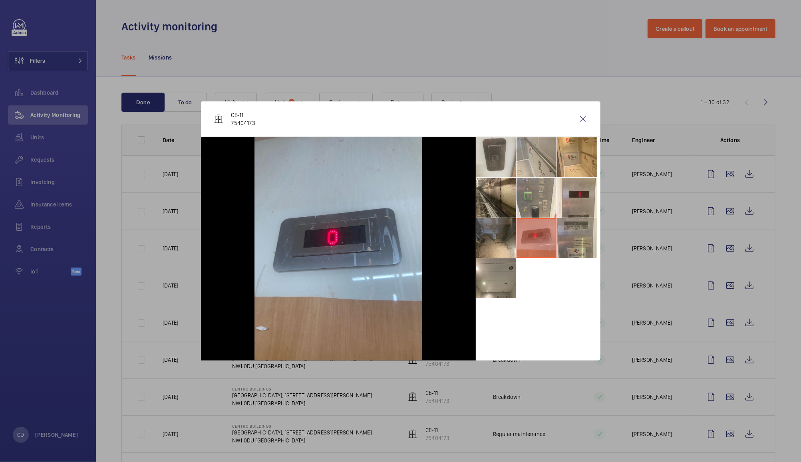
click at [571, 247] on li at bounding box center [577, 238] width 40 height 40
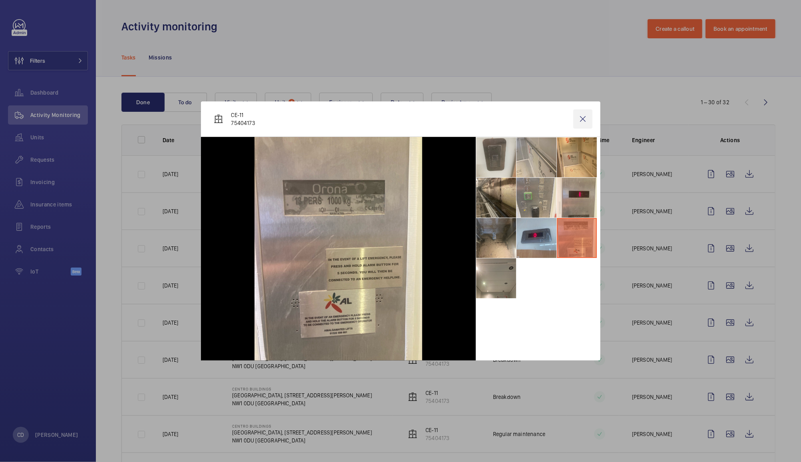
click at [581, 121] on wm-front-icon-button at bounding box center [582, 118] width 19 height 19
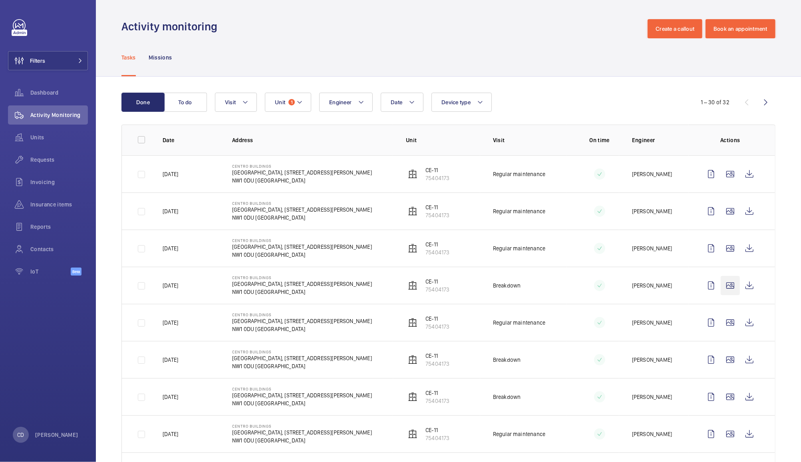
click at [722, 289] on wm-front-icon-button at bounding box center [730, 285] width 19 height 19
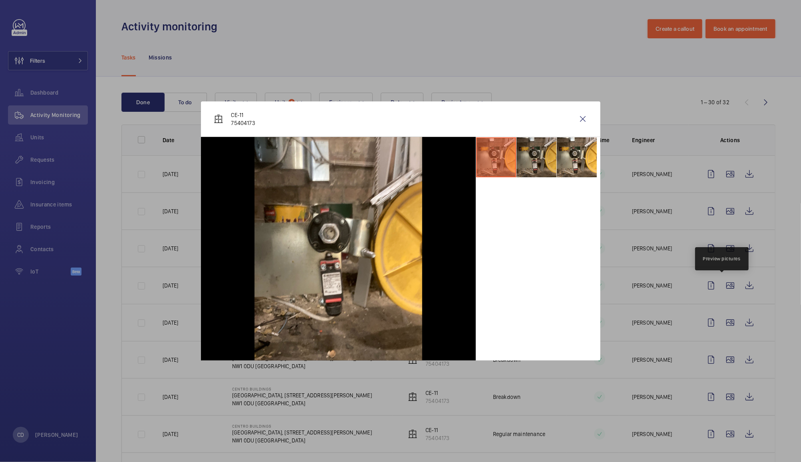
click at [534, 164] on li at bounding box center [537, 157] width 40 height 40
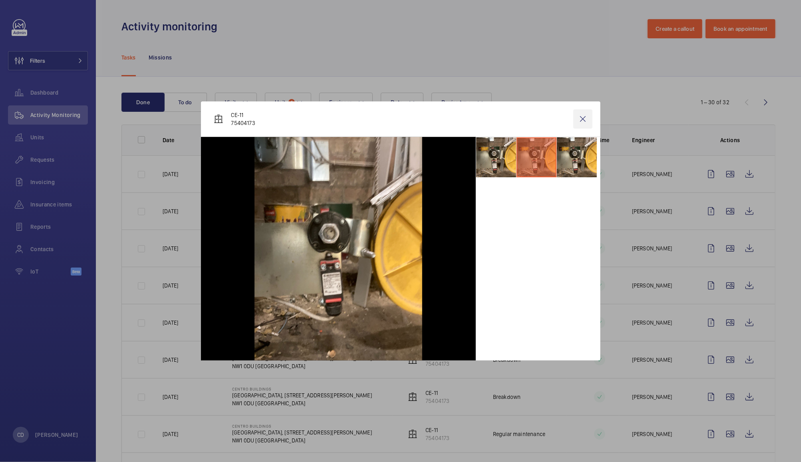
click at [583, 123] on wm-front-icon-button at bounding box center [582, 118] width 19 height 19
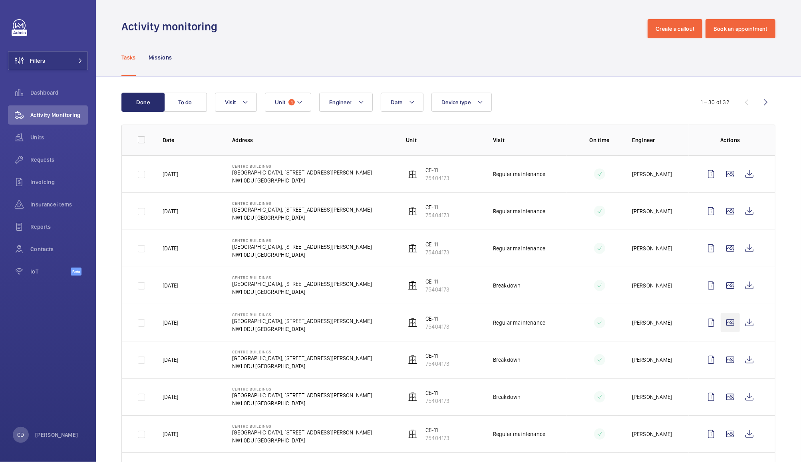
click at [723, 330] on wm-front-icon-button at bounding box center [730, 322] width 19 height 19
click at [744, 323] on wm-front-icon-button at bounding box center [749, 322] width 19 height 19
click at [721, 437] on wm-front-icon-button at bounding box center [730, 434] width 19 height 19
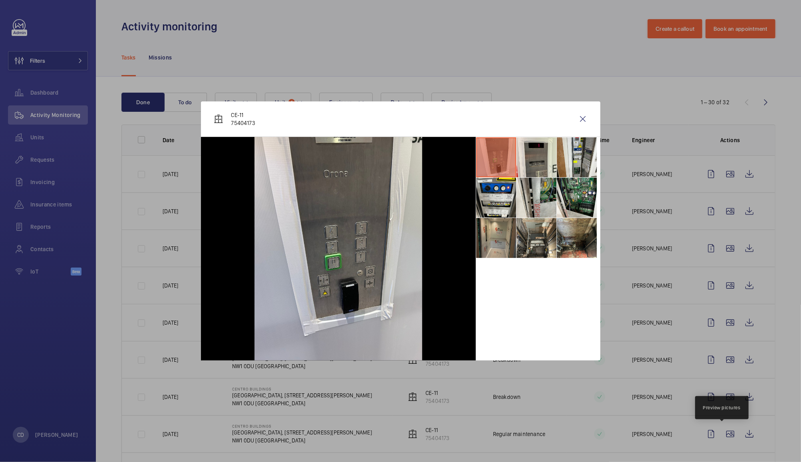
click at [496, 241] on li at bounding box center [496, 238] width 40 height 40
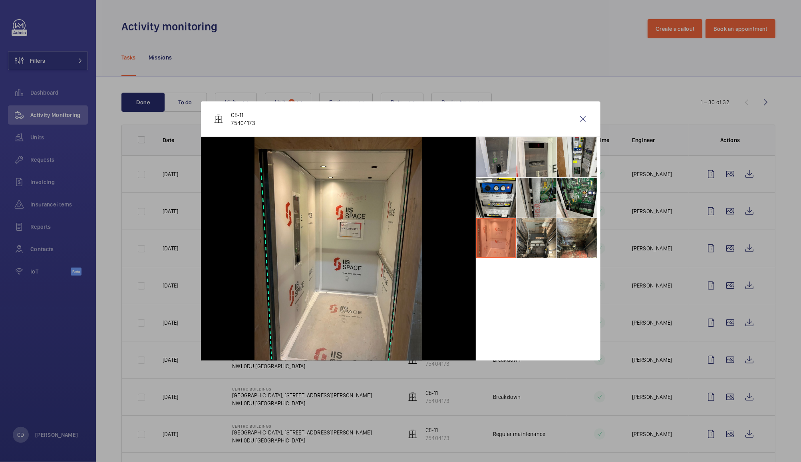
click at [540, 202] on li at bounding box center [537, 198] width 40 height 40
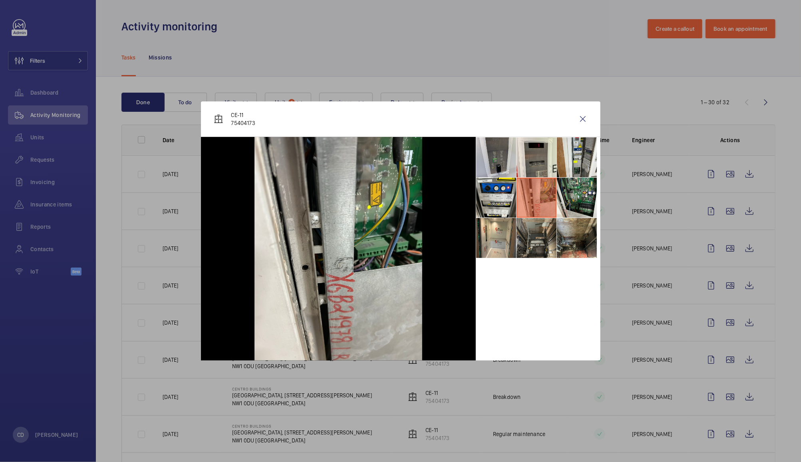
click at [535, 244] on li at bounding box center [537, 238] width 40 height 40
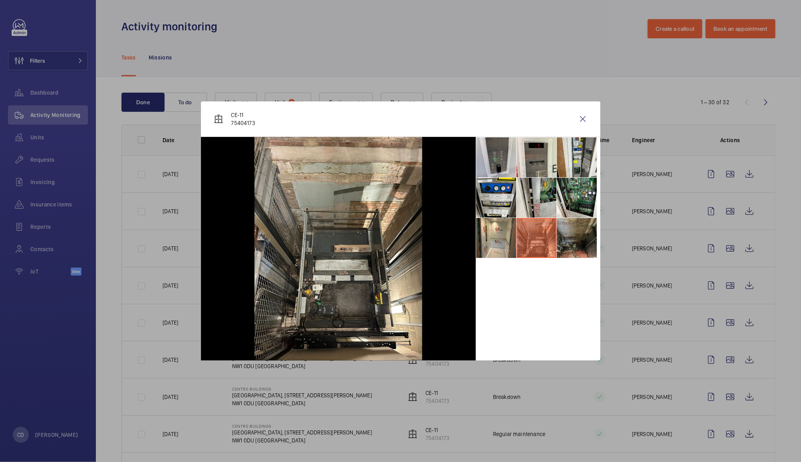
click at [569, 245] on li at bounding box center [577, 238] width 40 height 40
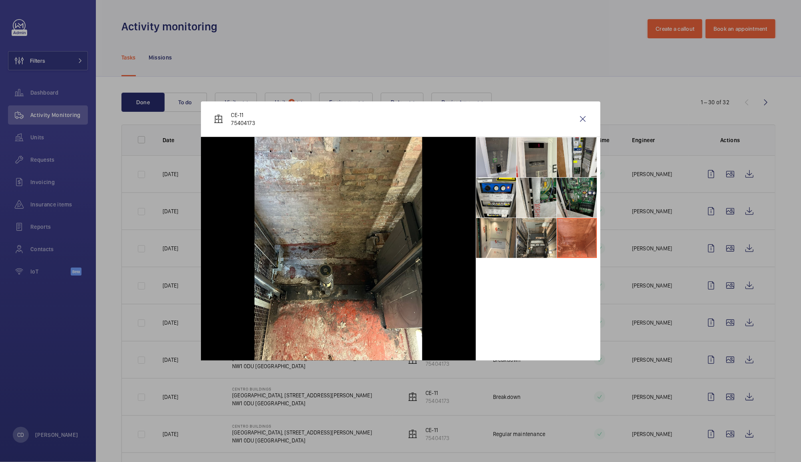
click at [571, 207] on li at bounding box center [577, 198] width 40 height 40
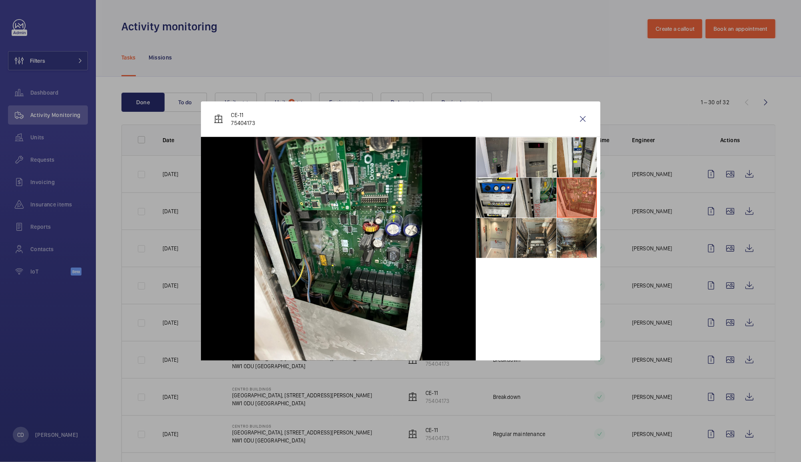
click at [526, 207] on li at bounding box center [537, 198] width 40 height 40
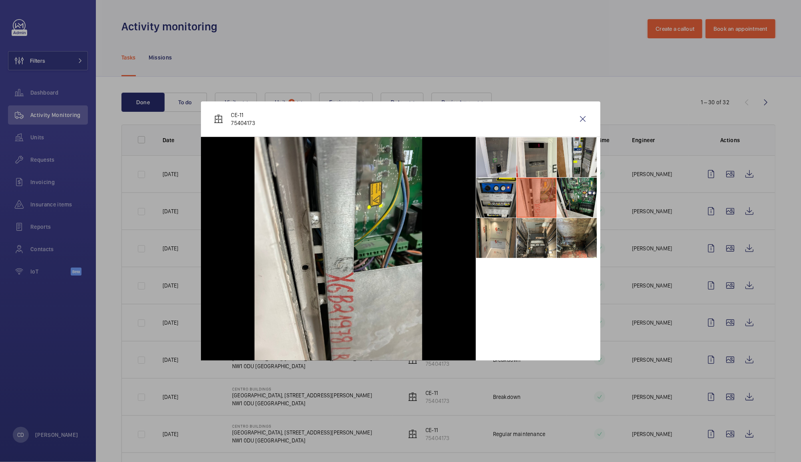
click at [490, 203] on li at bounding box center [496, 198] width 40 height 40
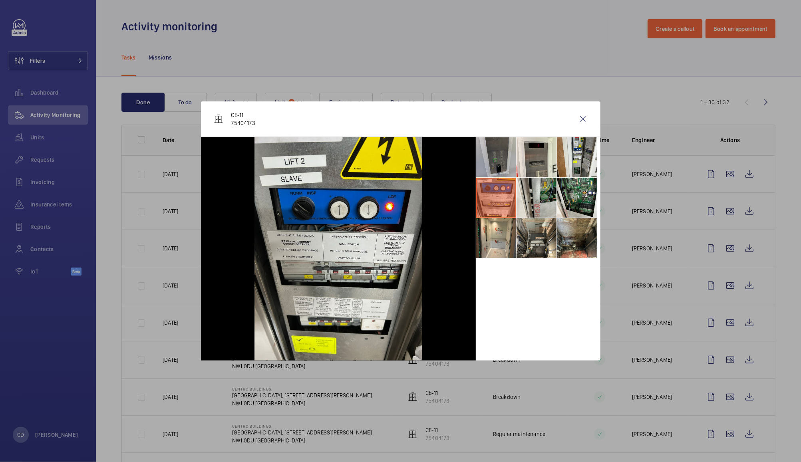
click at [501, 153] on li at bounding box center [496, 157] width 40 height 40
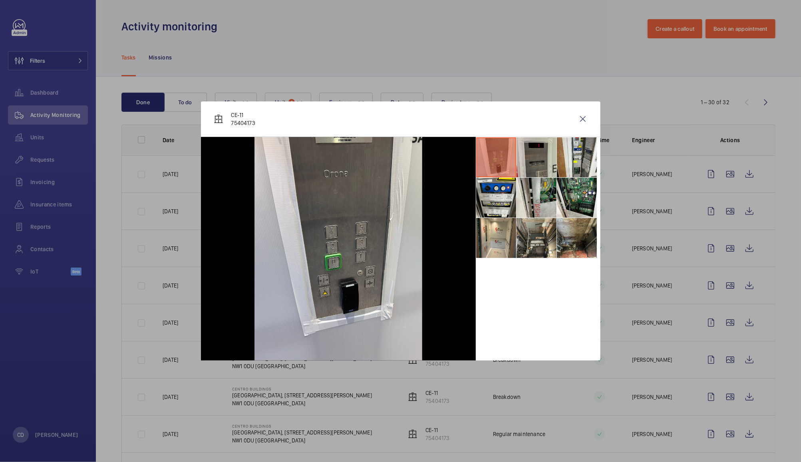
click at [531, 161] on li at bounding box center [537, 157] width 40 height 40
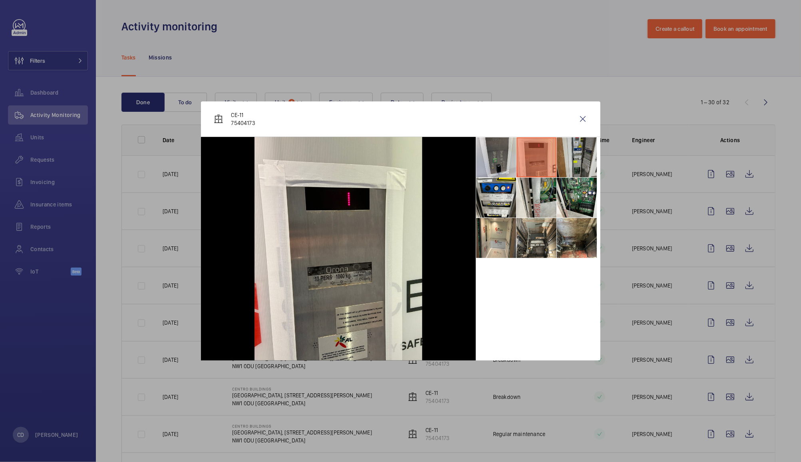
click at [572, 165] on li at bounding box center [577, 157] width 40 height 40
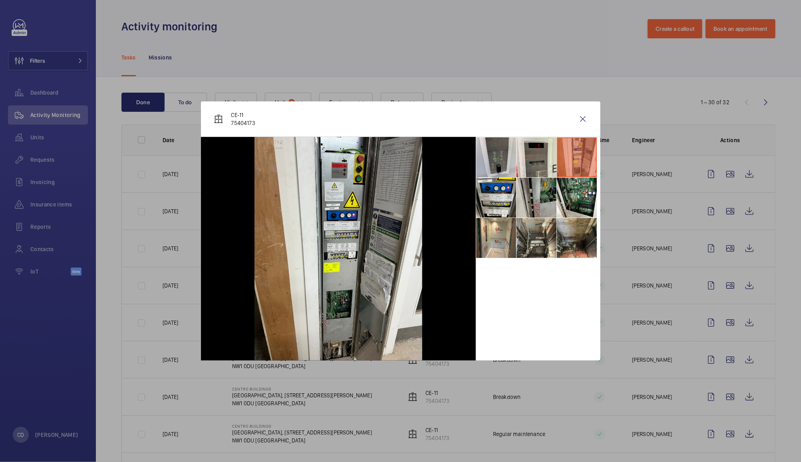
click at [546, 196] on li at bounding box center [537, 198] width 40 height 40
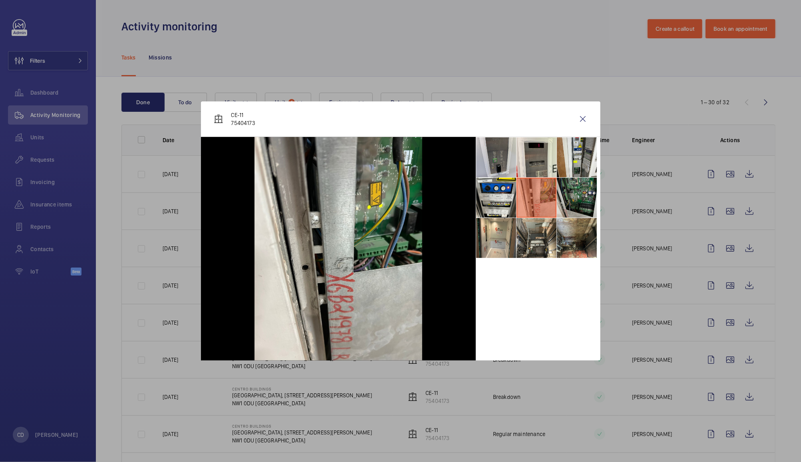
click at [571, 199] on li at bounding box center [577, 198] width 40 height 40
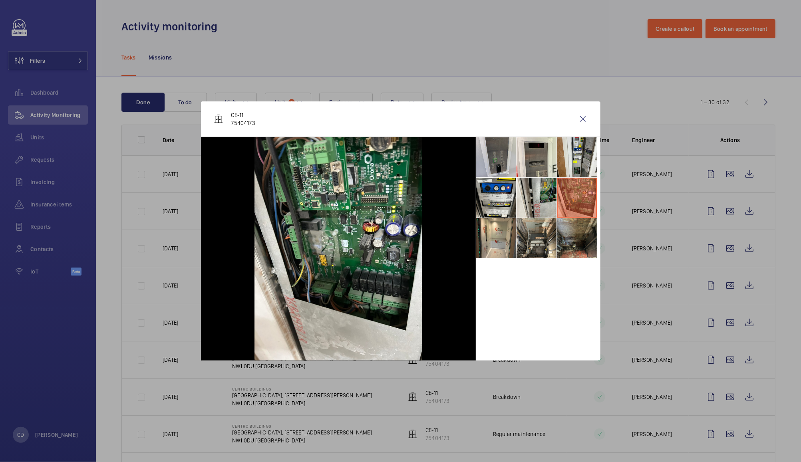
click at [568, 236] on li at bounding box center [577, 238] width 40 height 40
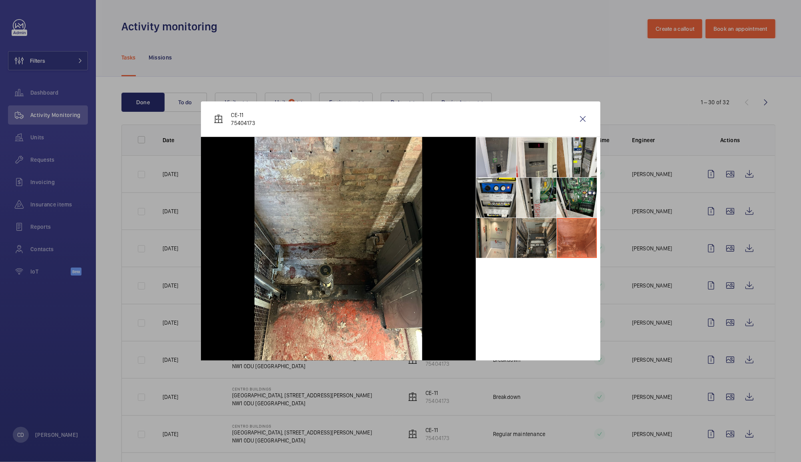
click at [535, 251] on li at bounding box center [537, 238] width 40 height 40
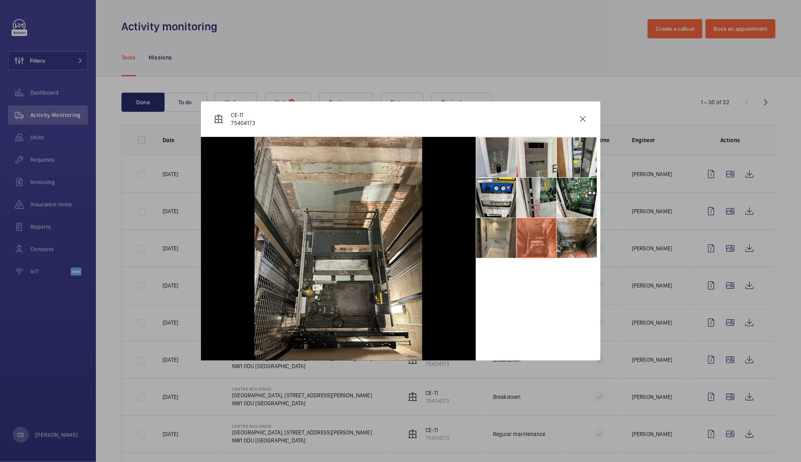
click at [509, 235] on li at bounding box center [496, 238] width 40 height 40
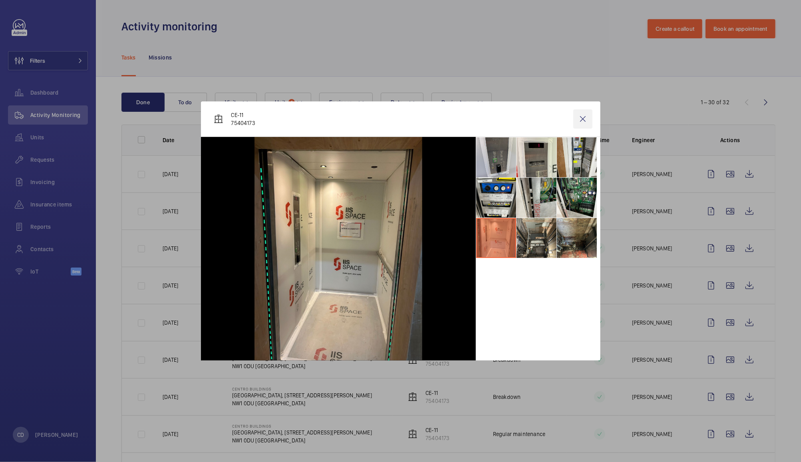
click at [577, 118] on wm-front-icon-button at bounding box center [582, 118] width 19 height 19
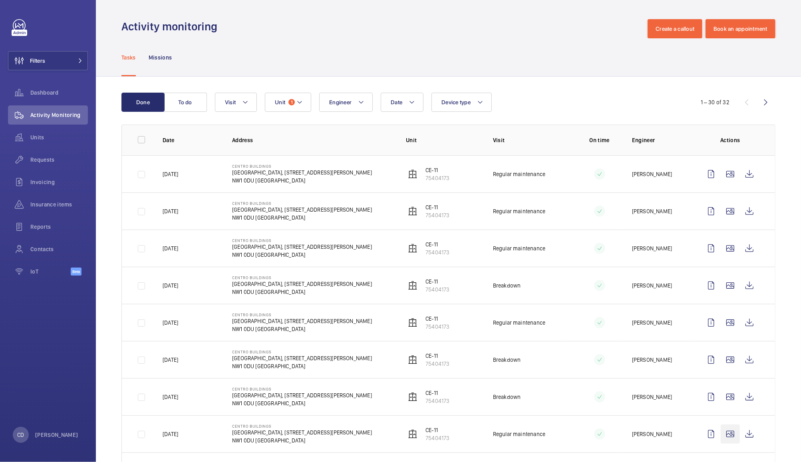
click at [724, 425] on wm-front-icon-button at bounding box center [730, 434] width 19 height 19
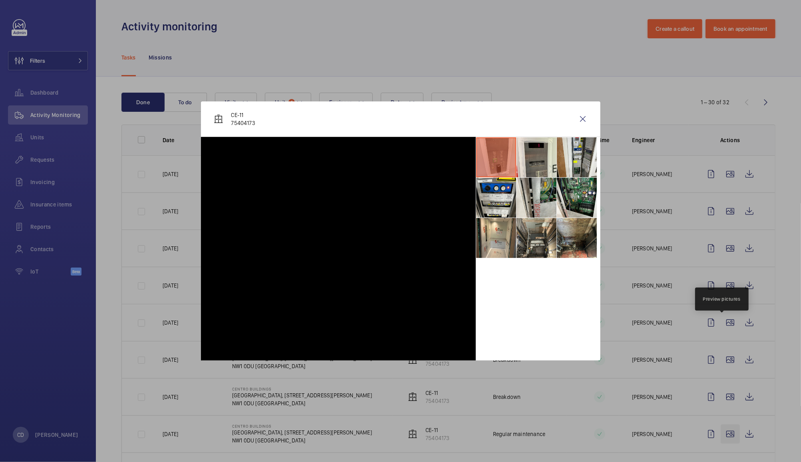
scroll to position [109, 0]
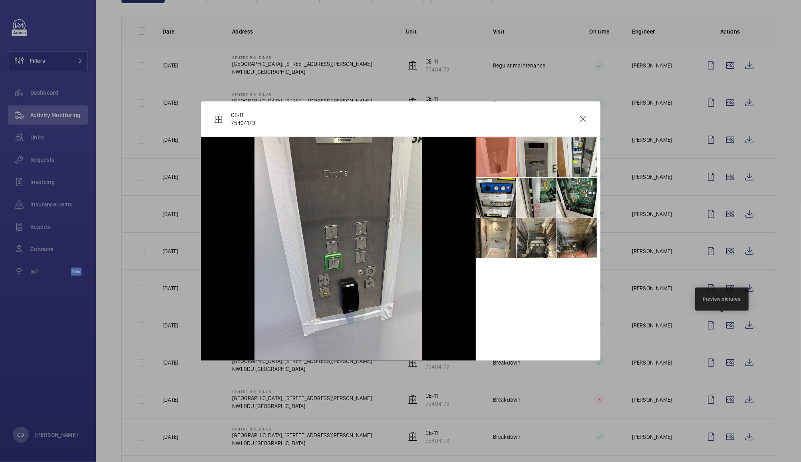
click at [541, 158] on li at bounding box center [537, 157] width 40 height 40
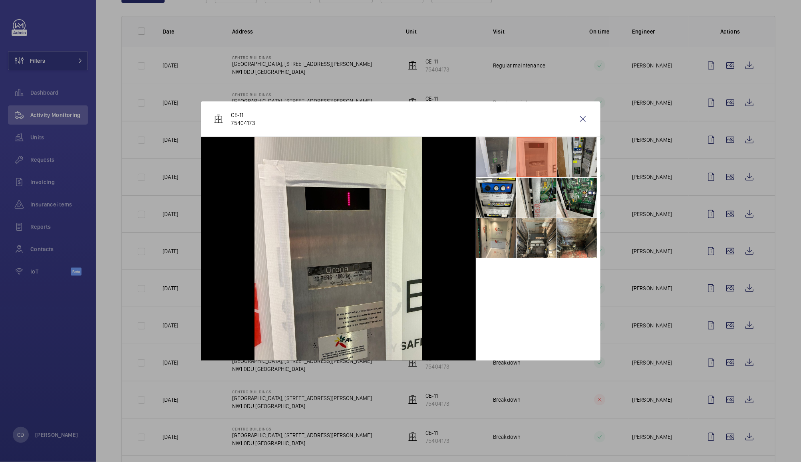
click at [575, 162] on li at bounding box center [577, 157] width 40 height 40
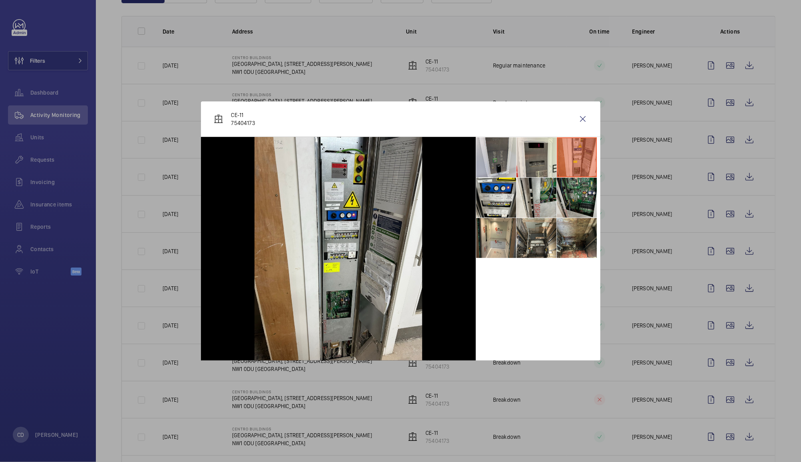
click at [575, 189] on li at bounding box center [577, 198] width 40 height 40
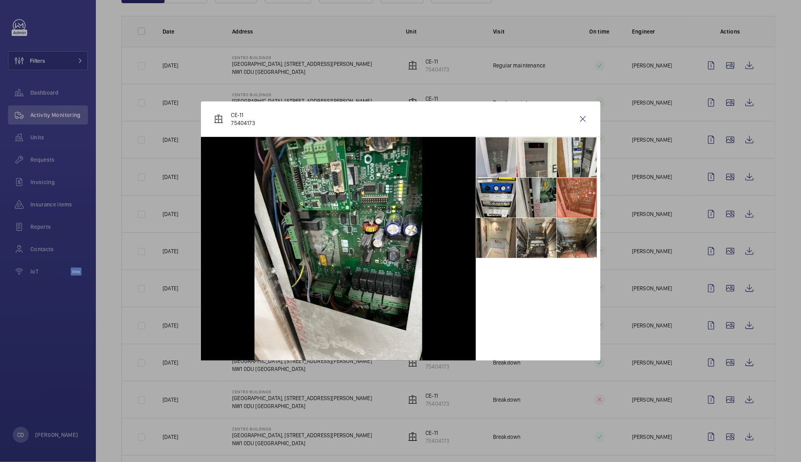
click at [540, 201] on li at bounding box center [537, 198] width 40 height 40
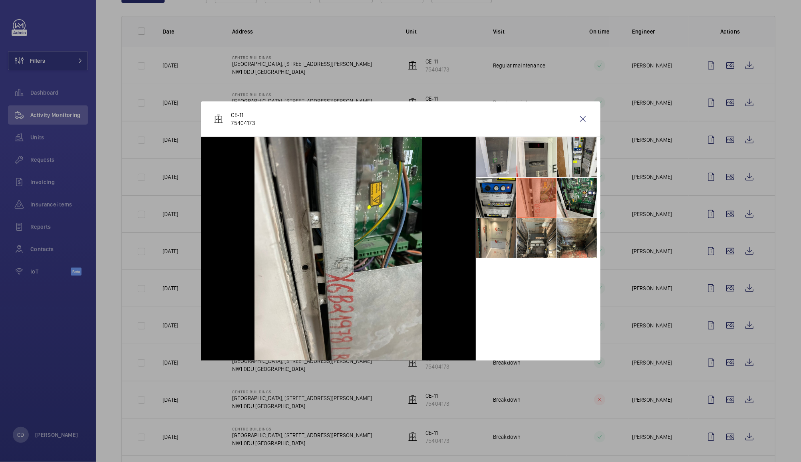
click at [500, 207] on li at bounding box center [496, 198] width 40 height 40
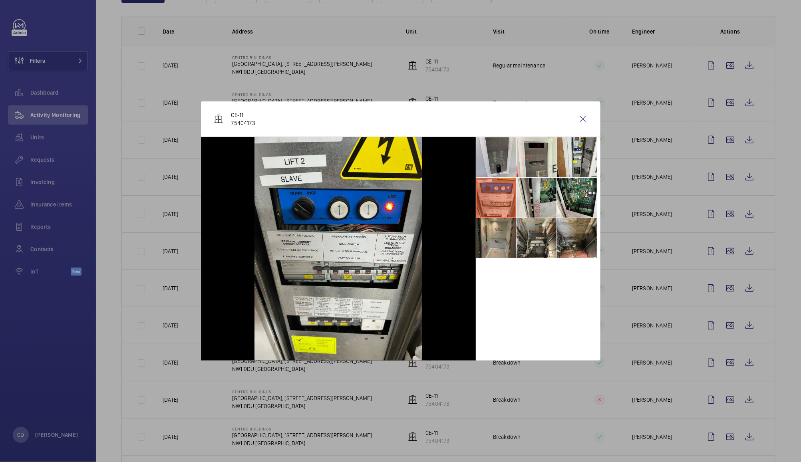
click at [499, 248] on li at bounding box center [496, 238] width 40 height 40
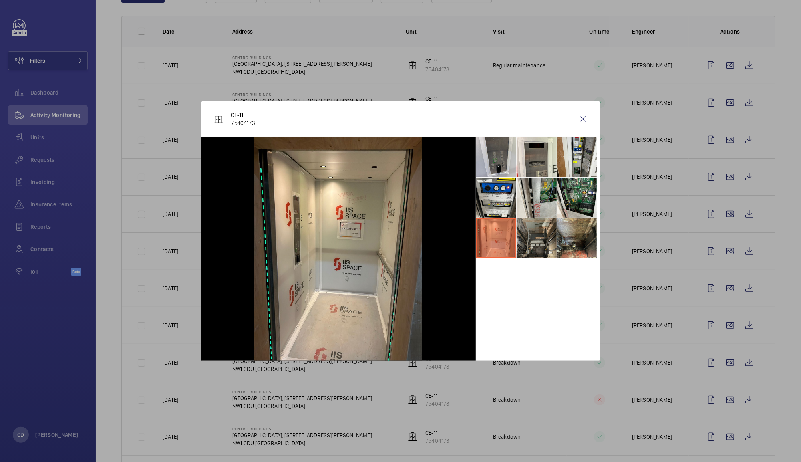
click at [533, 245] on li at bounding box center [537, 238] width 40 height 40
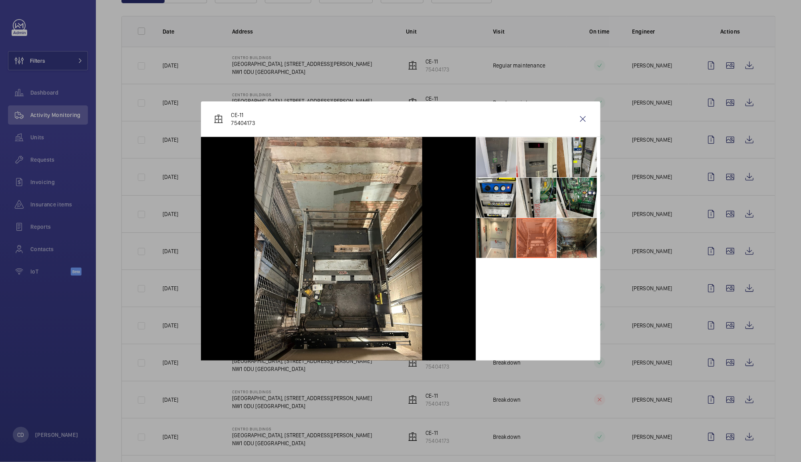
click at [568, 247] on li at bounding box center [577, 238] width 40 height 40
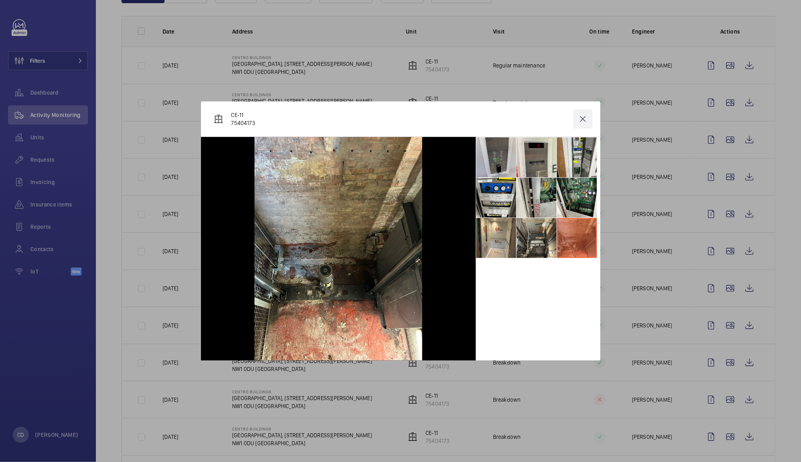
click at [582, 117] on wm-front-icon-button at bounding box center [582, 118] width 19 height 19
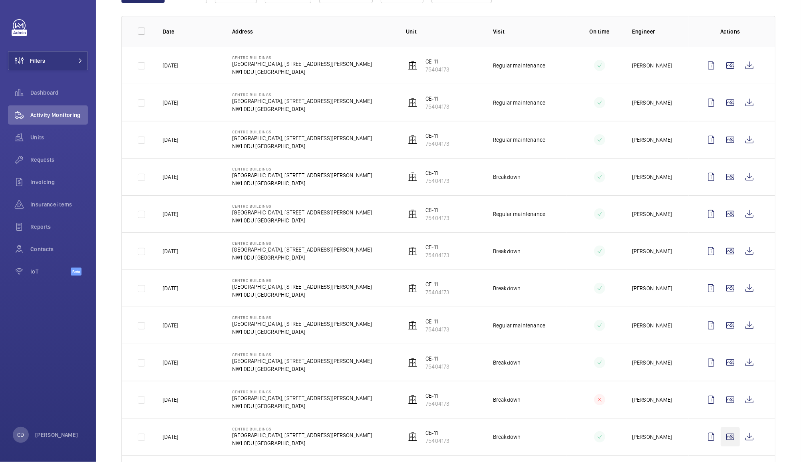
click at [722, 438] on wm-front-icon-button at bounding box center [730, 437] width 19 height 19
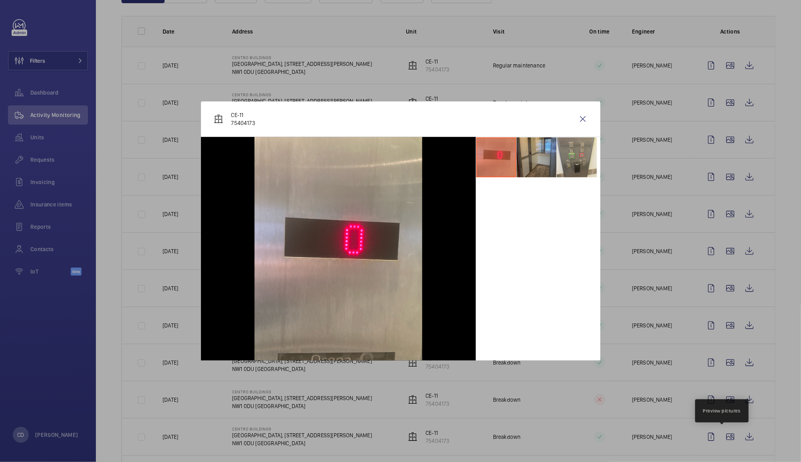
click at [534, 158] on li at bounding box center [537, 157] width 40 height 40
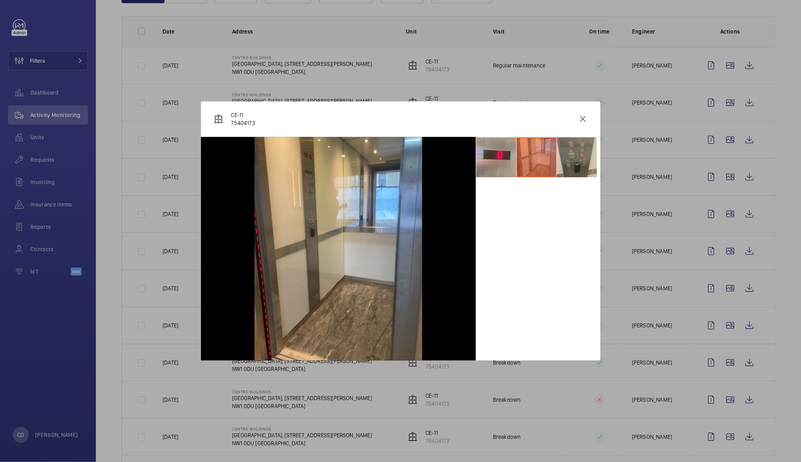
click at [582, 153] on li at bounding box center [577, 157] width 40 height 40
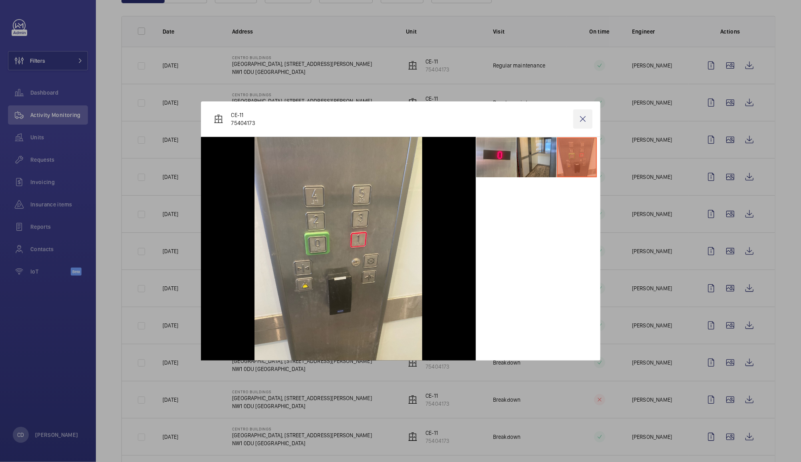
click at [579, 117] on wm-front-icon-button at bounding box center [582, 118] width 19 height 19
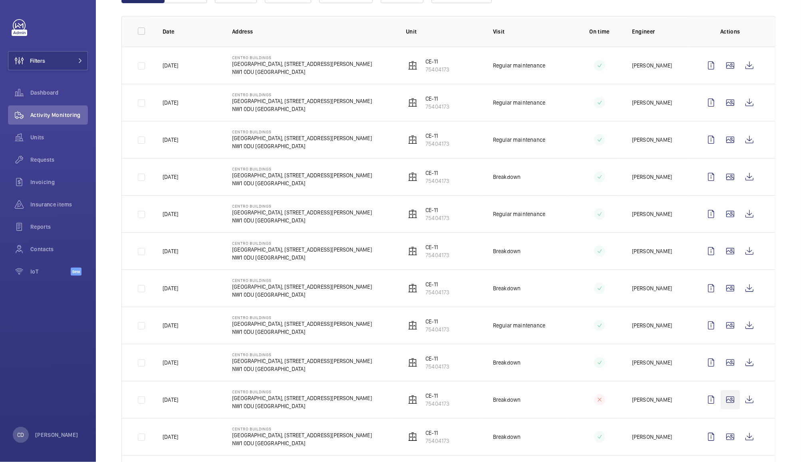
click at [722, 400] on wm-front-icon-button at bounding box center [730, 399] width 19 height 19
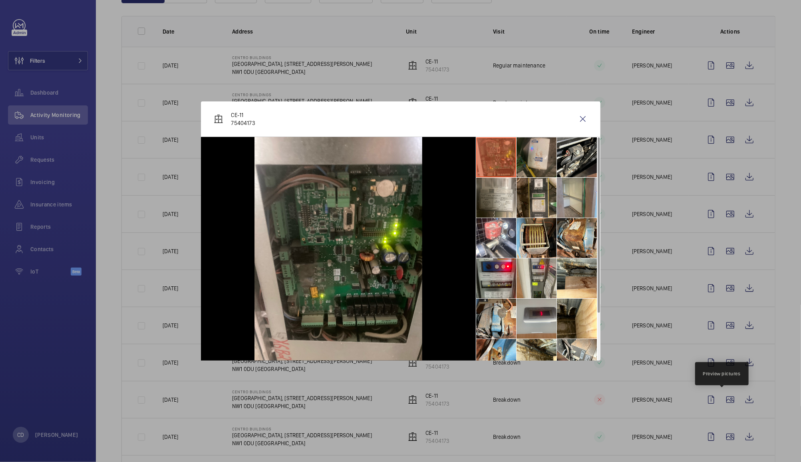
click at [579, 198] on li at bounding box center [577, 198] width 40 height 40
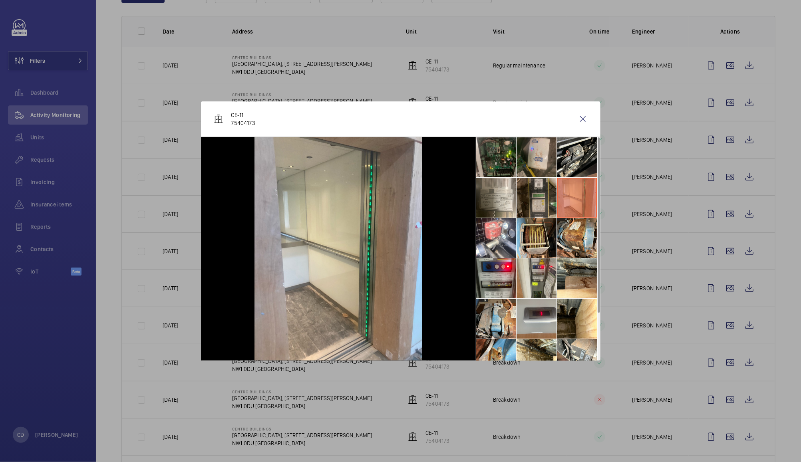
click at [534, 199] on li at bounding box center [537, 198] width 40 height 40
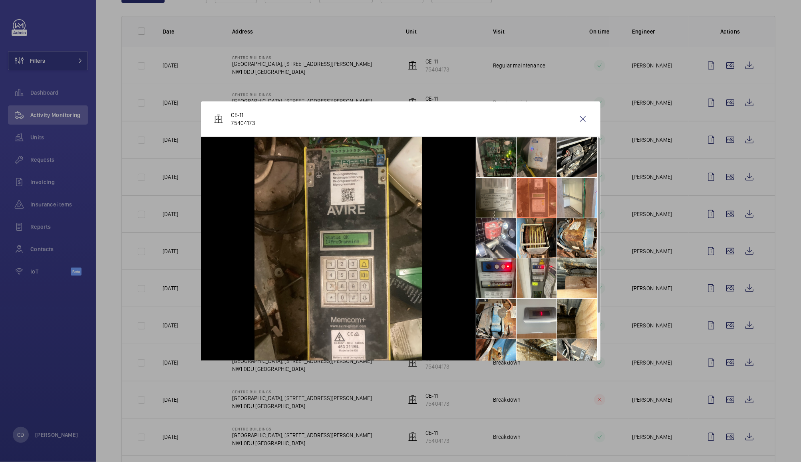
click at [535, 160] on li at bounding box center [537, 157] width 40 height 40
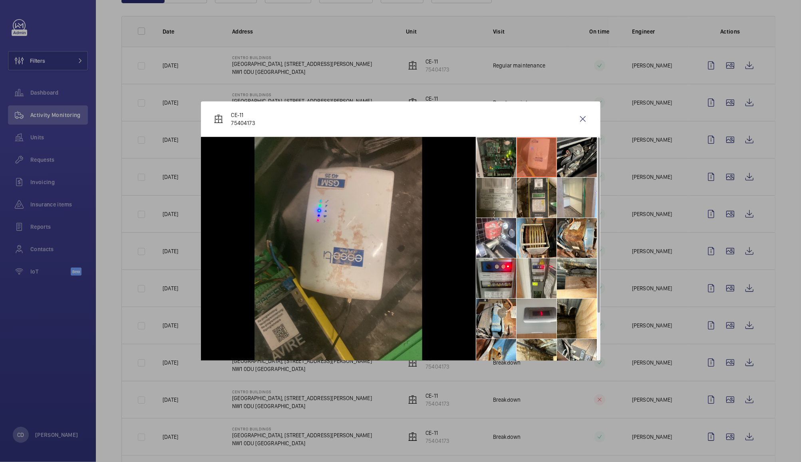
click at [577, 161] on li at bounding box center [577, 157] width 40 height 40
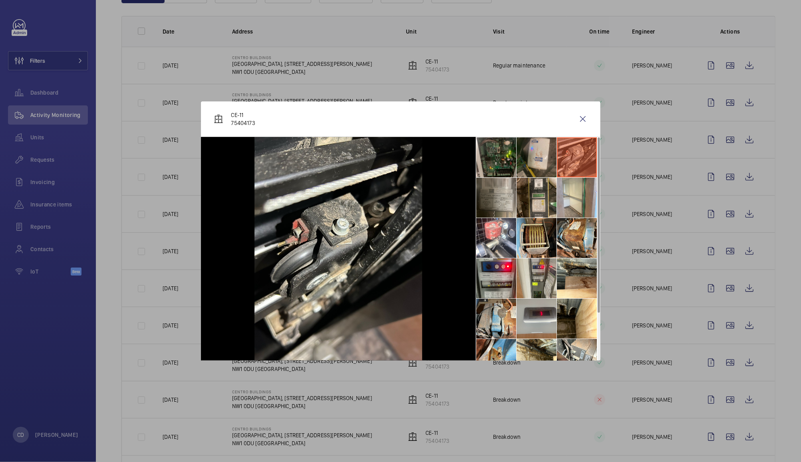
click at [500, 200] on li at bounding box center [496, 198] width 40 height 40
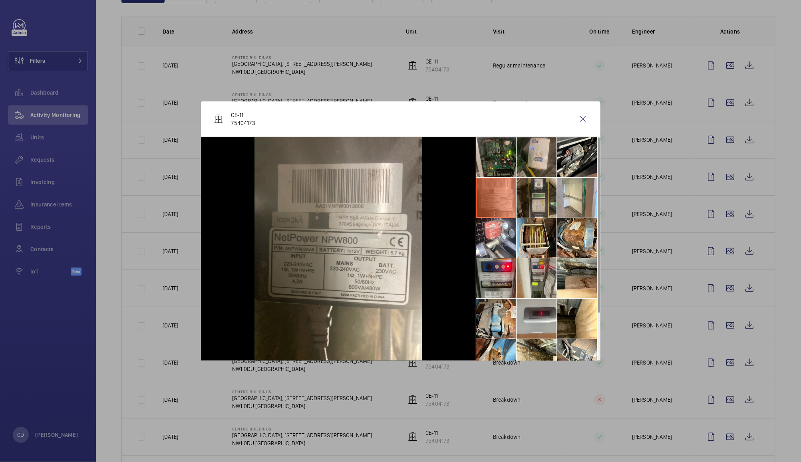
click at [547, 194] on li at bounding box center [537, 198] width 40 height 40
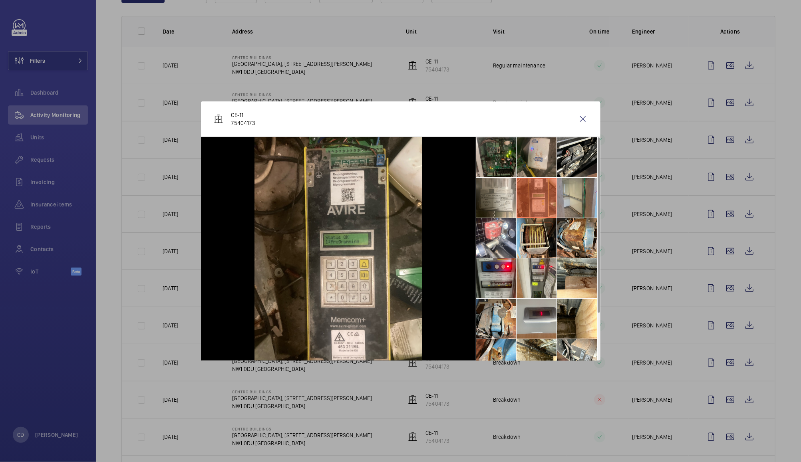
click at [582, 196] on li at bounding box center [577, 198] width 40 height 40
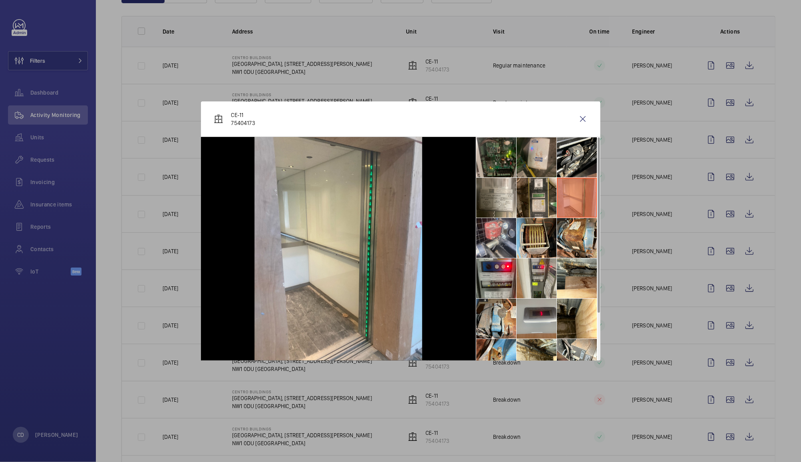
click at [489, 243] on li at bounding box center [496, 238] width 40 height 40
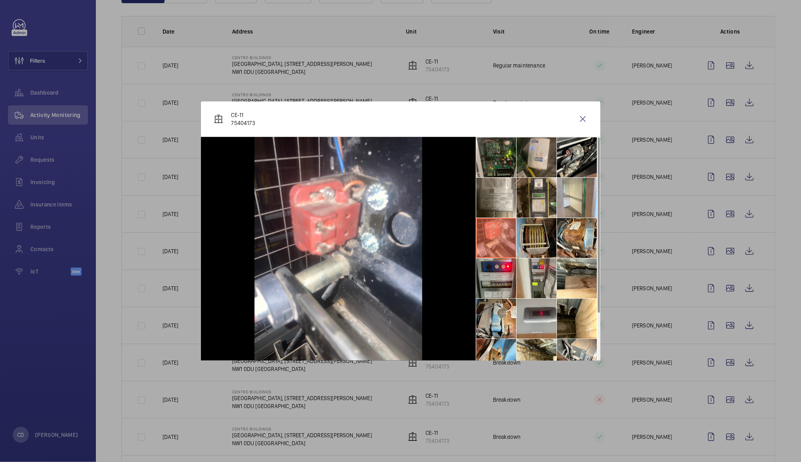
click at [540, 245] on li at bounding box center [537, 238] width 40 height 40
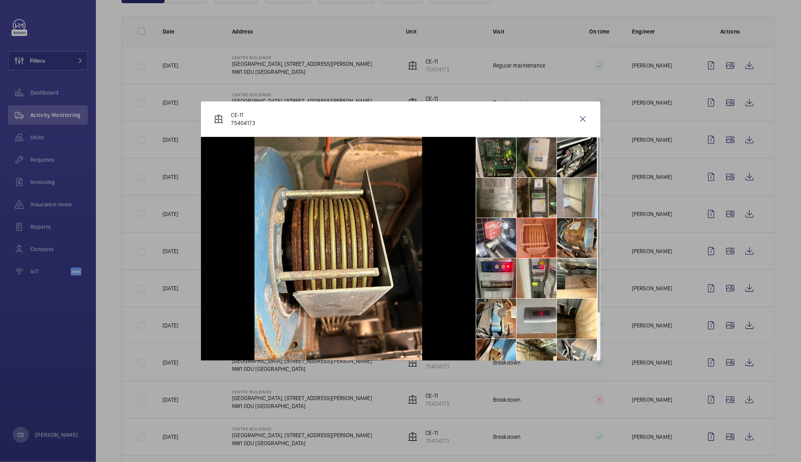
click at [584, 243] on li at bounding box center [577, 238] width 40 height 40
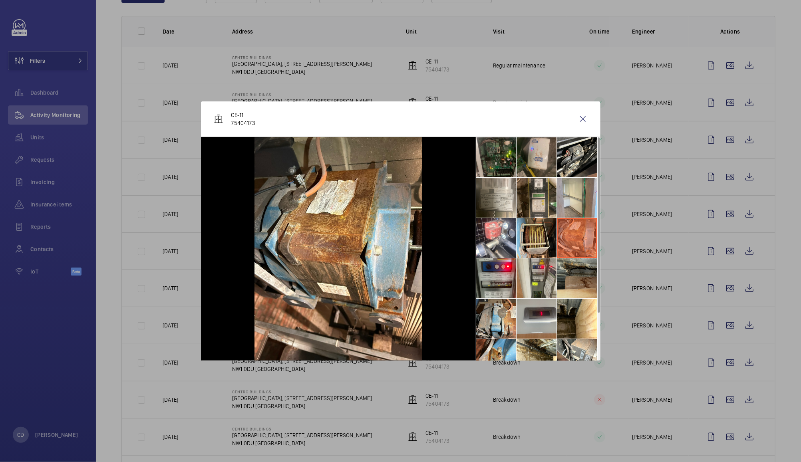
click at [577, 284] on li at bounding box center [577, 279] width 40 height 40
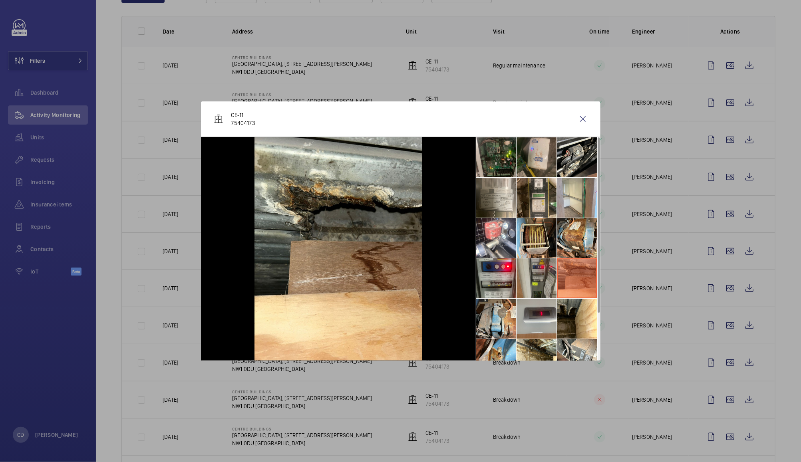
click at [550, 289] on li at bounding box center [537, 279] width 40 height 40
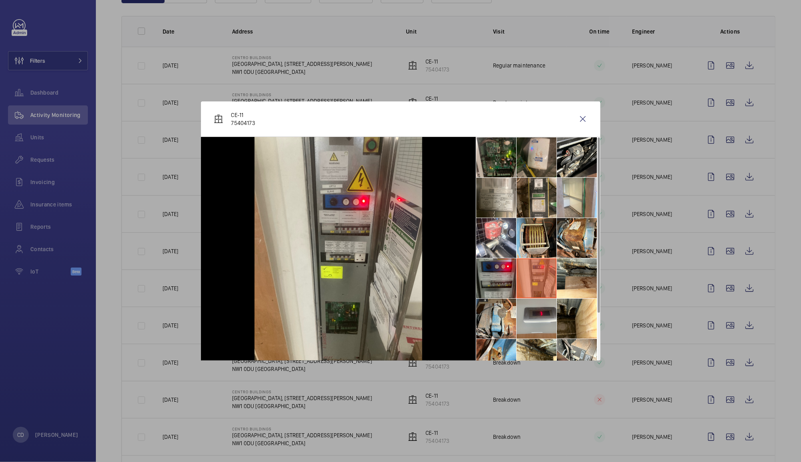
click at [513, 284] on li at bounding box center [496, 279] width 40 height 40
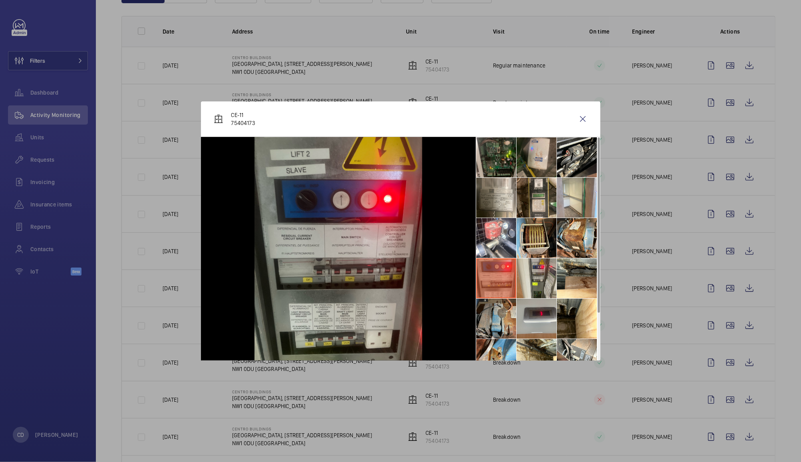
click at [500, 325] on li at bounding box center [496, 319] width 40 height 40
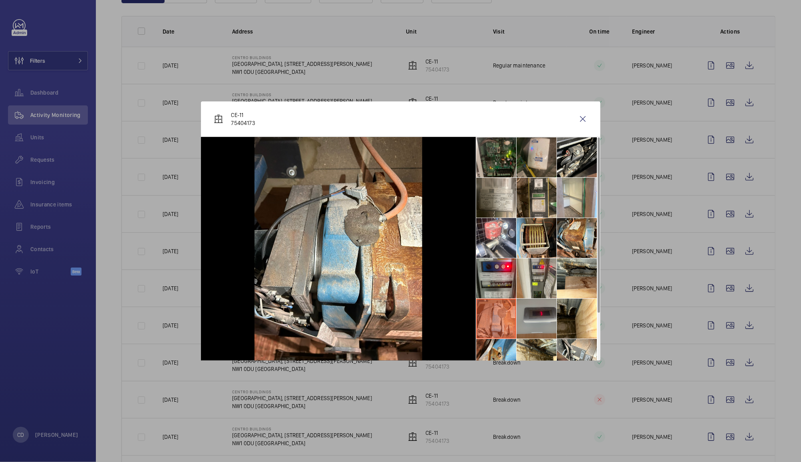
click at [547, 322] on li at bounding box center [537, 319] width 40 height 40
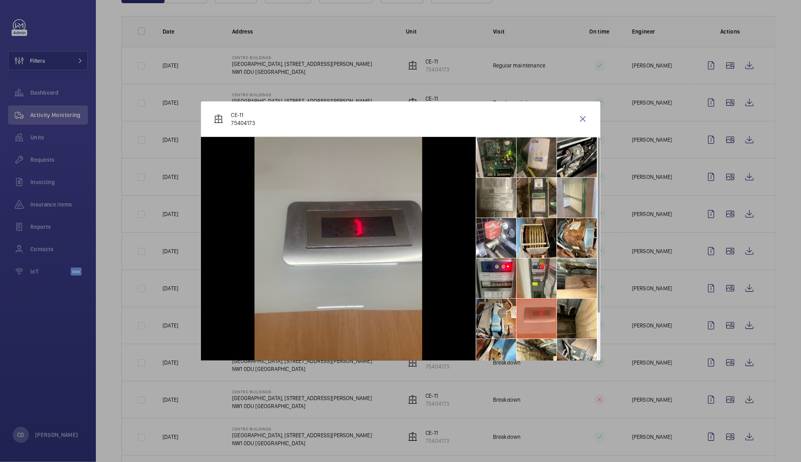
click at [580, 321] on li at bounding box center [577, 319] width 40 height 40
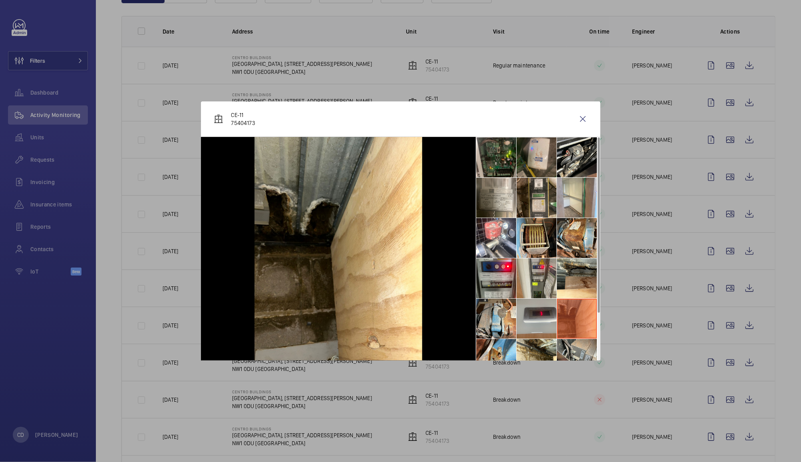
click at [578, 350] on li at bounding box center [577, 359] width 40 height 40
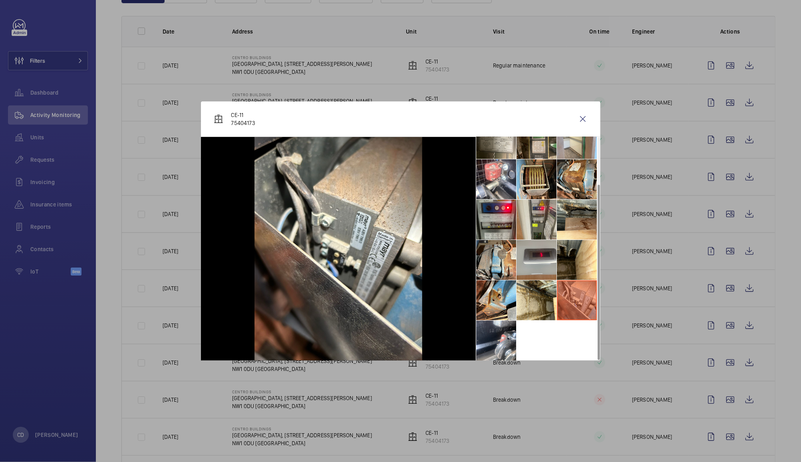
scroll to position [58, 0]
click at [537, 305] on li at bounding box center [537, 301] width 40 height 40
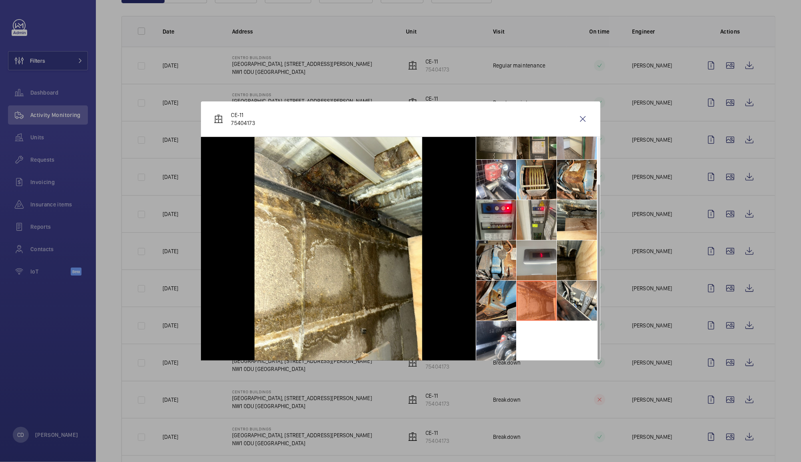
click at [509, 313] on li at bounding box center [496, 301] width 40 height 40
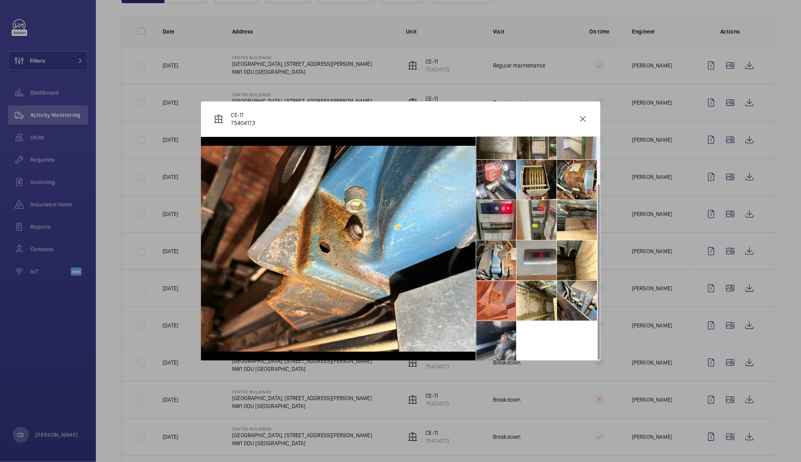
click at [515, 352] on li at bounding box center [496, 341] width 40 height 40
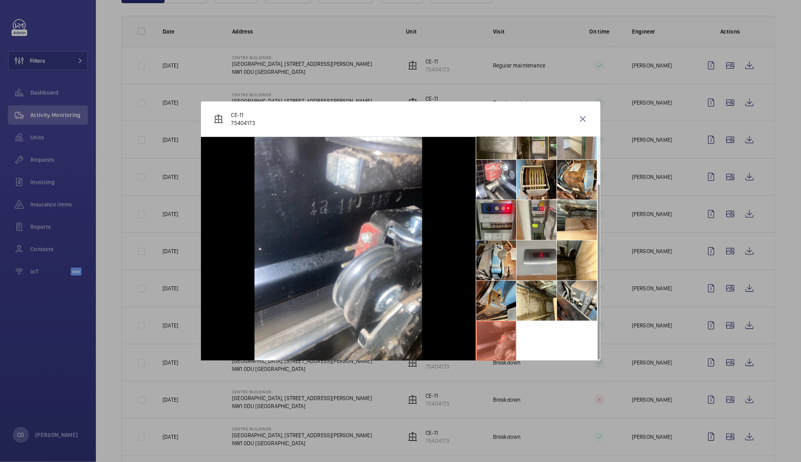
click at [502, 300] on li at bounding box center [496, 301] width 40 height 40
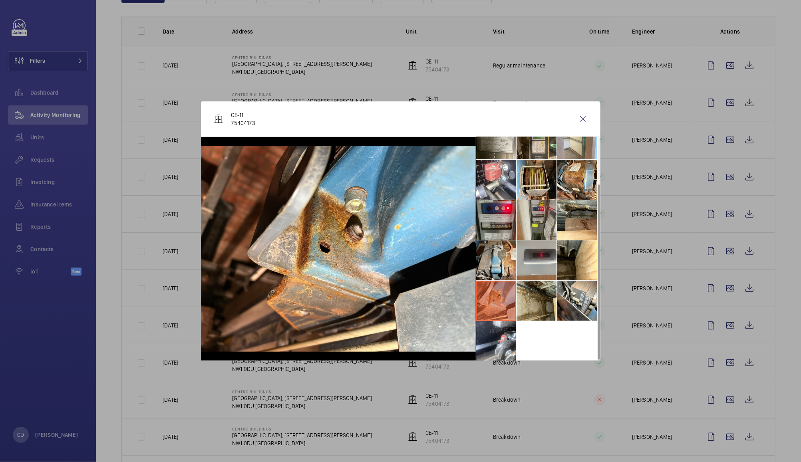
click at [540, 317] on li at bounding box center [537, 301] width 40 height 40
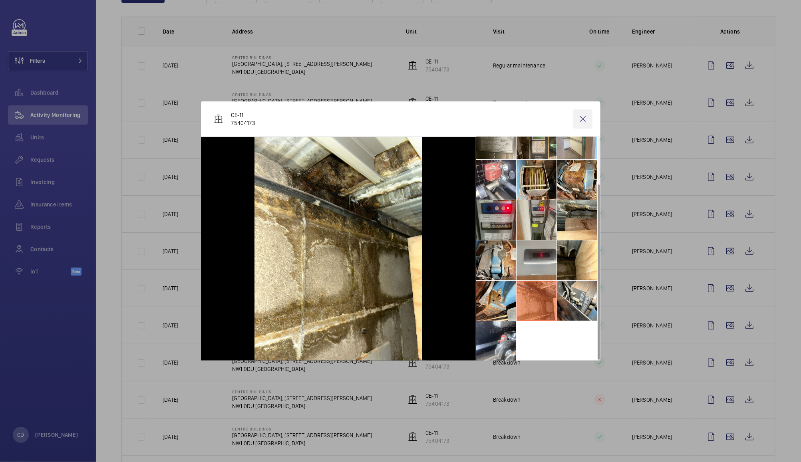
click at [582, 118] on wm-front-icon-button at bounding box center [582, 118] width 19 height 19
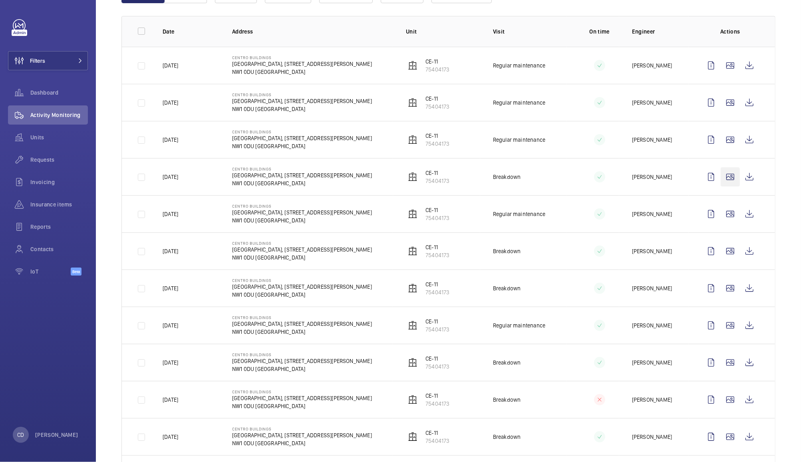
click at [721, 187] on wm-front-icon-button at bounding box center [730, 176] width 19 height 19
click at [722, 251] on div at bounding box center [400, 231] width 801 height 462
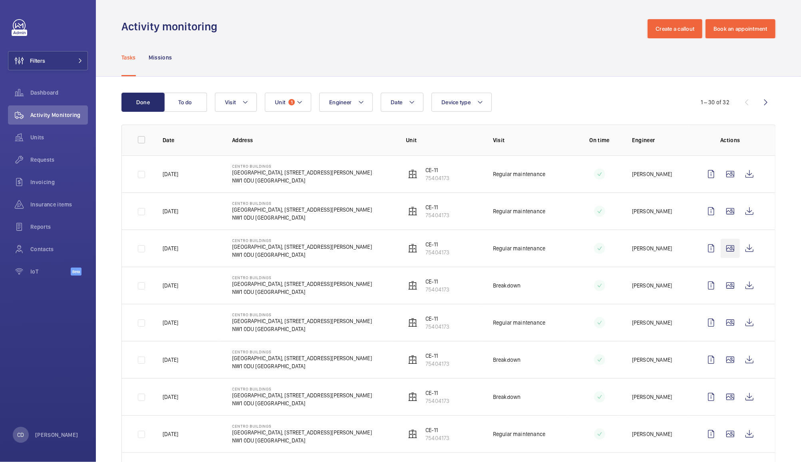
click at [722, 249] on wm-front-icon-button at bounding box center [730, 248] width 19 height 19
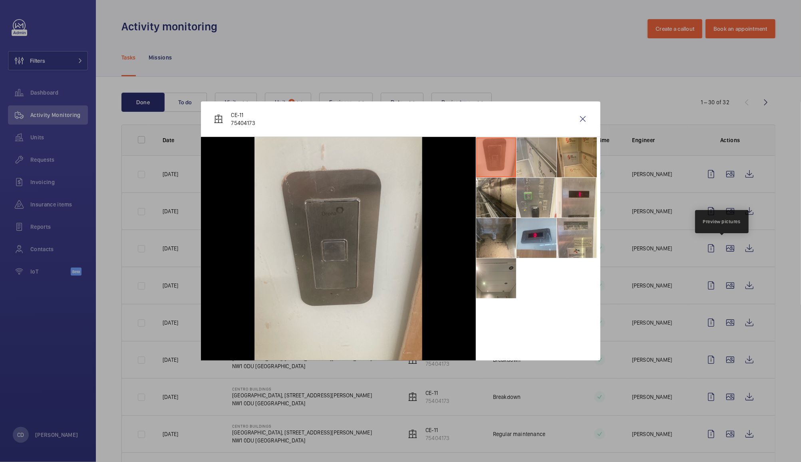
click at [580, 157] on li at bounding box center [577, 157] width 40 height 40
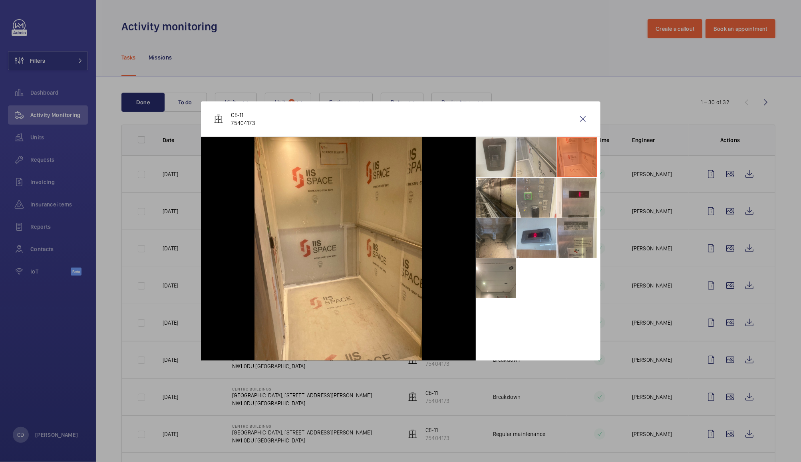
click at [578, 242] on li at bounding box center [577, 238] width 40 height 40
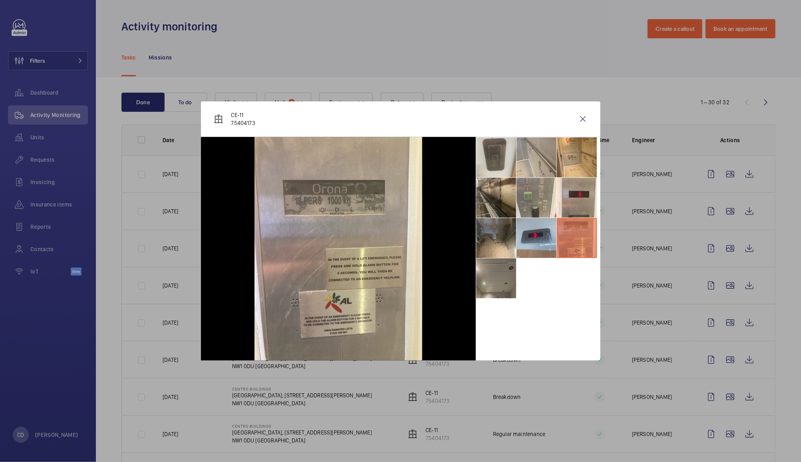
click at [492, 281] on li at bounding box center [496, 279] width 40 height 40
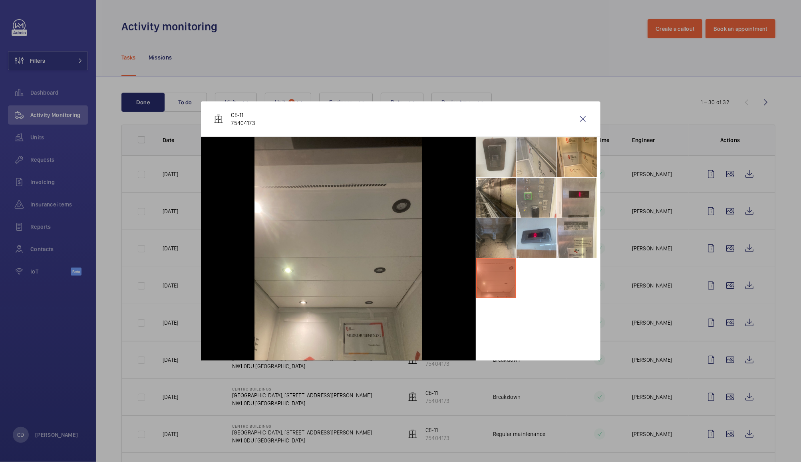
click at [488, 240] on li at bounding box center [496, 238] width 40 height 40
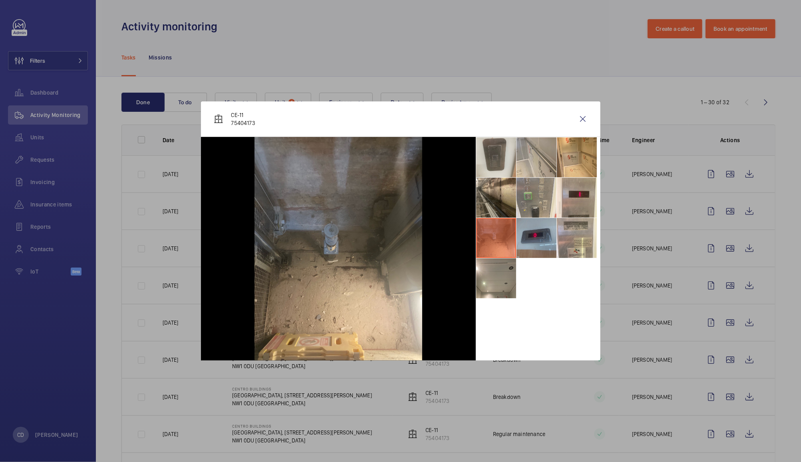
click at [534, 246] on li at bounding box center [537, 238] width 40 height 40
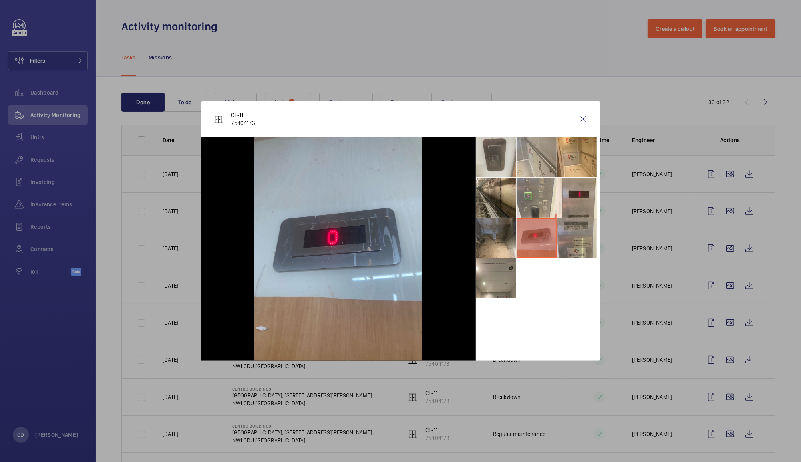
click at [572, 251] on li at bounding box center [577, 238] width 40 height 40
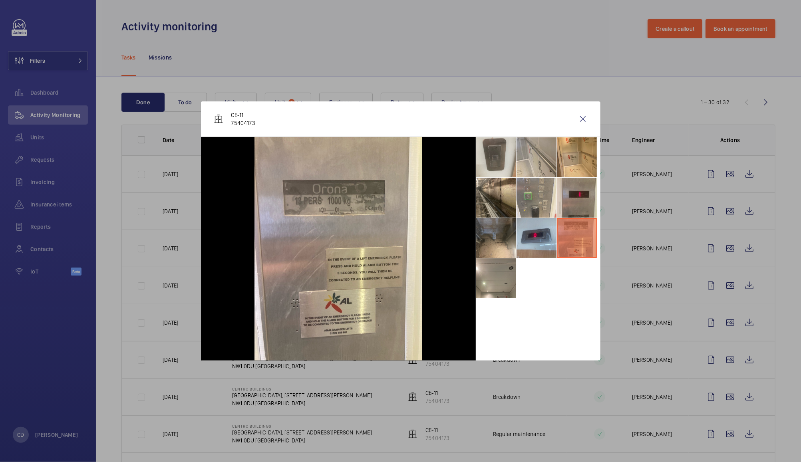
click at [571, 203] on li at bounding box center [577, 198] width 40 height 40
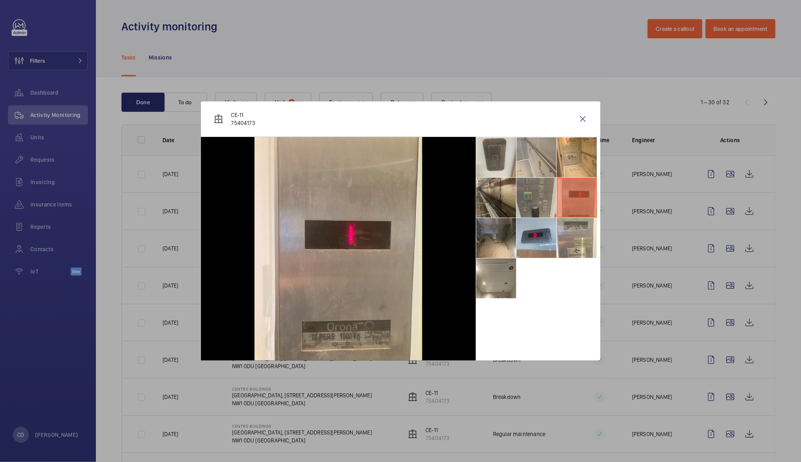
click at [536, 209] on li at bounding box center [537, 198] width 40 height 40
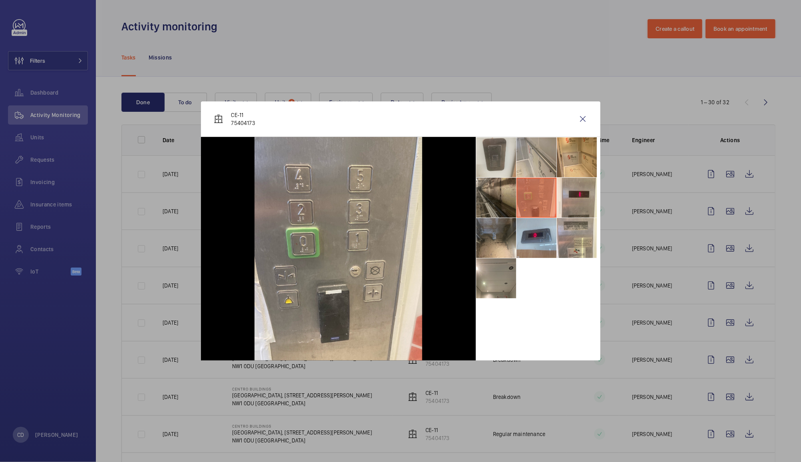
click at [504, 211] on li at bounding box center [496, 198] width 40 height 40
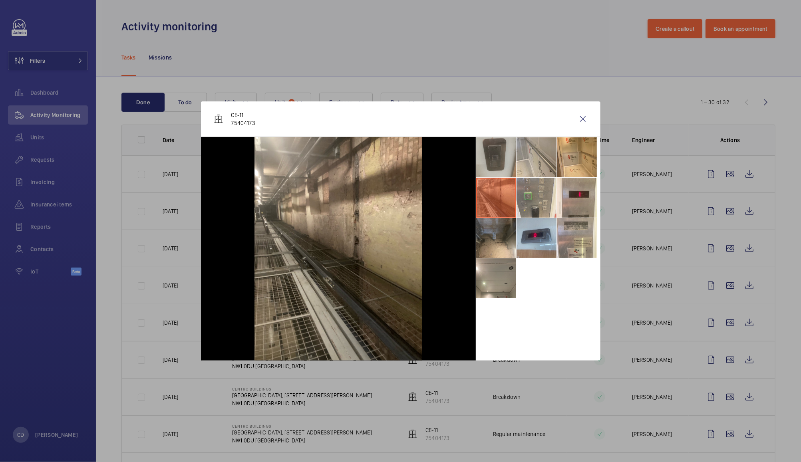
click at [506, 172] on li at bounding box center [496, 157] width 40 height 40
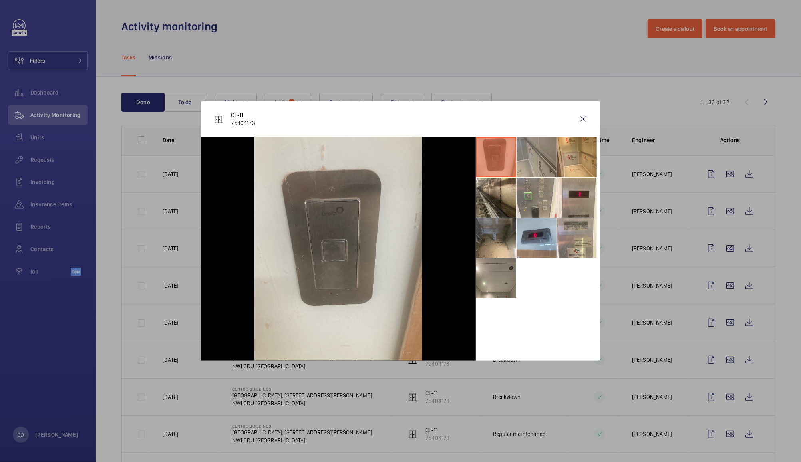
click at [543, 161] on li at bounding box center [537, 157] width 40 height 40
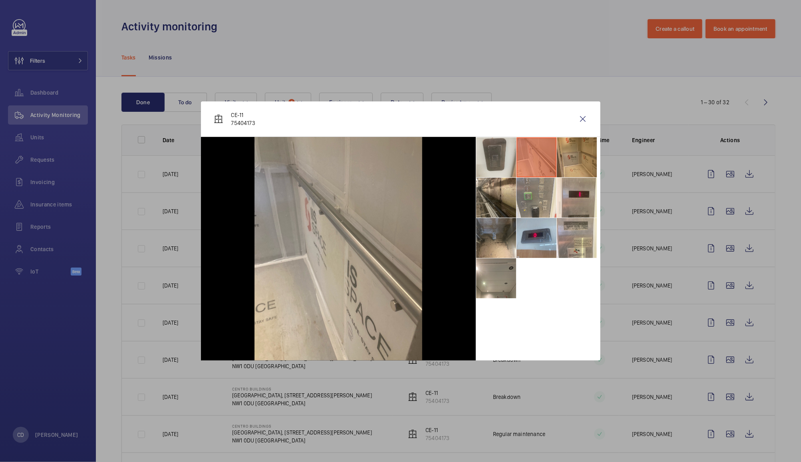
click at [589, 162] on li at bounding box center [577, 157] width 40 height 40
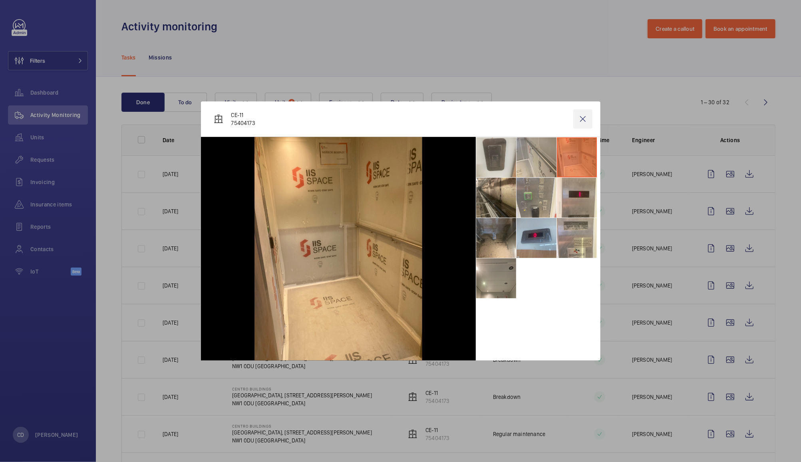
click at [582, 118] on wm-front-icon-button at bounding box center [582, 118] width 19 height 19
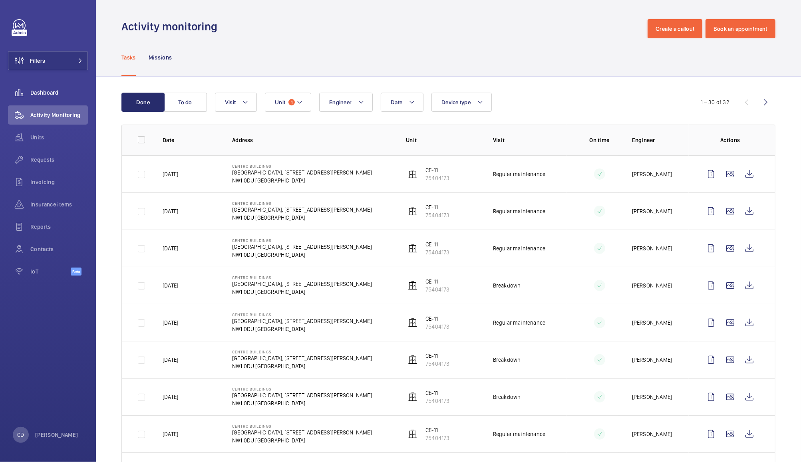
click at [38, 91] on span "Dashboard" at bounding box center [59, 93] width 58 height 8
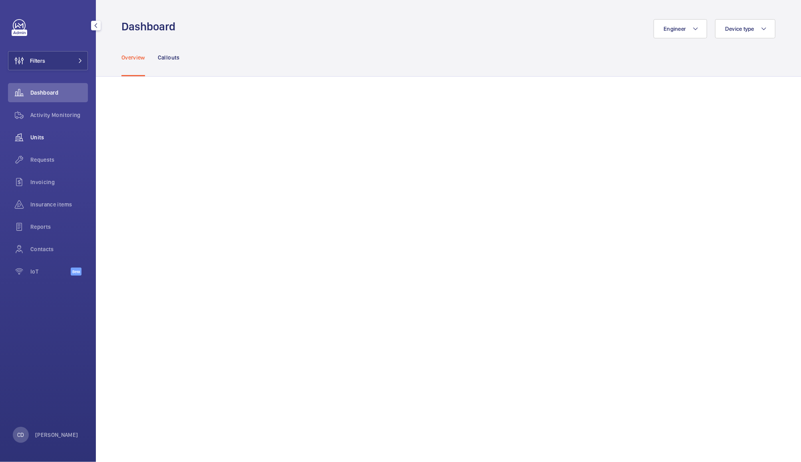
click at [37, 139] on span "Units" at bounding box center [59, 137] width 58 height 8
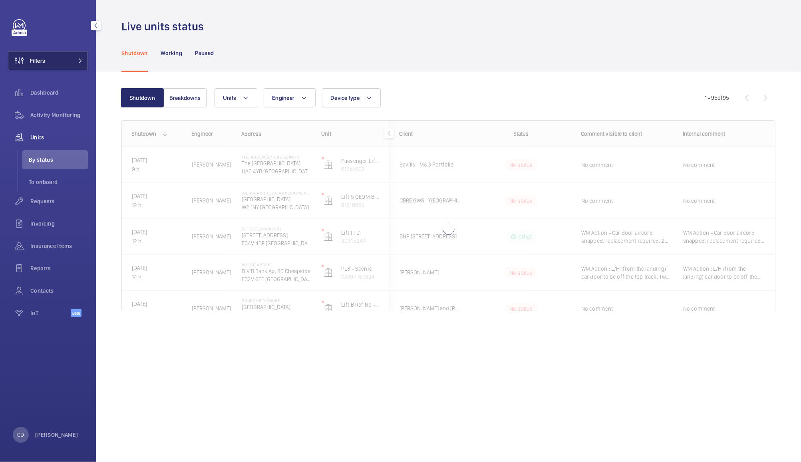
click at [58, 59] on button "Filters" at bounding box center [48, 60] width 80 height 19
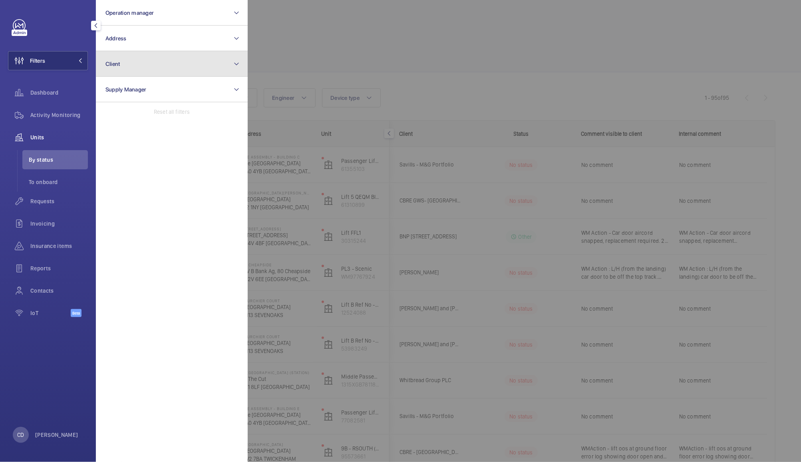
click at [152, 71] on button "Client" at bounding box center [172, 64] width 152 height 26
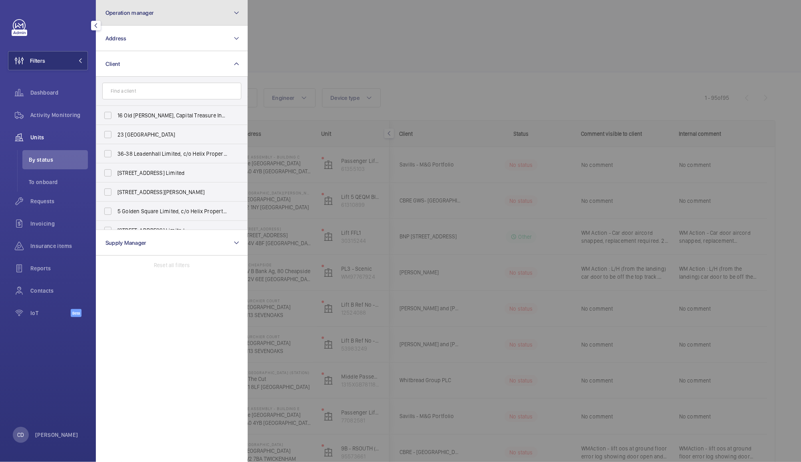
click at [164, 14] on button "Operation manager" at bounding box center [172, 13] width 152 height 26
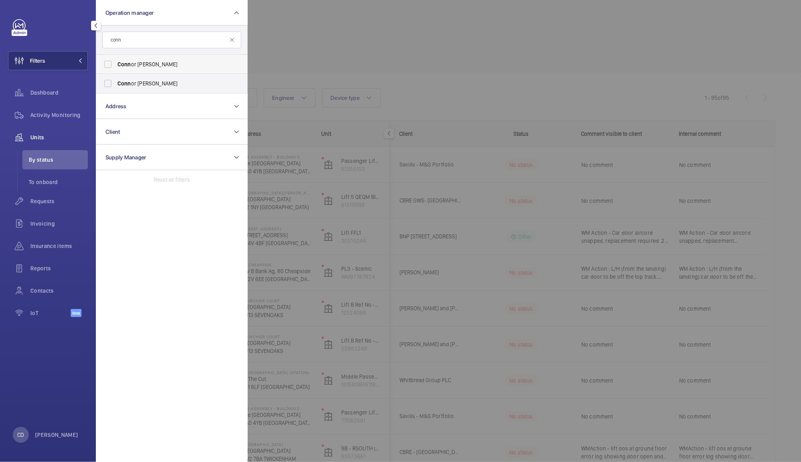
type input "conn"
click at [141, 63] on span "Conn or [PERSON_NAME]" at bounding box center [172, 64] width 110 height 8
click at [116, 63] on input "Conn or [PERSON_NAME]" at bounding box center [108, 64] width 16 height 16
checkbox input "true"
click at [332, 28] on div at bounding box center [648, 231] width 801 height 462
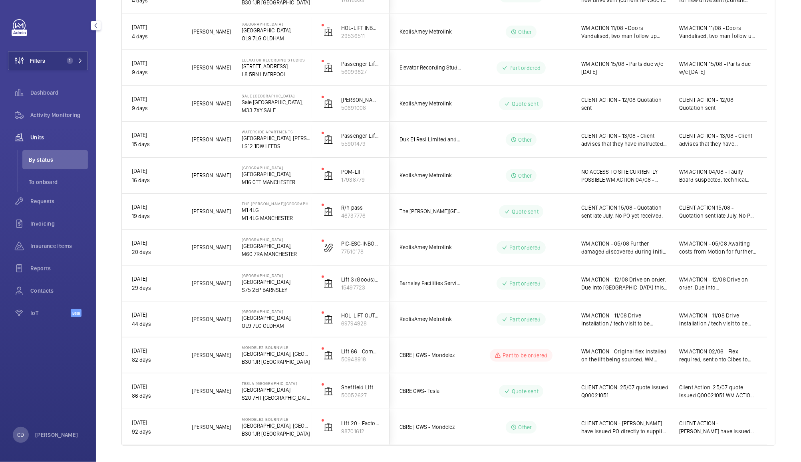
scroll to position [205, 0]
click at [621, 432] on span "CLIENT ACTION - [PERSON_NAME] have issued PO directly to supplier for works to …" at bounding box center [625, 427] width 88 height 16
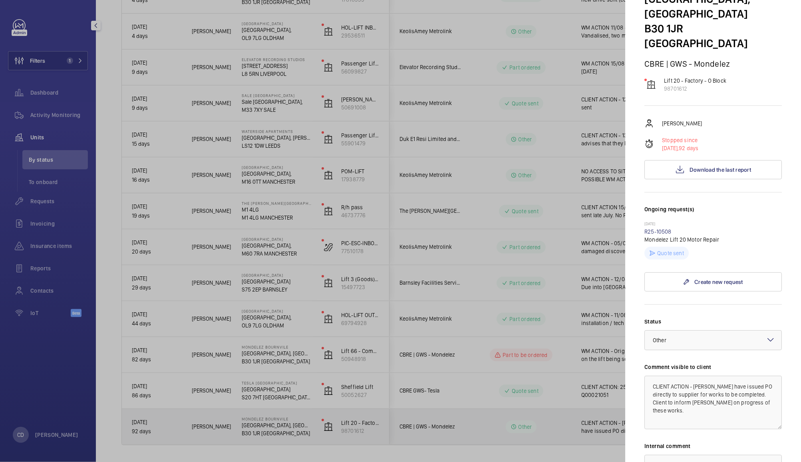
scroll to position [58, 0]
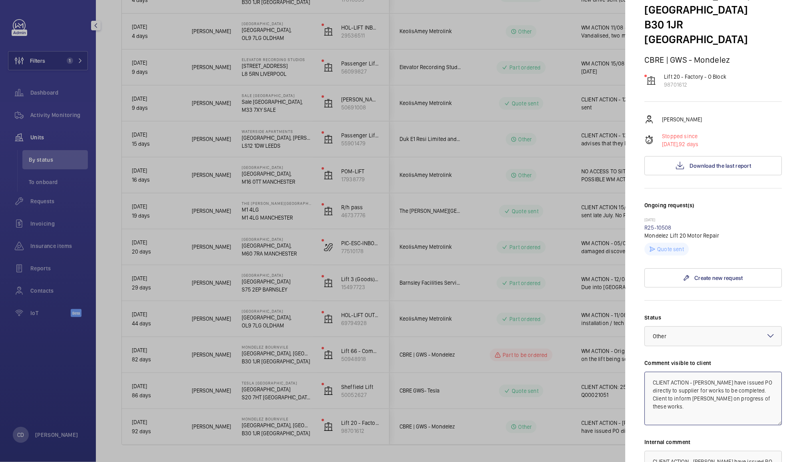
drag, startPoint x: 707, startPoint y: 396, endPoint x: 695, endPoint y: 364, distance: 33.8
click at [695, 372] on textarea "CLIENT ACTION - [PERSON_NAME] have issued PO directly to supplier for works to …" at bounding box center [713, 399] width 137 height 54
type textarea "CLIENT ACTION - PO to be issued"
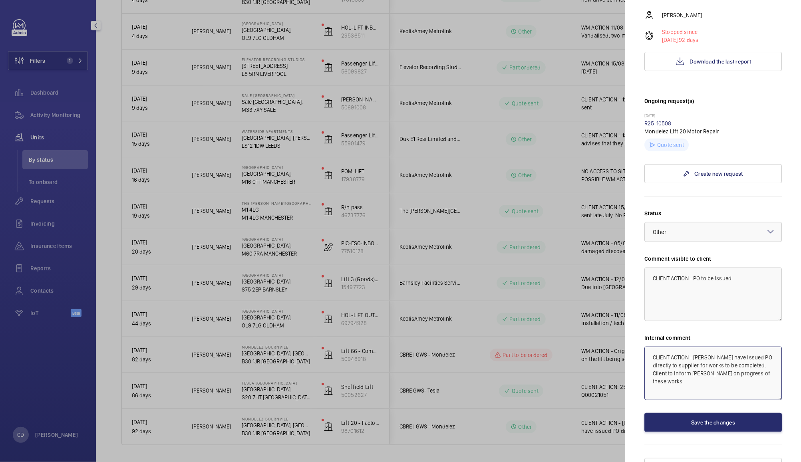
paste textarea "PO to be issued"
type textarea "CLIENT ACTION - PO to be issued"
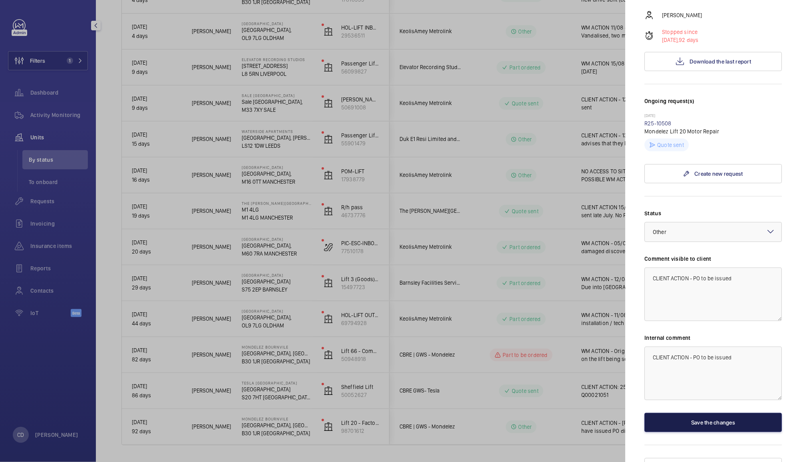
click at [706, 413] on button "Save the changes" at bounding box center [713, 422] width 137 height 19
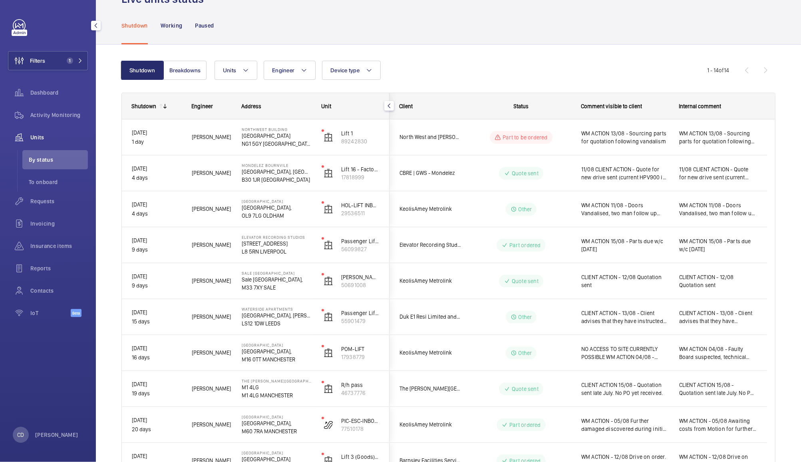
scroll to position [25, 0]
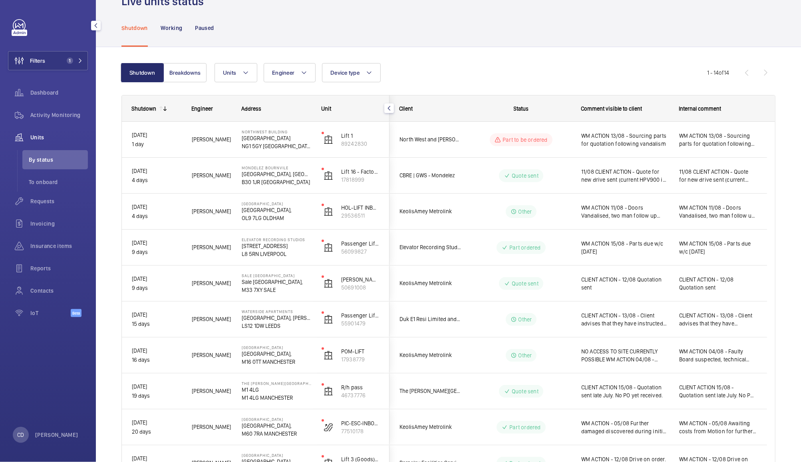
click at [649, 177] on span "11/08 CLIENT ACTION - Quote for new drive sent (current HPV900 is obsolete)" at bounding box center [625, 176] width 88 height 16
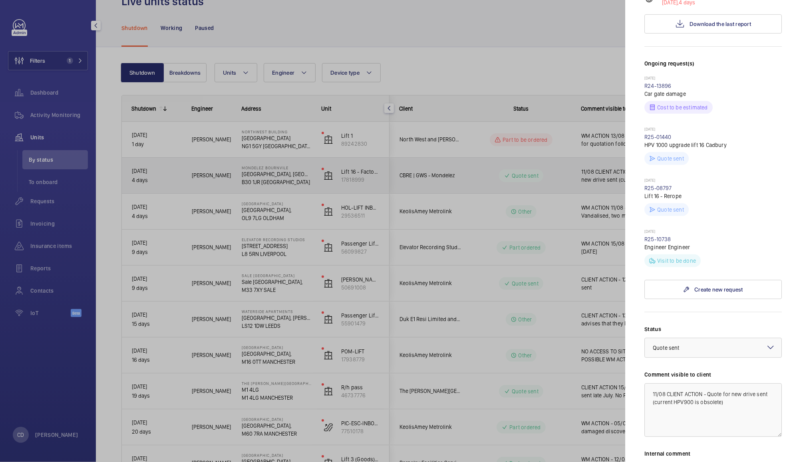
scroll to position [205, 0]
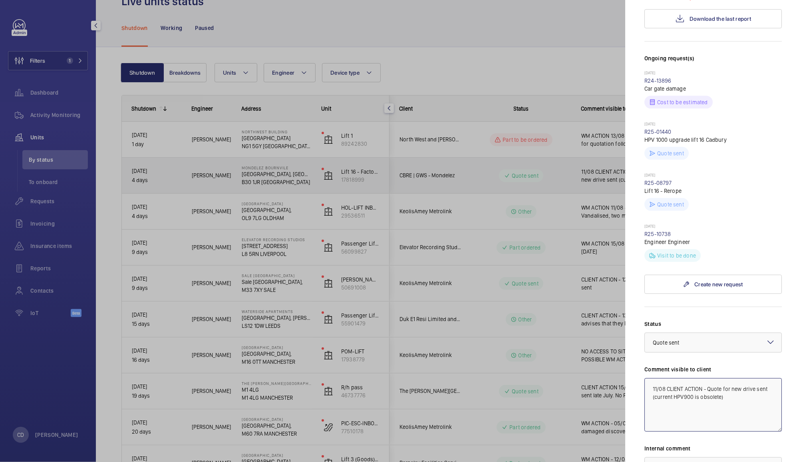
click at [730, 383] on textarea "11/08 CLIENT ACTION - Quote for new drive sent (current HPV900 is obsolete)" at bounding box center [713, 405] width 137 height 54
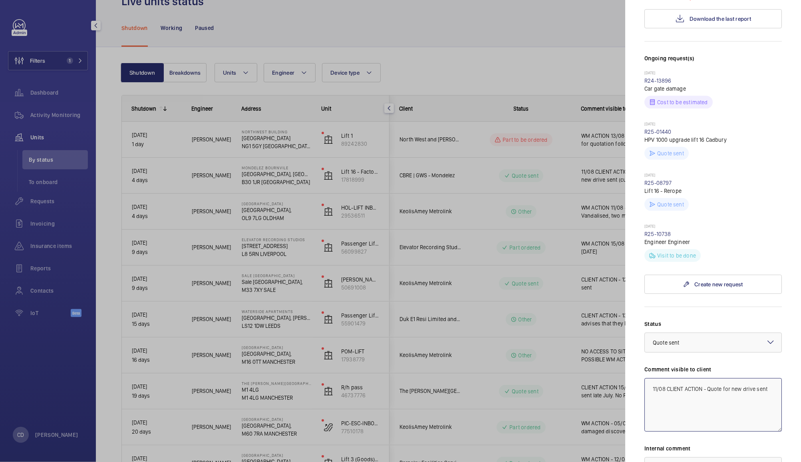
type textarea "11/08 CLIENT ACTION - Quote for new drive sent"
paste textarea
type textarea "11/08 CLIENT ACTION - Quote for new drive sent"
click at [659, 376] on textarea "11/08 CLIENT ACTION - Quote for new drive sent" at bounding box center [713, 403] width 137 height 54
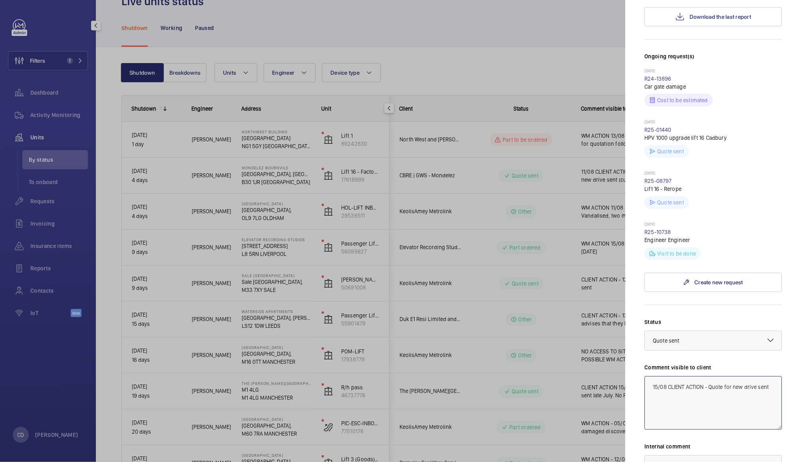
click at [712, 376] on textarea "15/08 CLIENT ACTION - Quote for new drive sent" at bounding box center [713, 403] width 137 height 54
type textarea "15/08 CLIENT ACTION - Revised quote for new drive sent by [PERSON_NAME] to [PER…"
paste textarea "5/08 CLIENT ACTION - Revised quote for new drive sent by [PERSON_NAME] to [PERS…"
type textarea "15/08 CLIENT ACTION - Revised quote for new drive sent by [PERSON_NAME] to [PER…"
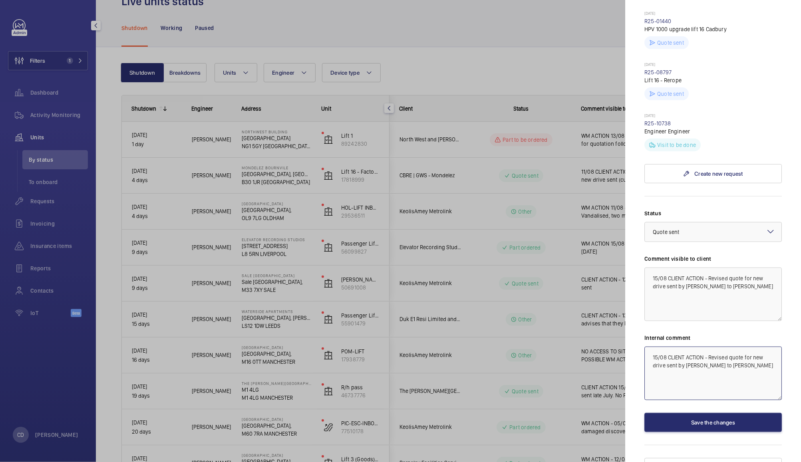
scroll to position [316, 0]
click at [727, 413] on button "Save the changes" at bounding box center [713, 422] width 137 height 19
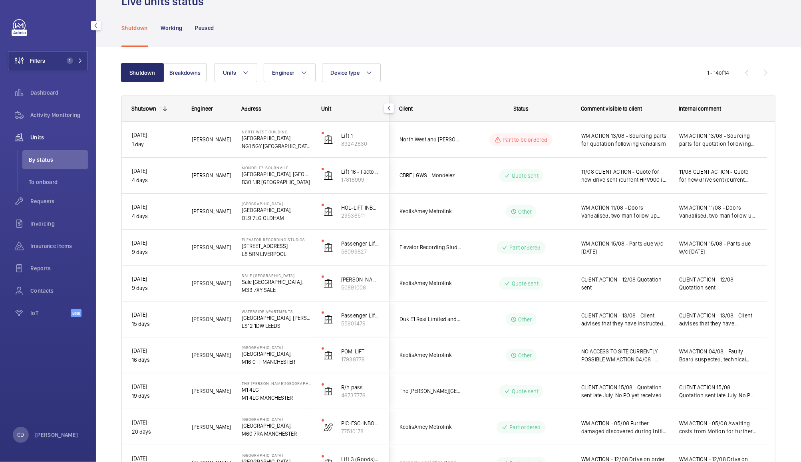
scroll to position [0, 0]
click at [44, 199] on span "Requests" at bounding box center [59, 201] width 58 height 8
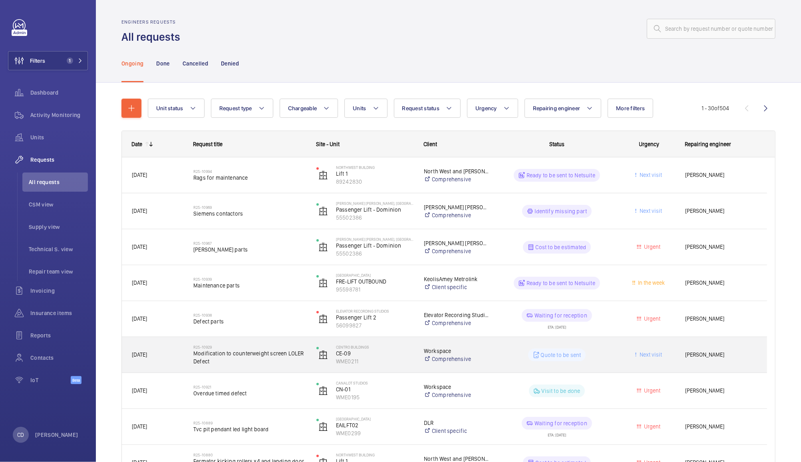
click at [496, 350] on div "Quote to be sent" at bounding box center [552, 355] width 122 height 29
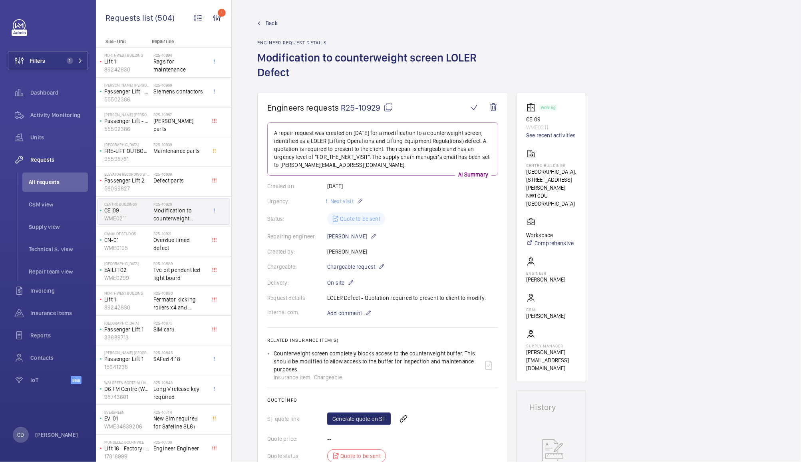
click at [44, 185] on span "All requests" at bounding box center [58, 182] width 59 height 8
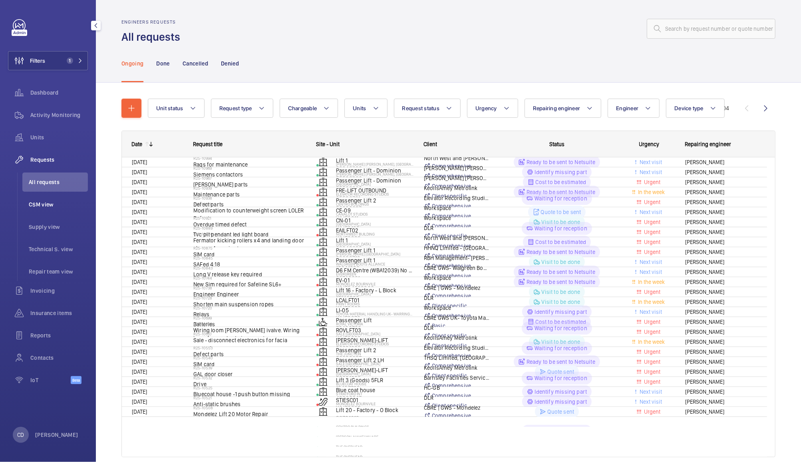
click at [40, 204] on span "CSM view" at bounding box center [58, 205] width 59 height 8
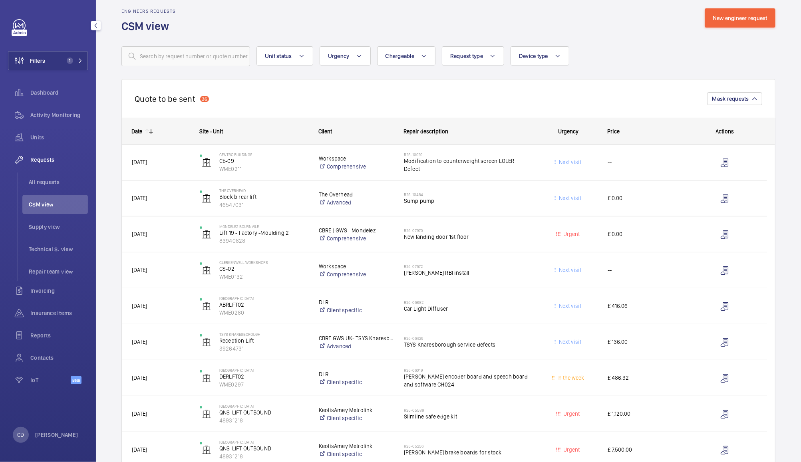
scroll to position [9, 0]
click at [40, 316] on span "Insurance items" at bounding box center [59, 313] width 58 height 8
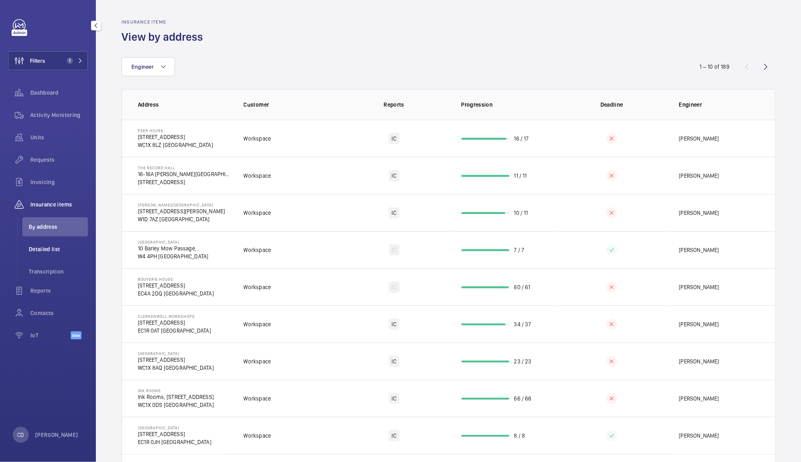
click at [46, 250] on span "Detailed list" at bounding box center [58, 249] width 59 height 8
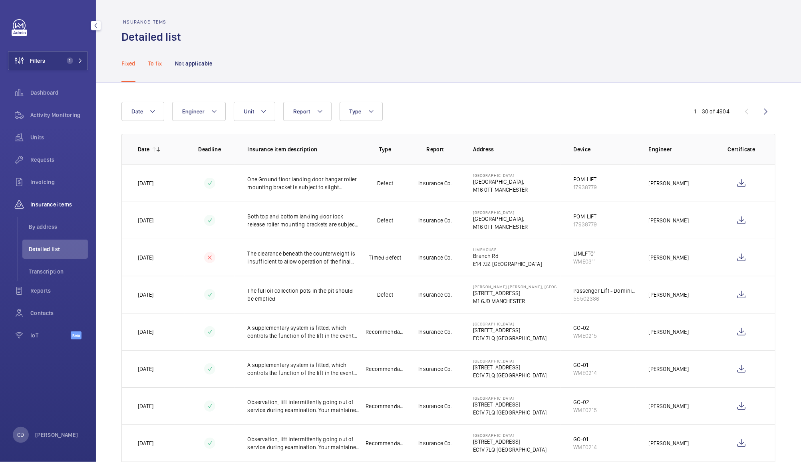
click at [154, 60] on p "To fix" at bounding box center [155, 64] width 14 height 8
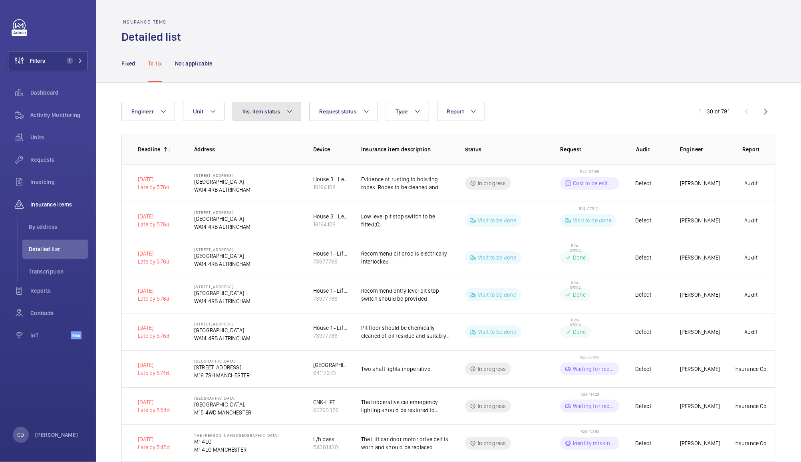
click at [277, 110] on span "Ins. item status" at bounding box center [262, 111] width 38 height 6
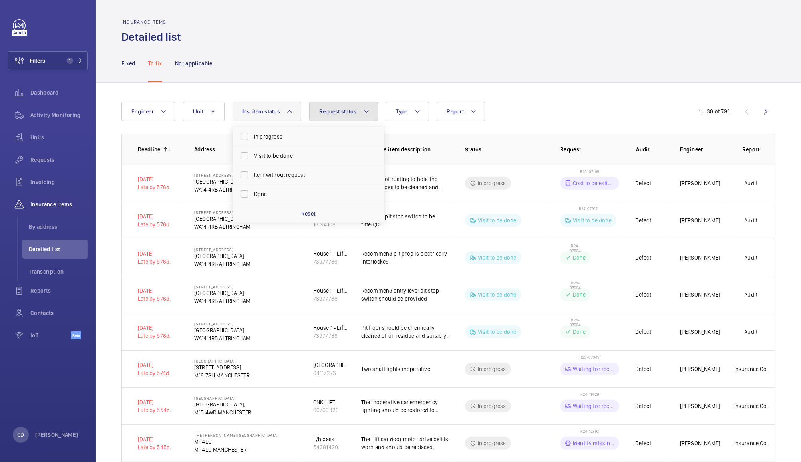
click at [339, 115] on button "Request status" at bounding box center [343, 111] width 69 height 19
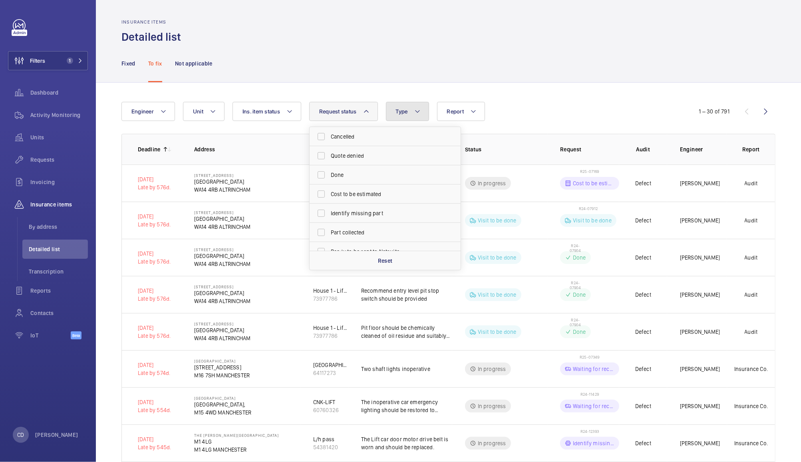
click at [401, 115] on span "Type" at bounding box center [402, 111] width 12 height 6
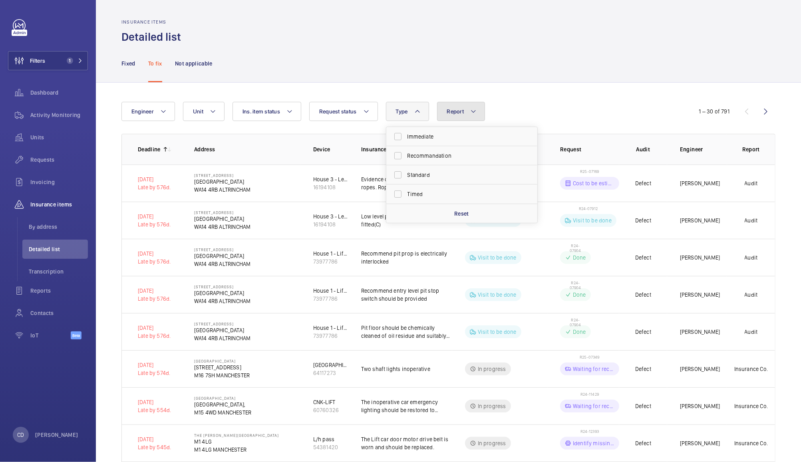
click at [458, 109] on span "Report" at bounding box center [455, 111] width 17 height 6
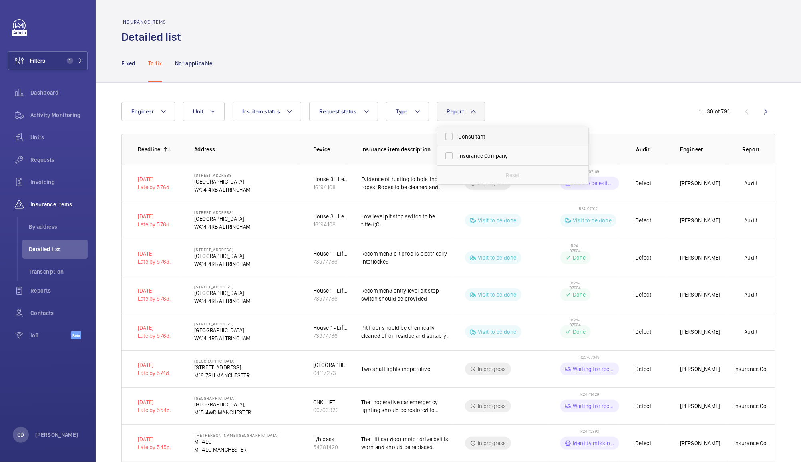
click at [473, 136] on span "Consultant" at bounding box center [514, 137] width 110 height 8
click at [457, 136] on input "Consultant" at bounding box center [449, 137] width 16 height 16
checkbox input "true"
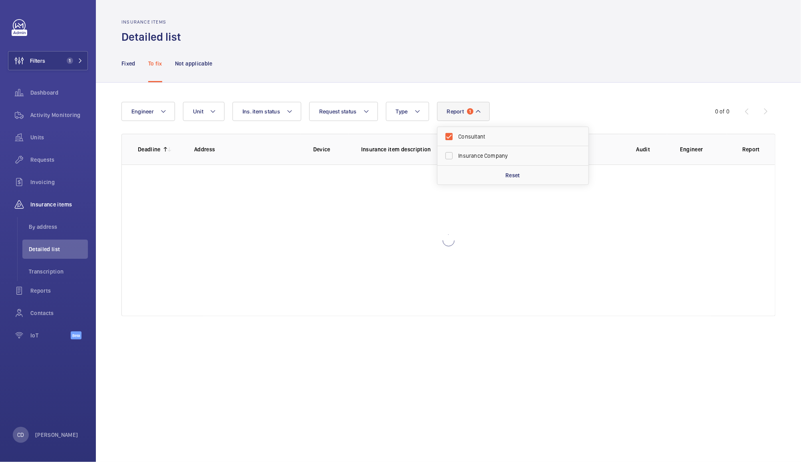
click at [533, 83] on div "Engineer Unit Report 1 Consultant Insurance Company Reset Request status Ins. i…" at bounding box center [448, 209] width 705 height 253
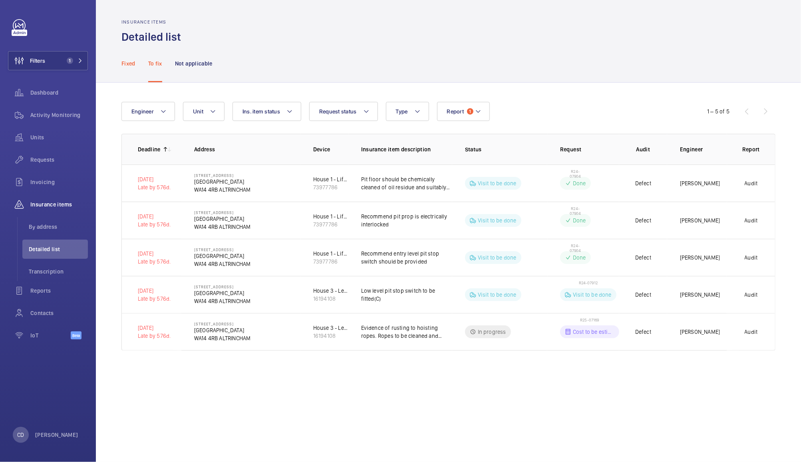
click at [131, 61] on p "Fixed" at bounding box center [128, 64] width 14 height 8
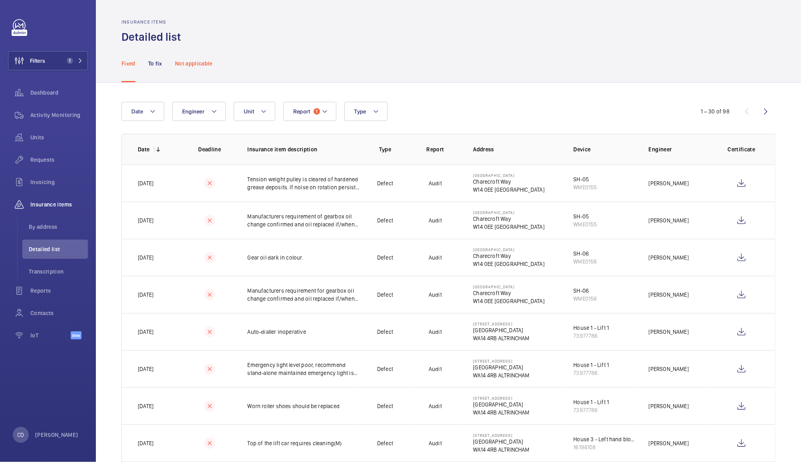
click at [205, 56] on div "Not applicable" at bounding box center [194, 63] width 38 height 38
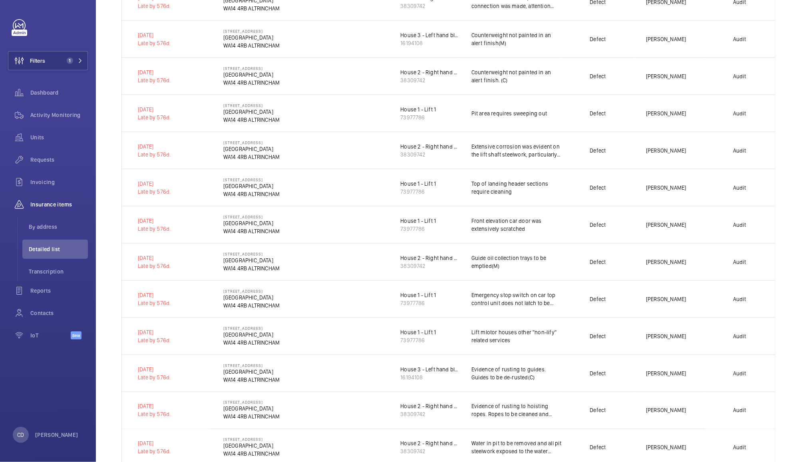
scroll to position [841, 0]
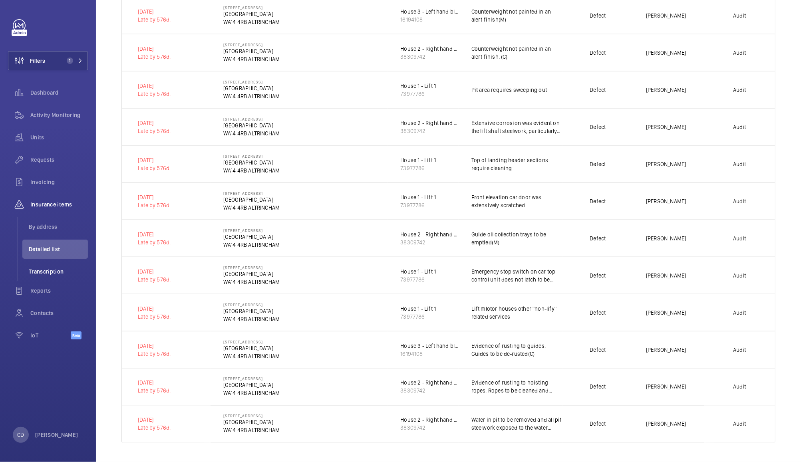
click at [50, 271] on span "Transcription" at bounding box center [58, 272] width 59 height 8
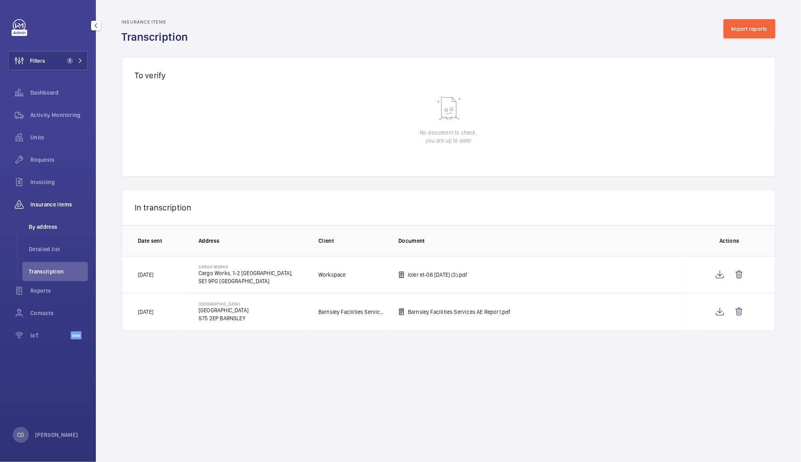
click at [44, 227] on span "By address" at bounding box center [58, 227] width 59 height 8
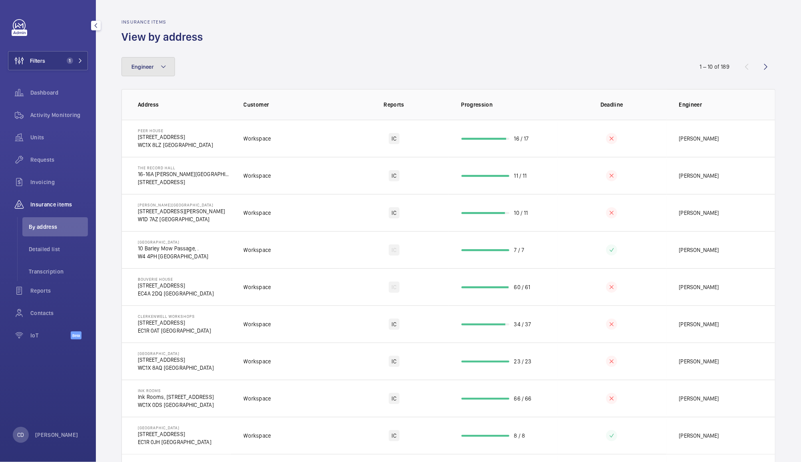
click at [136, 76] on button "Engineer" at bounding box center [148, 66] width 54 height 19
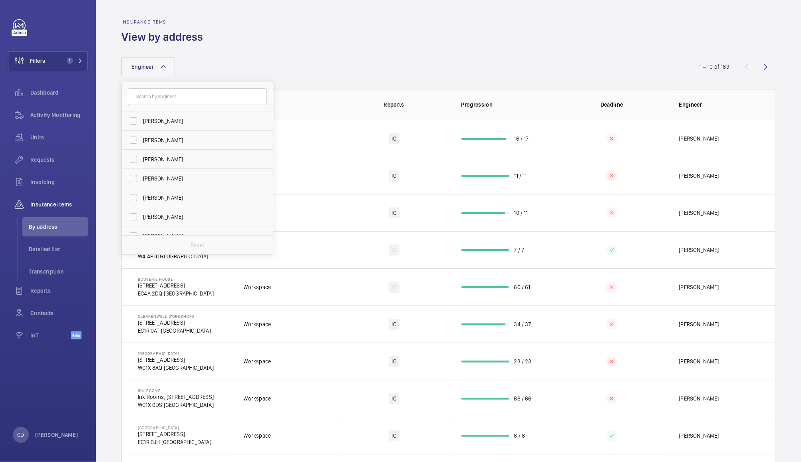
click at [502, 41] on div "Insurance items View by address" at bounding box center [448, 31] width 654 height 25
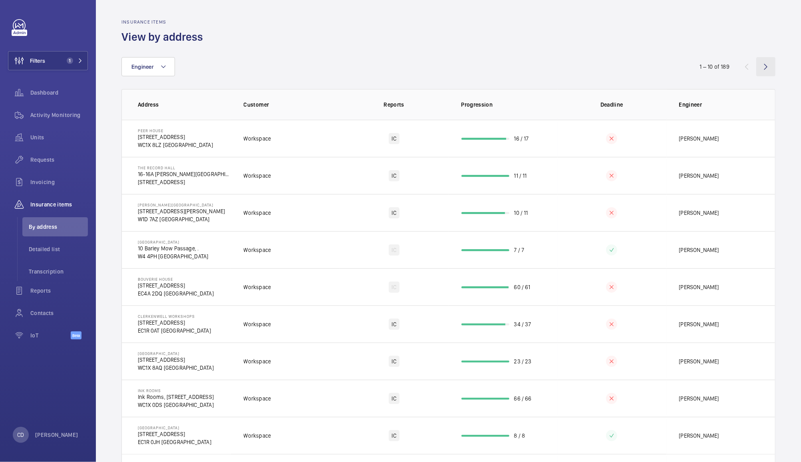
click at [760, 69] on wm-front-icon-button at bounding box center [765, 66] width 19 height 19
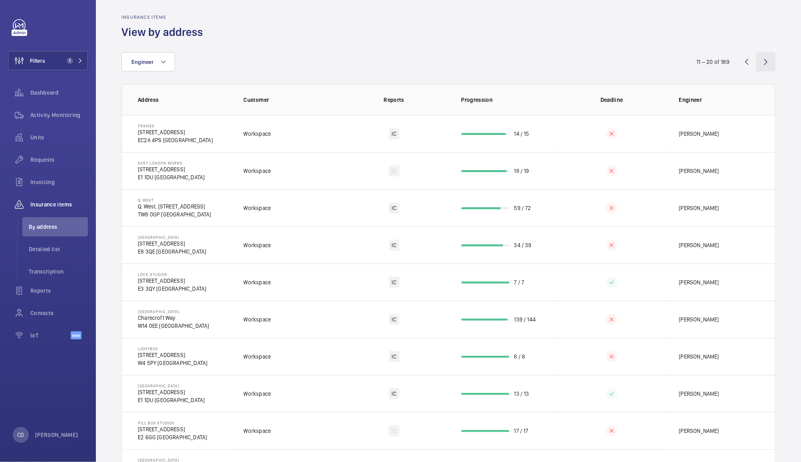
scroll to position [3, 0]
click at [760, 66] on wm-front-icon-button at bounding box center [765, 63] width 19 height 19
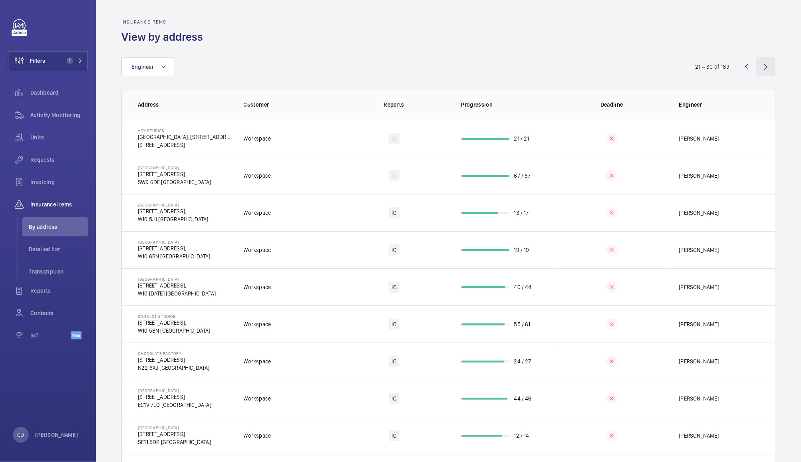
click at [759, 67] on wm-front-icon-button at bounding box center [765, 66] width 19 height 19
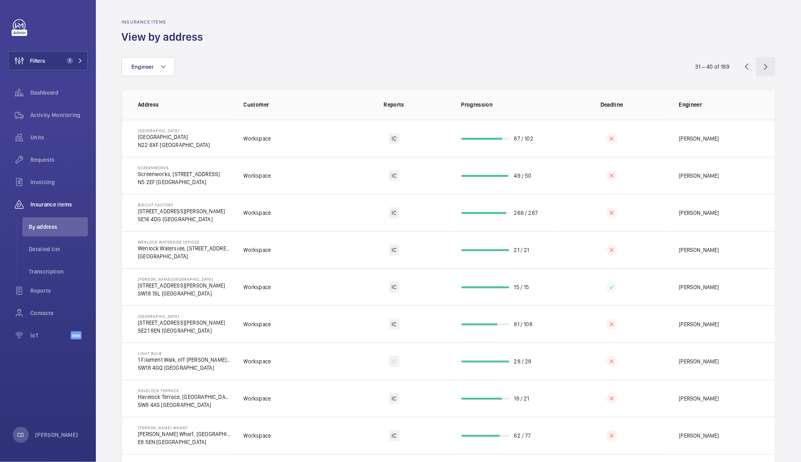
click at [765, 66] on wm-front-icon-button at bounding box center [765, 66] width 19 height 19
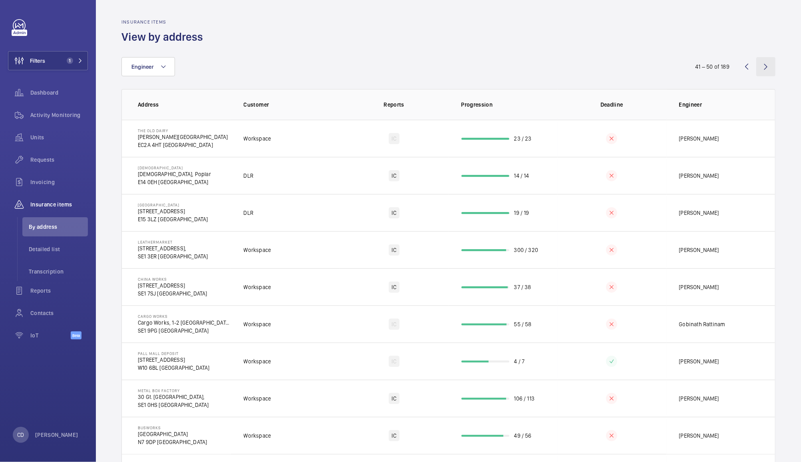
click at [756, 66] on wm-front-icon-button at bounding box center [765, 66] width 19 height 19
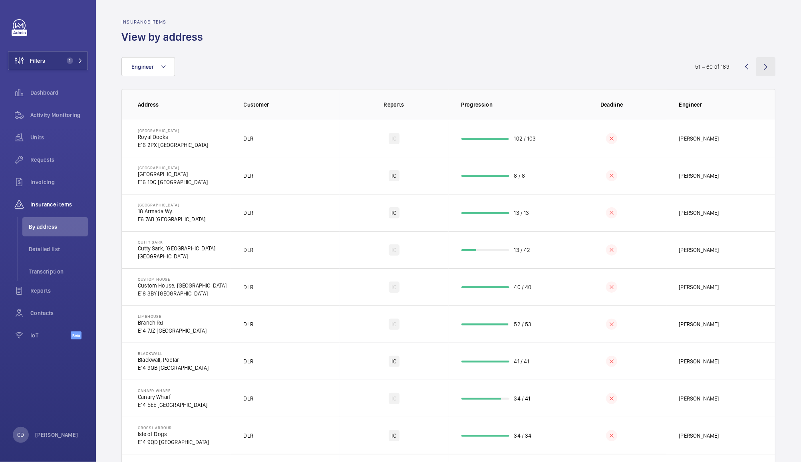
click at [764, 66] on wm-front-icon-button at bounding box center [765, 66] width 19 height 19
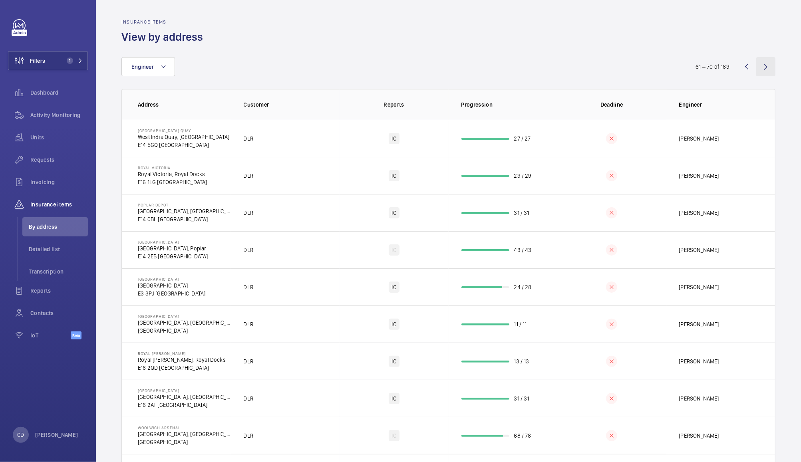
click at [758, 67] on wm-front-icon-button at bounding box center [765, 66] width 19 height 19
click at [761, 64] on wm-front-icon-button at bounding box center [765, 66] width 19 height 19
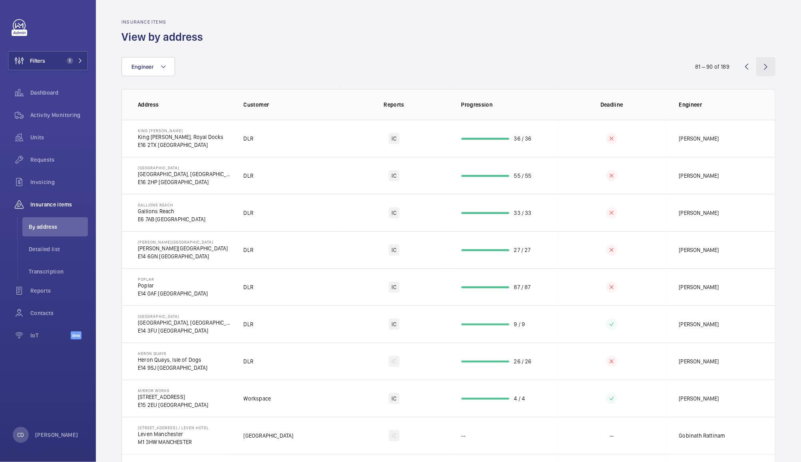
scroll to position [50, 0]
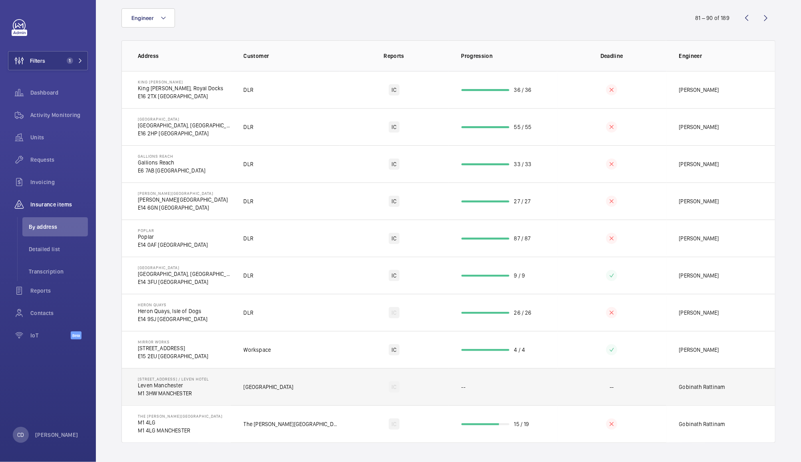
click at [391, 388] on div "IC" at bounding box center [394, 387] width 11 height 11
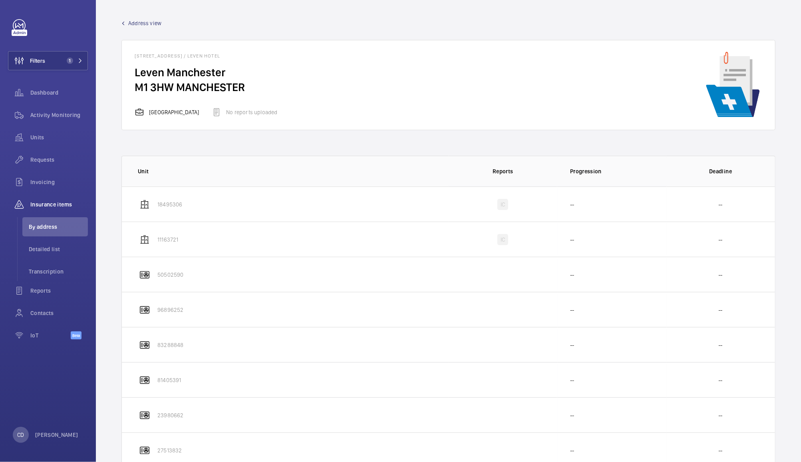
click at [149, 24] on span "Address view" at bounding box center [144, 23] width 33 height 8
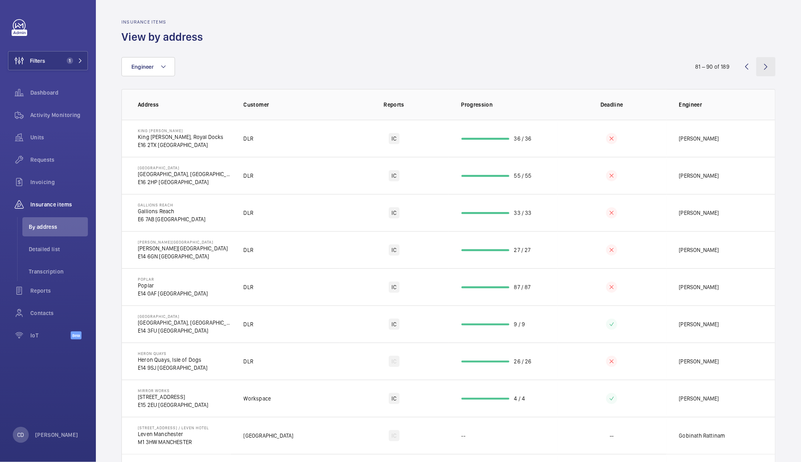
click at [760, 64] on wm-front-icon-button at bounding box center [765, 66] width 19 height 19
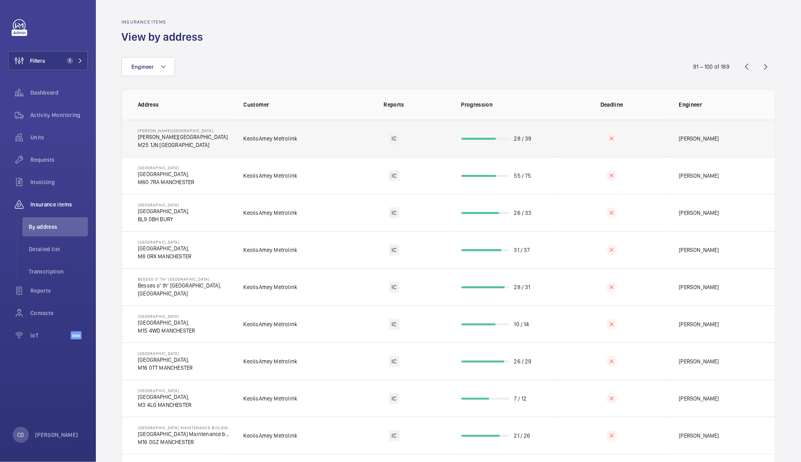
click at [521, 139] on p "28 / 39" at bounding box center [523, 139] width 18 height 8
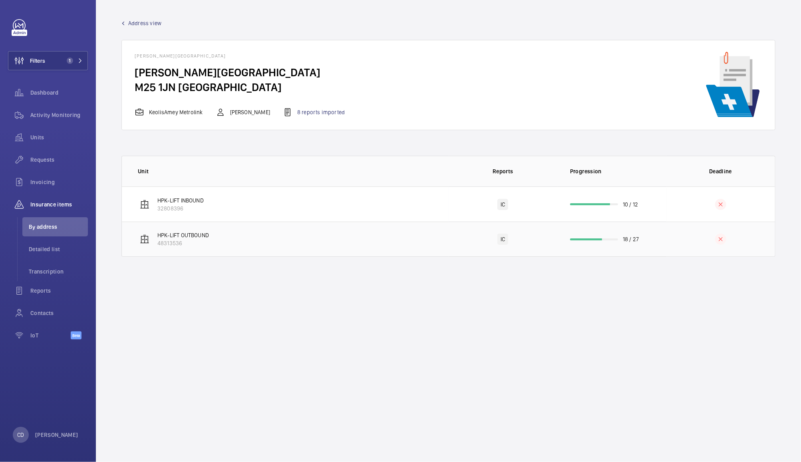
click at [388, 244] on td "HPK-LIFT OUTBOUND 48313536" at bounding box center [285, 239] width 327 height 35
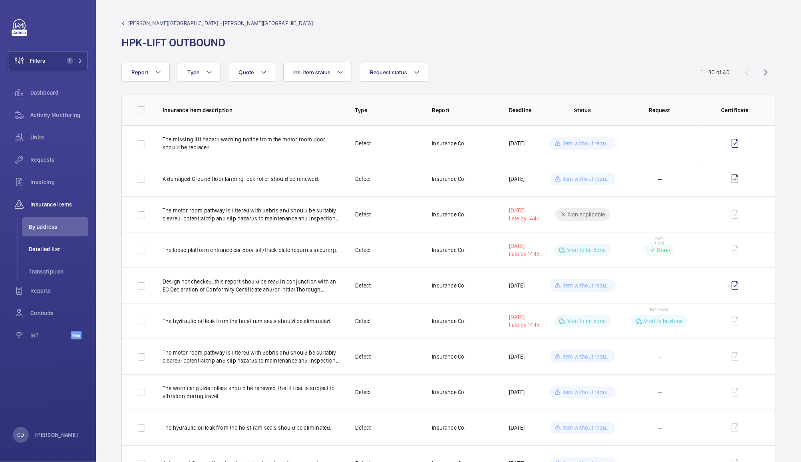
click at [48, 249] on span "Detailed list" at bounding box center [58, 249] width 59 height 8
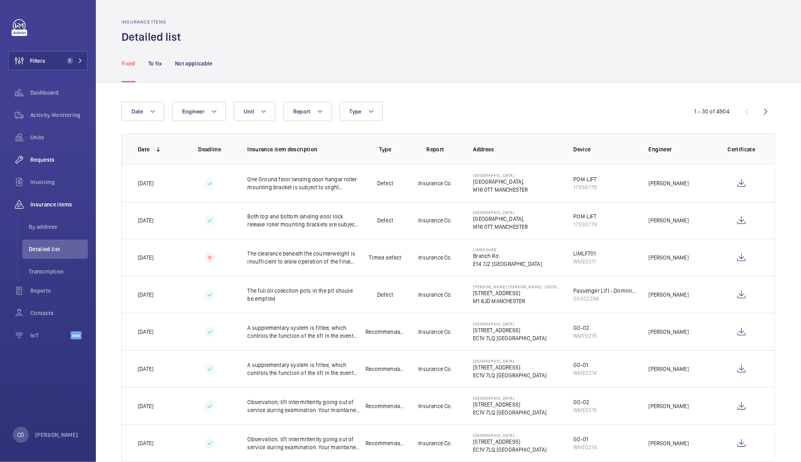
click at [44, 159] on span "Requests" at bounding box center [59, 160] width 58 height 8
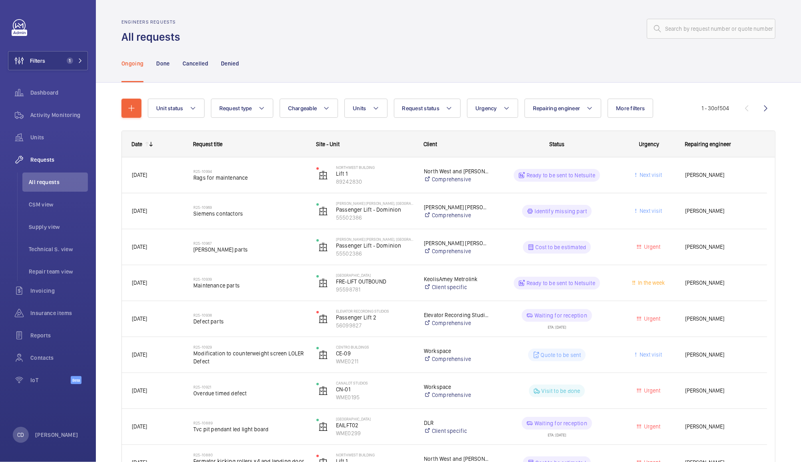
click at [501, 251] on wm-front-pills-cell "Cost to be estimated" at bounding box center [557, 247] width 113 height 13
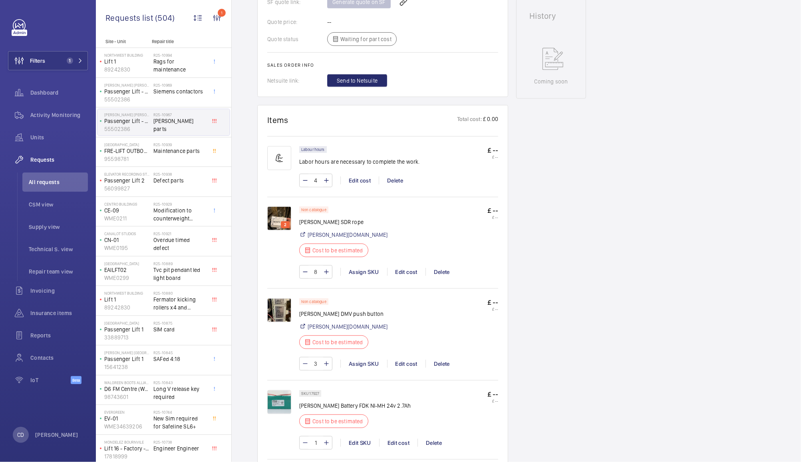
scroll to position [387, 0]
click at [281, 301] on img at bounding box center [279, 310] width 24 height 24
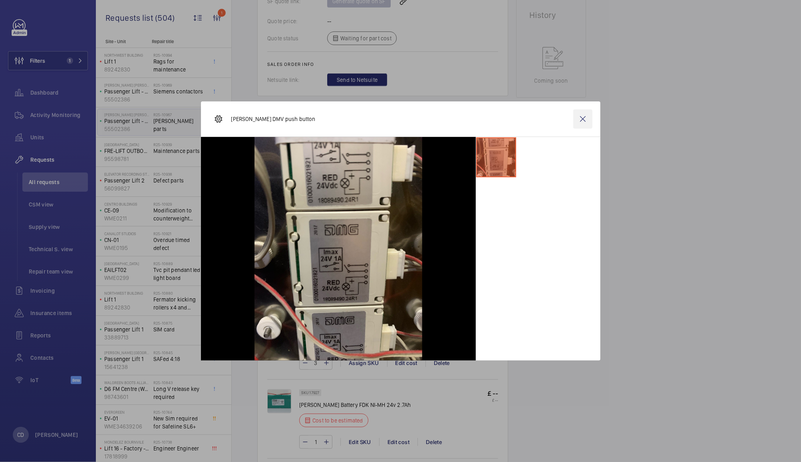
click at [589, 119] on wm-front-icon-button at bounding box center [582, 118] width 19 height 19
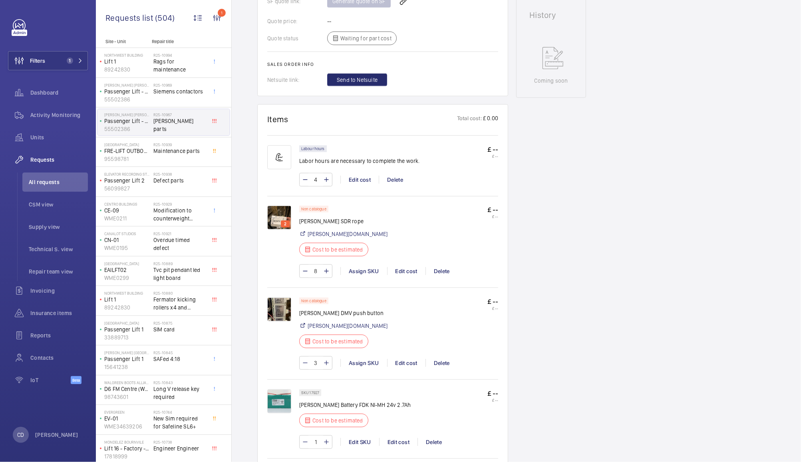
scroll to position [0, 0]
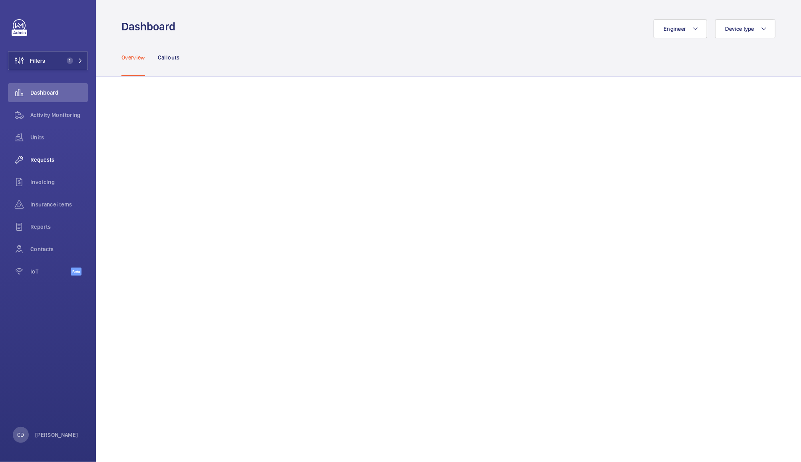
click at [29, 161] on wm-front-icon-button at bounding box center [19, 159] width 22 height 19
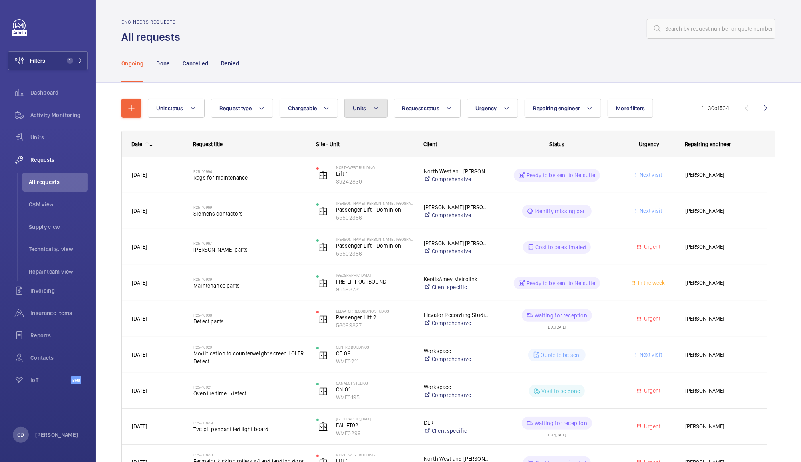
click at [365, 115] on button "Units" at bounding box center [365, 108] width 43 height 19
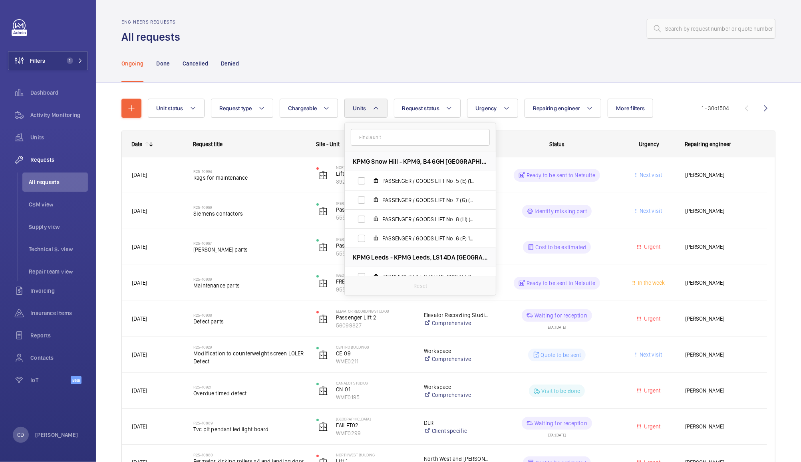
type input "r"
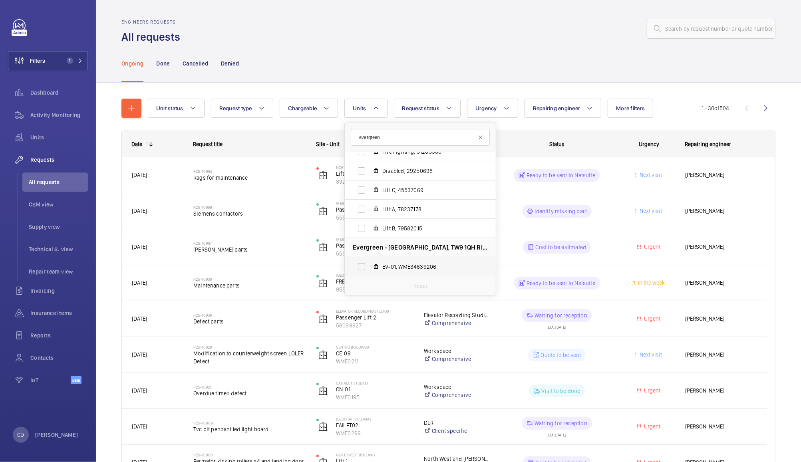
type input "evergreen"
click at [427, 269] on span "EV-01, WME34639206" at bounding box center [428, 267] width 93 height 8
click at [370, 269] on input "EV-01, WME34639206" at bounding box center [362, 267] width 16 height 16
checkbox input "true"
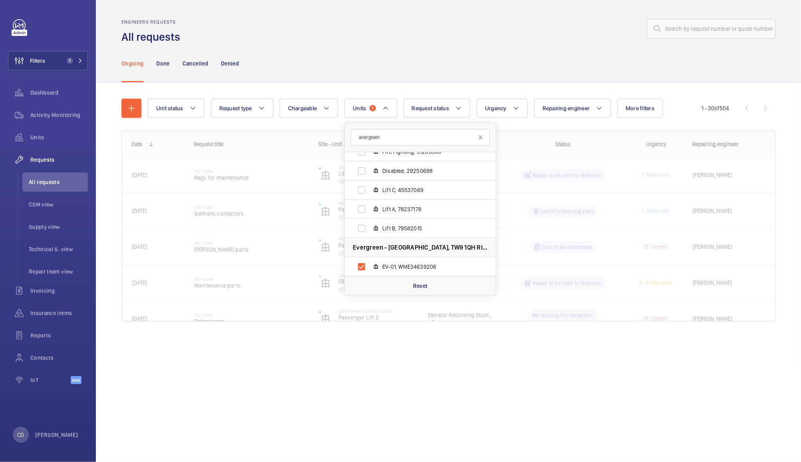
click at [525, 61] on div "Ongoing Done Cancelled Denied" at bounding box center [448, 63] width 654 height 38
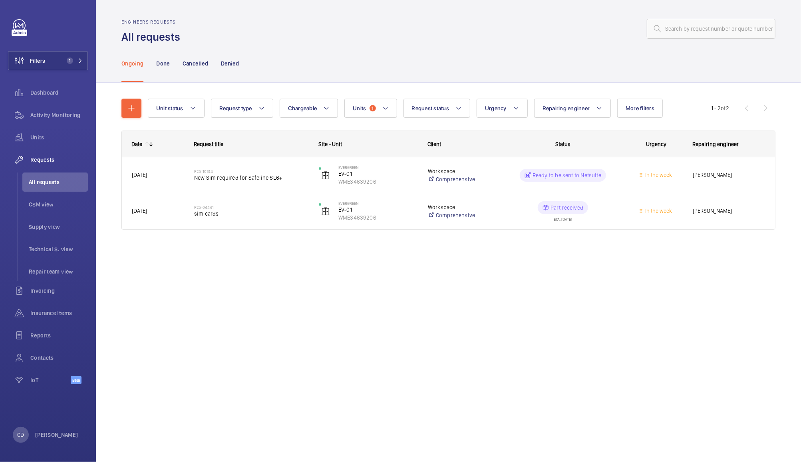
click at [614, 176] on wm-front-pills-cell "Ready to be sent to Netsuite" at bounding box center [563, 175] width 114 height 13
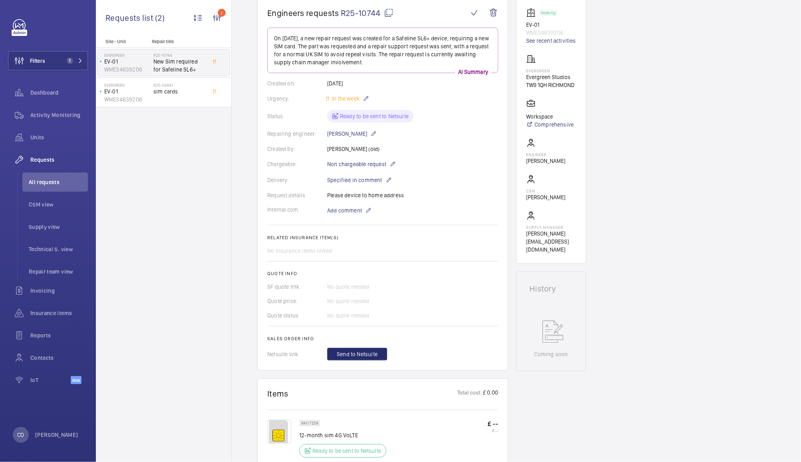
scroll to position [80, 0]
click at [175, 93] on span "sim cards" at bounding box center [179, 92] width 53 height 8
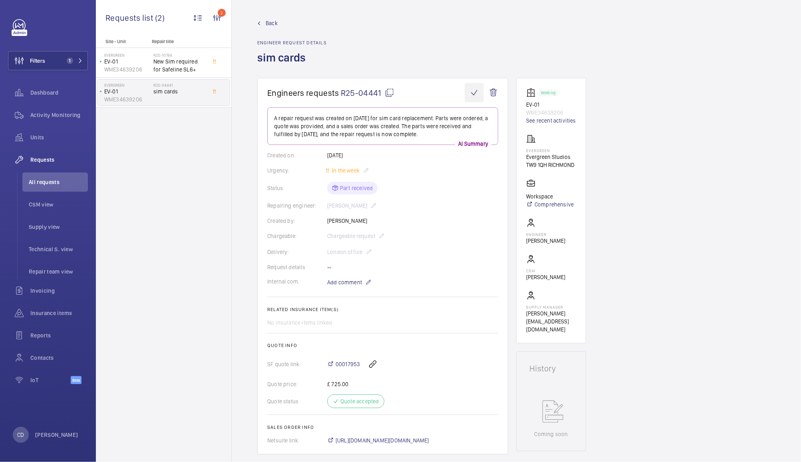
click at [473, 93] on wm-front-icon-button at bounding box center [474, 92] width 19 height 19
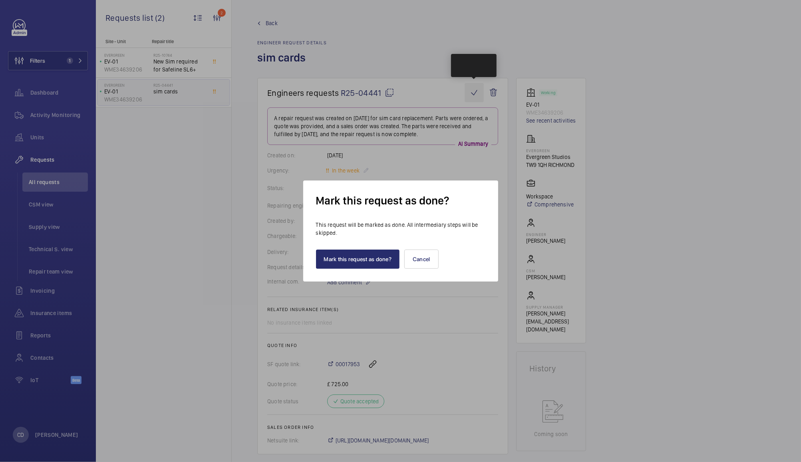
click at [372, 259] on button "Mark this request as done?" at bounding box center [358, 259] width 84 height 19
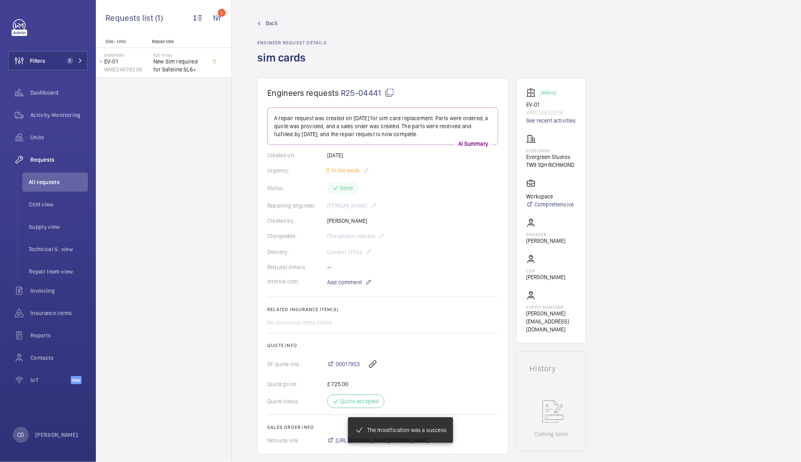
click at [179, 58] on span "New Sim required for Safeline SL6+" at bounding box center [179, 66] width 53 height 16
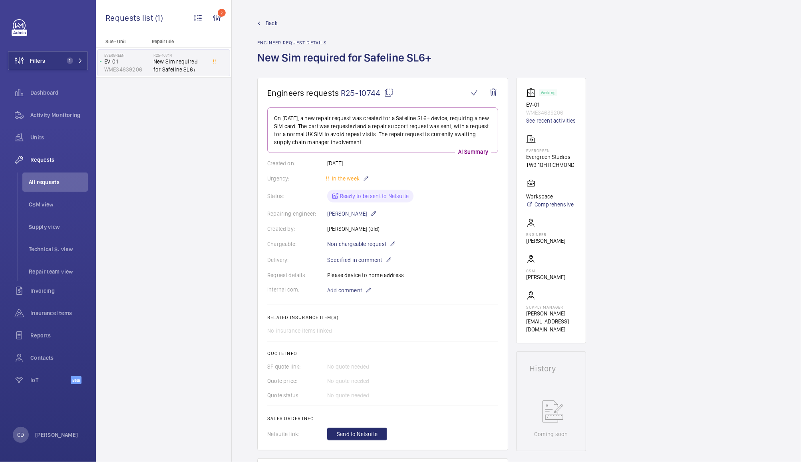
click at [386, 95] on mat-icon at bounding box center [389, 93] width 10 height 10
